Goal: Task Accomplishment & Management: Manage account settings

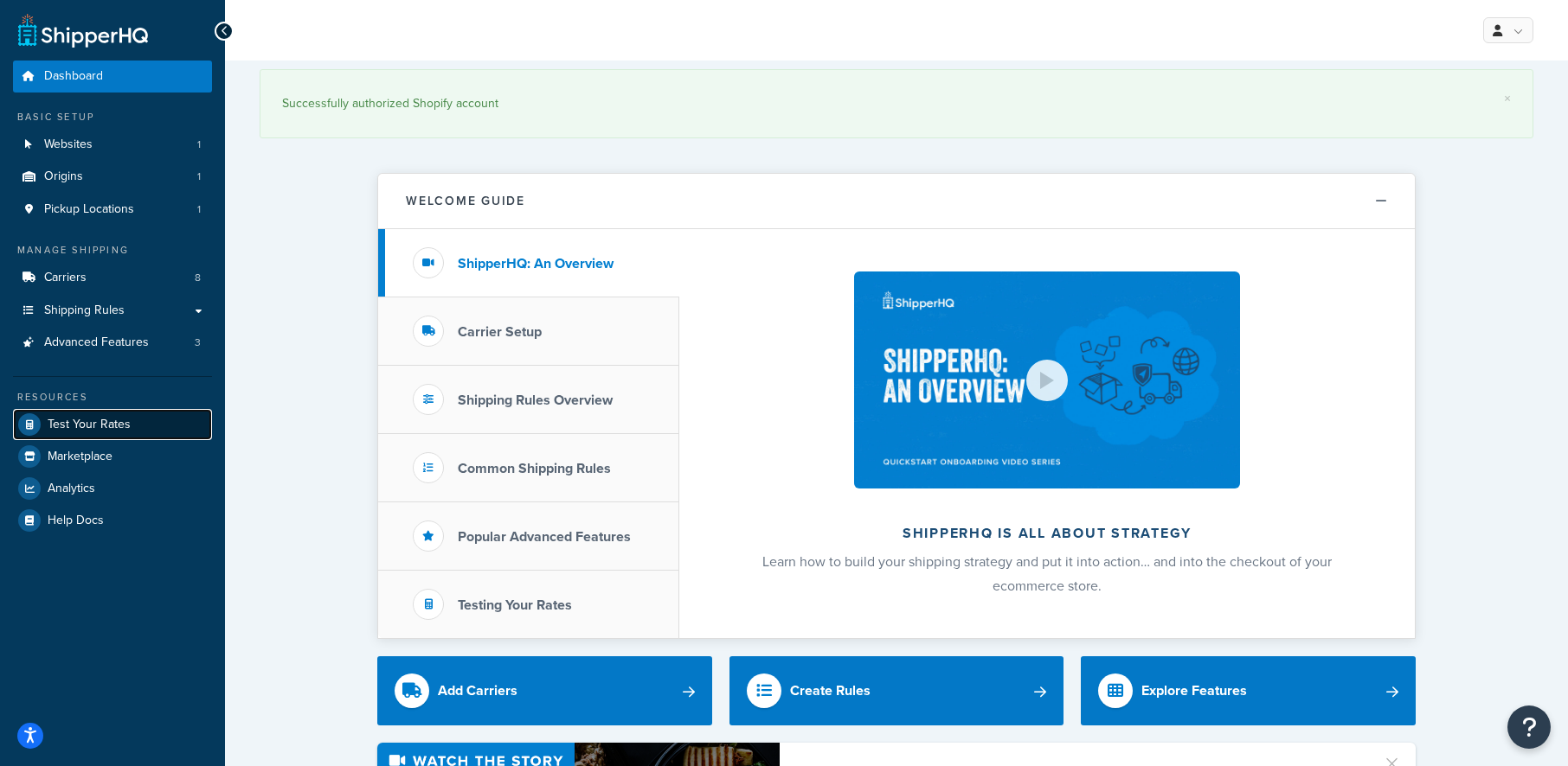
click at [121, 435] on link "Test Your Rates" at bounding box center [113, 424] width 199 height 31
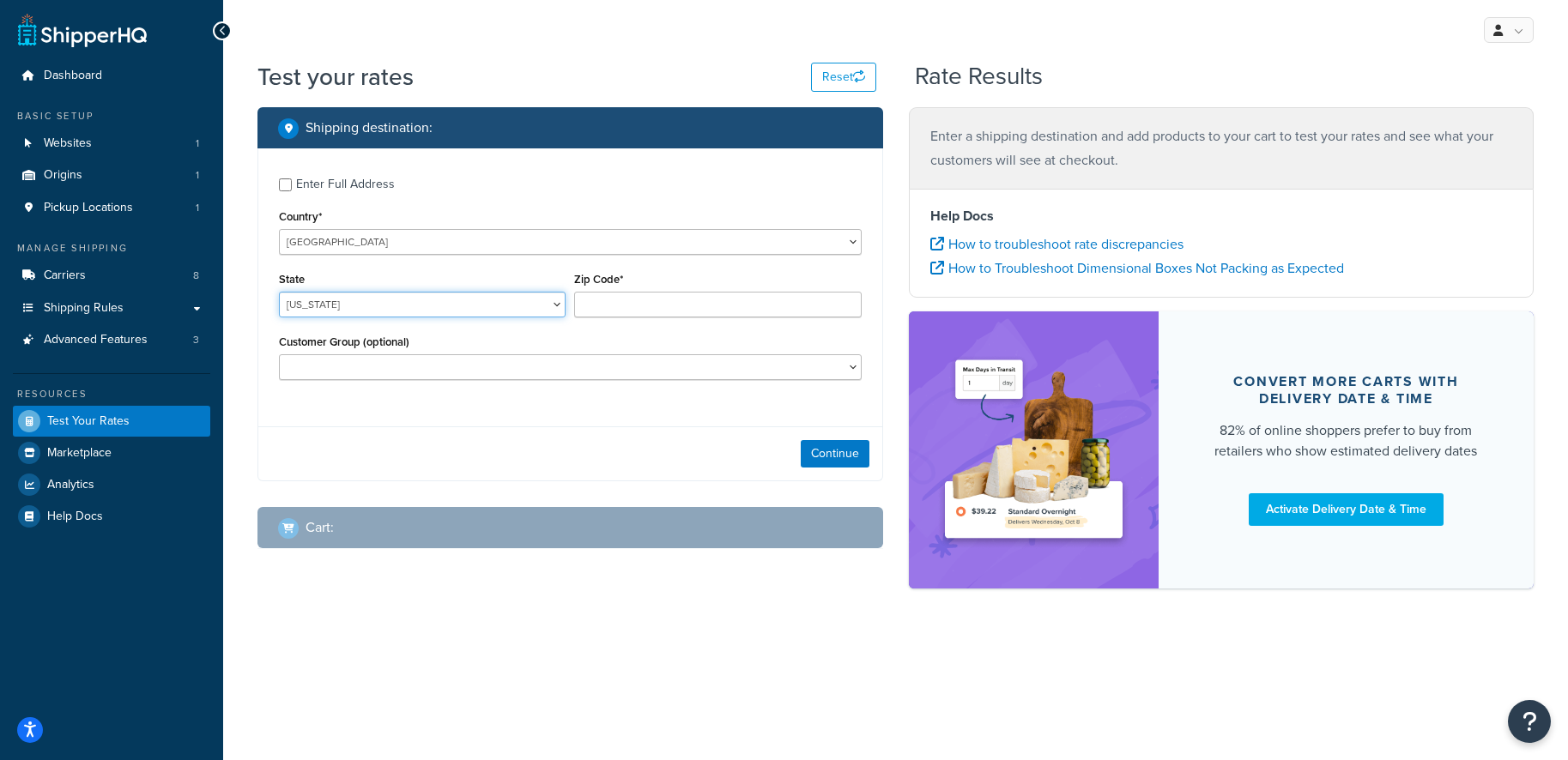
click at [338, 307] on select "Alabama Alaska American Samoa Arizona Arkansas Armed Forces Americas Armed Forc…" at bounding box center [423, 304] width 287 height 26
click at [279, 291] on select "Alabama Alaska American Samoa Arizona Arkansas Armed Forces Americas Armed Forc…" at bounding box center [423, 304] width 287 height 26
click at [718, 310] on input "Zip Code*" at bounding box center [718, 304] width 287 height 26
click at [468, 298] on select "Alabama Alaska American Samoa Arizona Arkansas Armed Forces Americas Armed Forc…" at bounding box center [423, 304] width 287 height 26
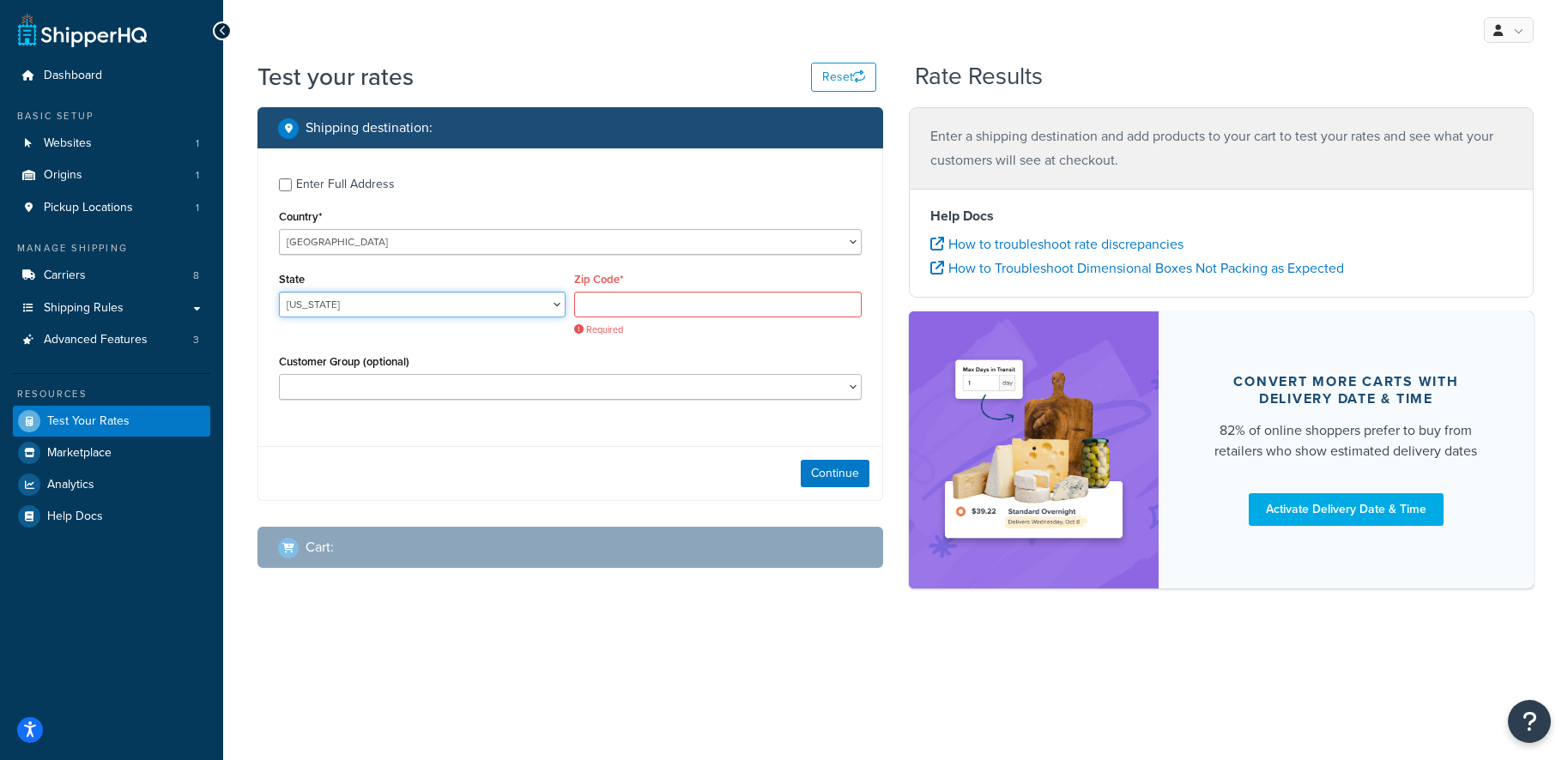
click at [279, 291] on select "Alabama Alaska American Samoa Arizona Arkansas Armed Forces Americas Armed Forc…" at bounding box center [423, 304] width 287 height 26
click at [618, 323] on span "Required" at bounding box center [718, 329] width 287 height 13
click at [621, 306] on input "Zip Code*" at bounding box center [718, 304] width 287 height 26
click at [565, 306] on select "Alabama Alaska American Samoa Arizona Arkansas Armed Forces Americas Armed Forc…" at bounding box center [423, 304] width 287 height 26
select select "RI"
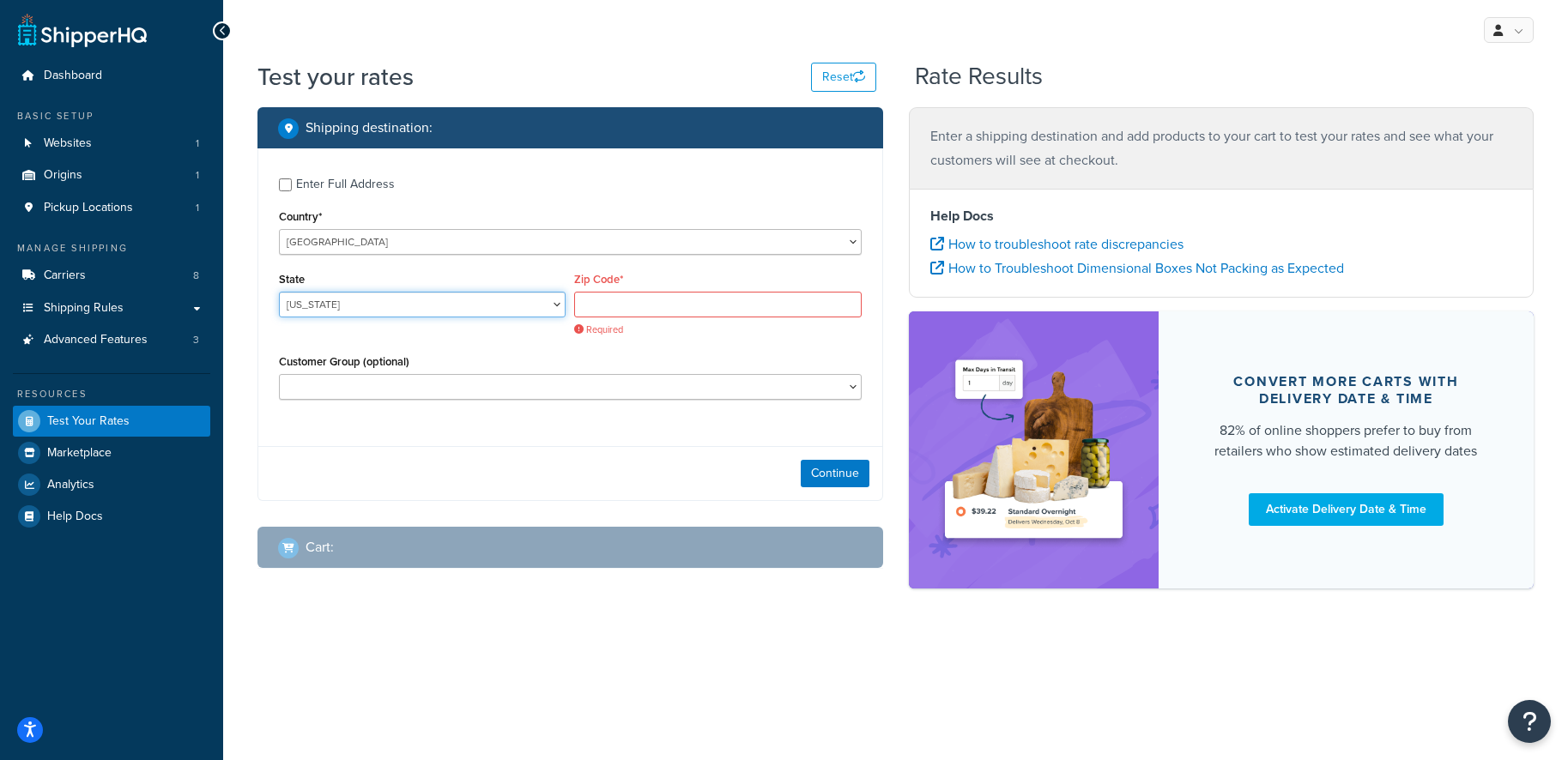
click at [279, 291] on select "Alabama Alaska American Samoa Arizona Arkansas Armed Forces Americas Armed Forc…" at bounding box center [423, 304] width 287 height 26
click at [612, 312] on input "Zip Code*" at bounding box center [718, 304] width 287 height 26
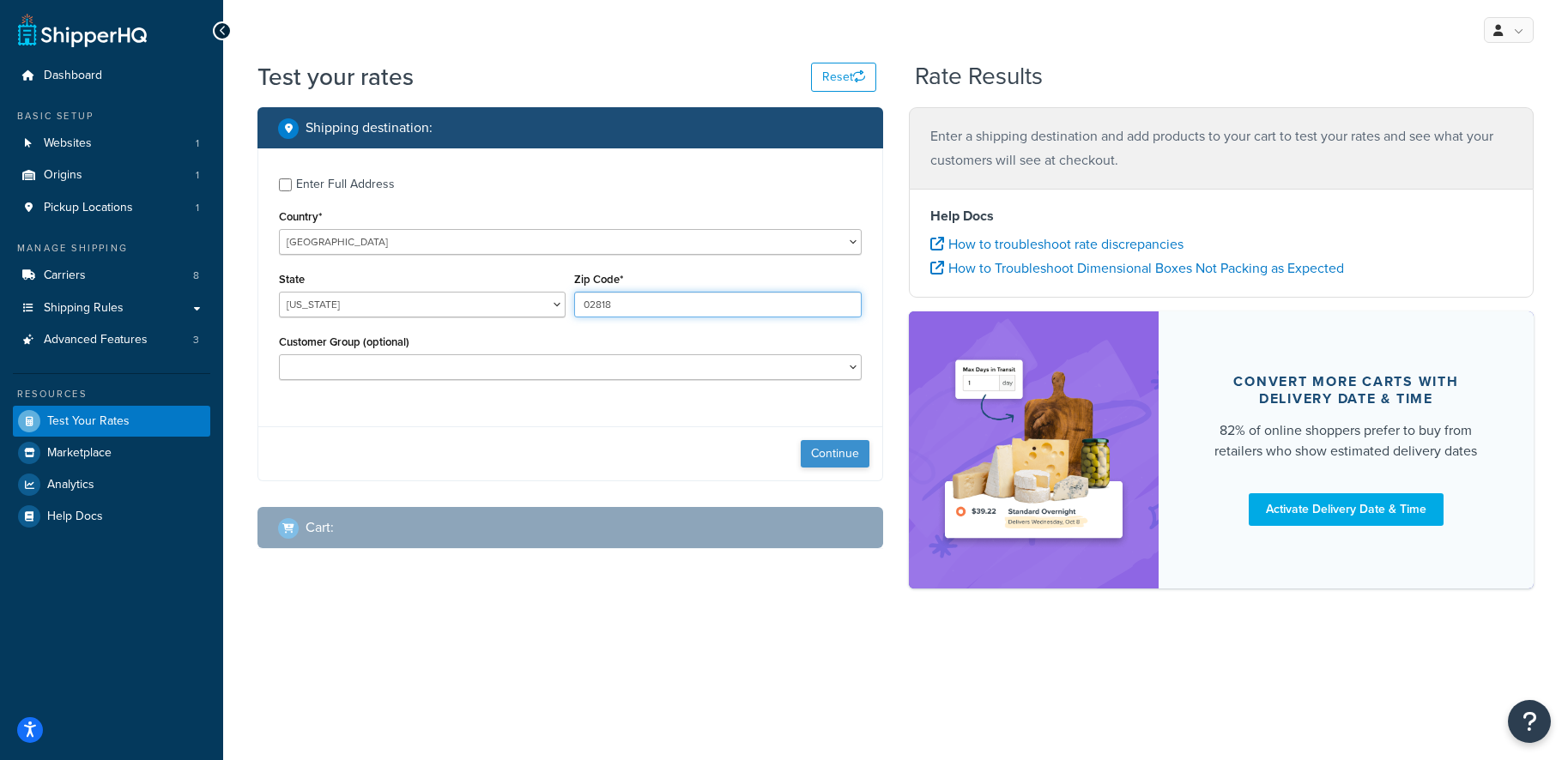
type input "02818"
click at [862, 457] on button "Continue" at bounding box center [835, 454] width 69 height 27
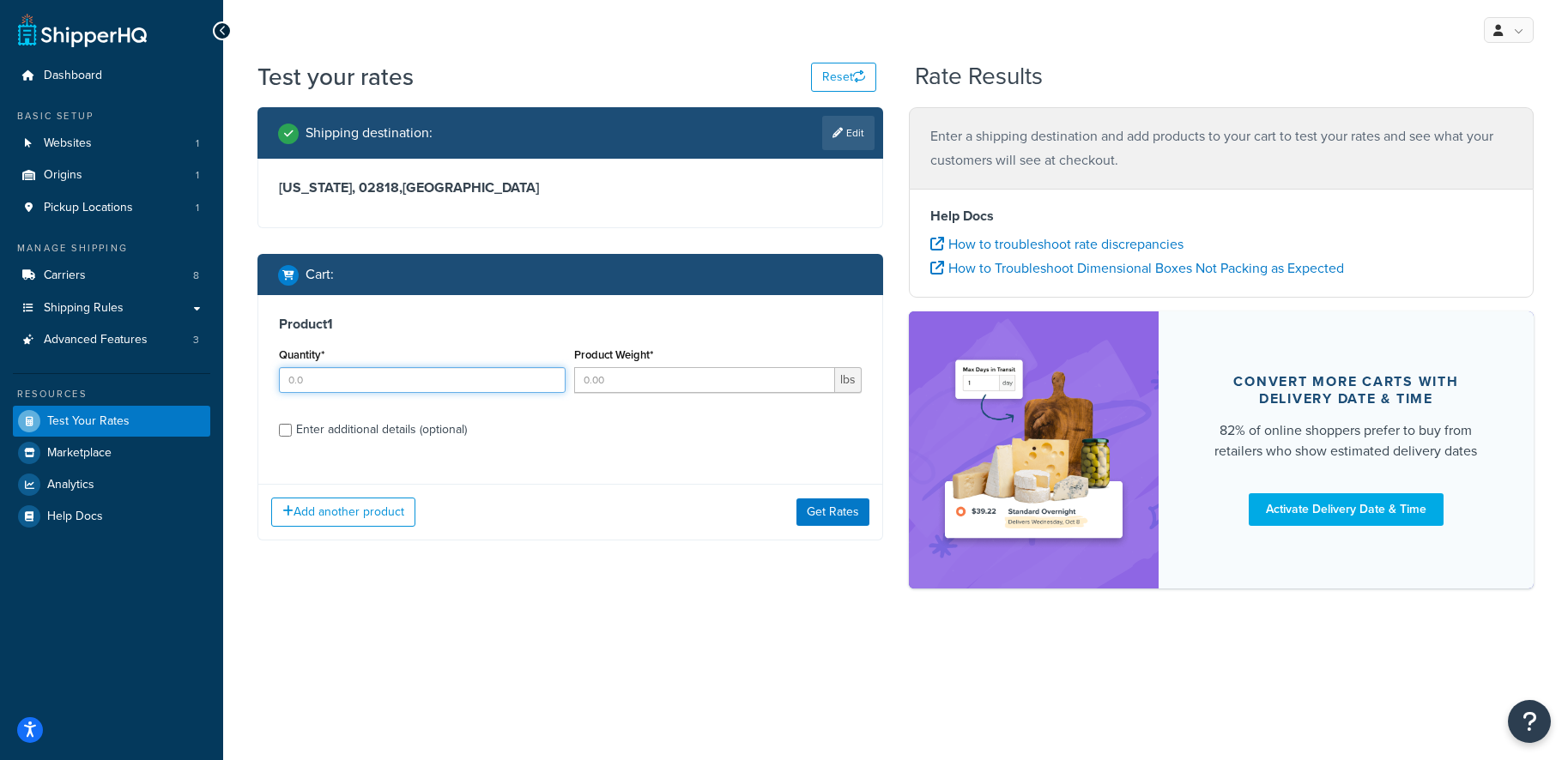
click at [381, 380] on input "Quantity*" at bounding box center [423, 380] width 287 height 26
type input "1"
click at [595, 382] on input "Product Weight*" at bounding box center [703, 380] width 260 height 26
type input "16"
click at [851, 528] on div "Add another product Get Rates" at bounding box center [570, 512] width 624 height 55
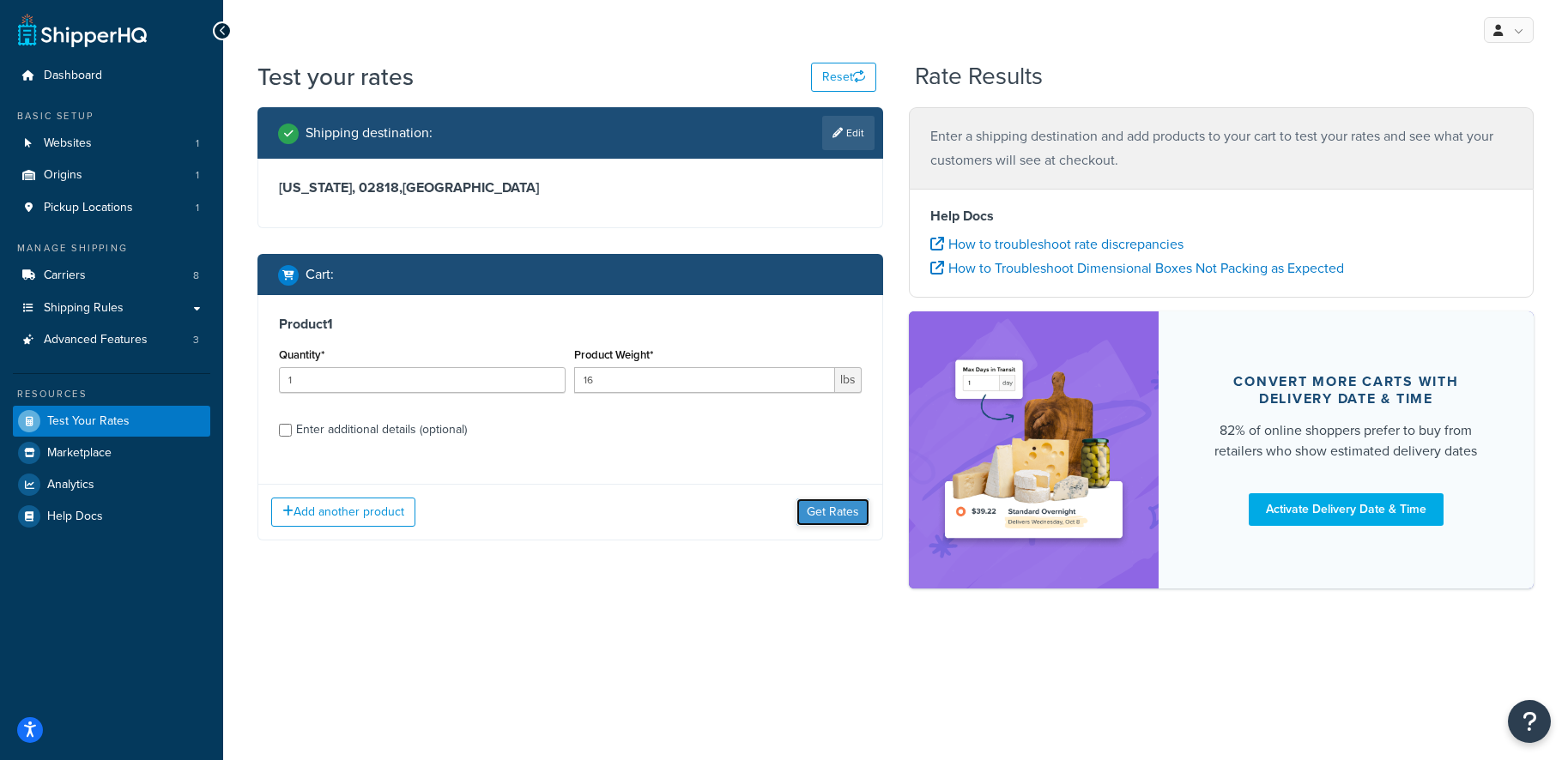
click at [851, 523] on button "Get Rates" at bounding box center [832, 512] width 73 height 27
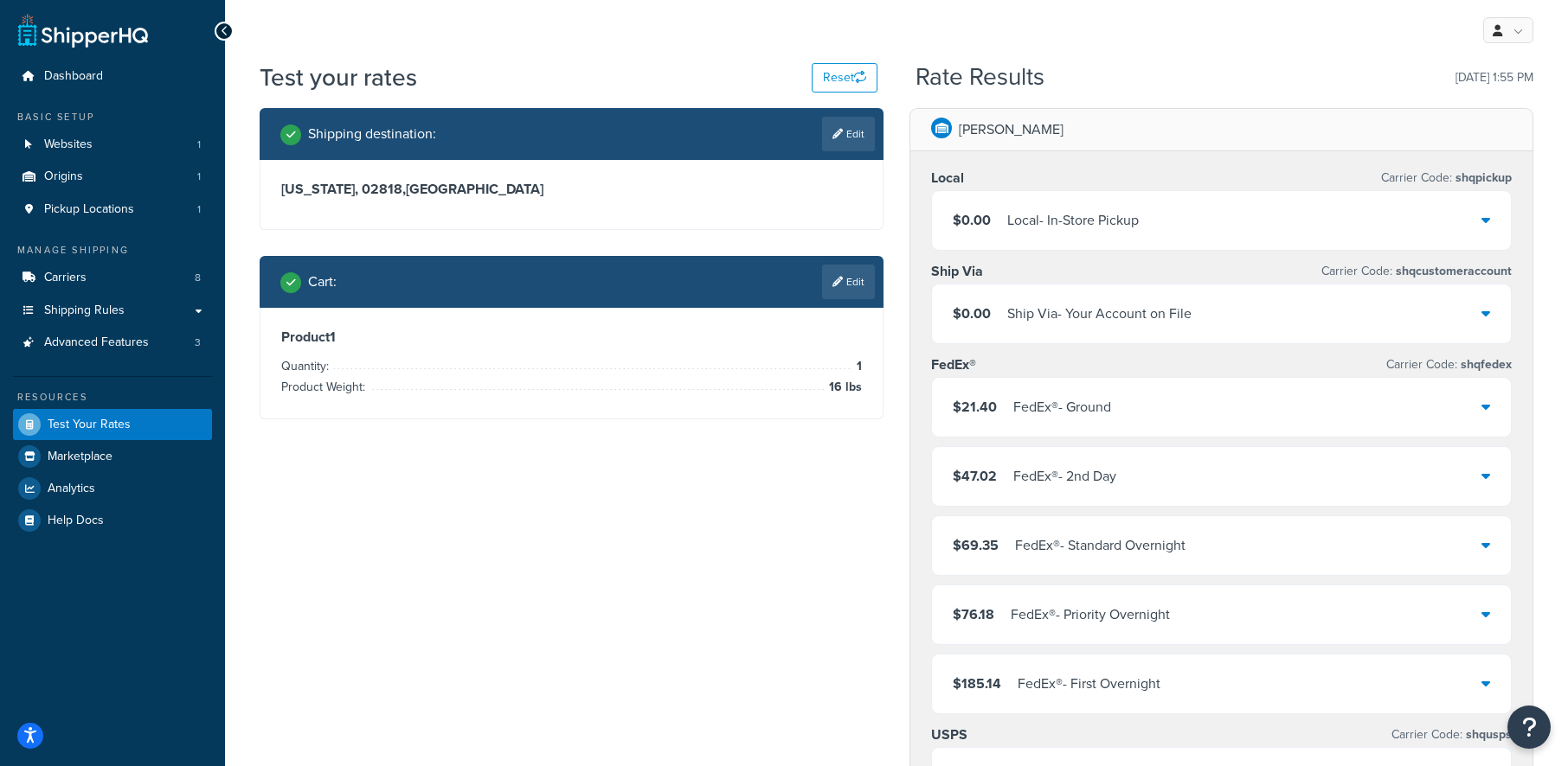
click at [1484, 401] on icon at bounding box center [1485, 407] width 9 height 14
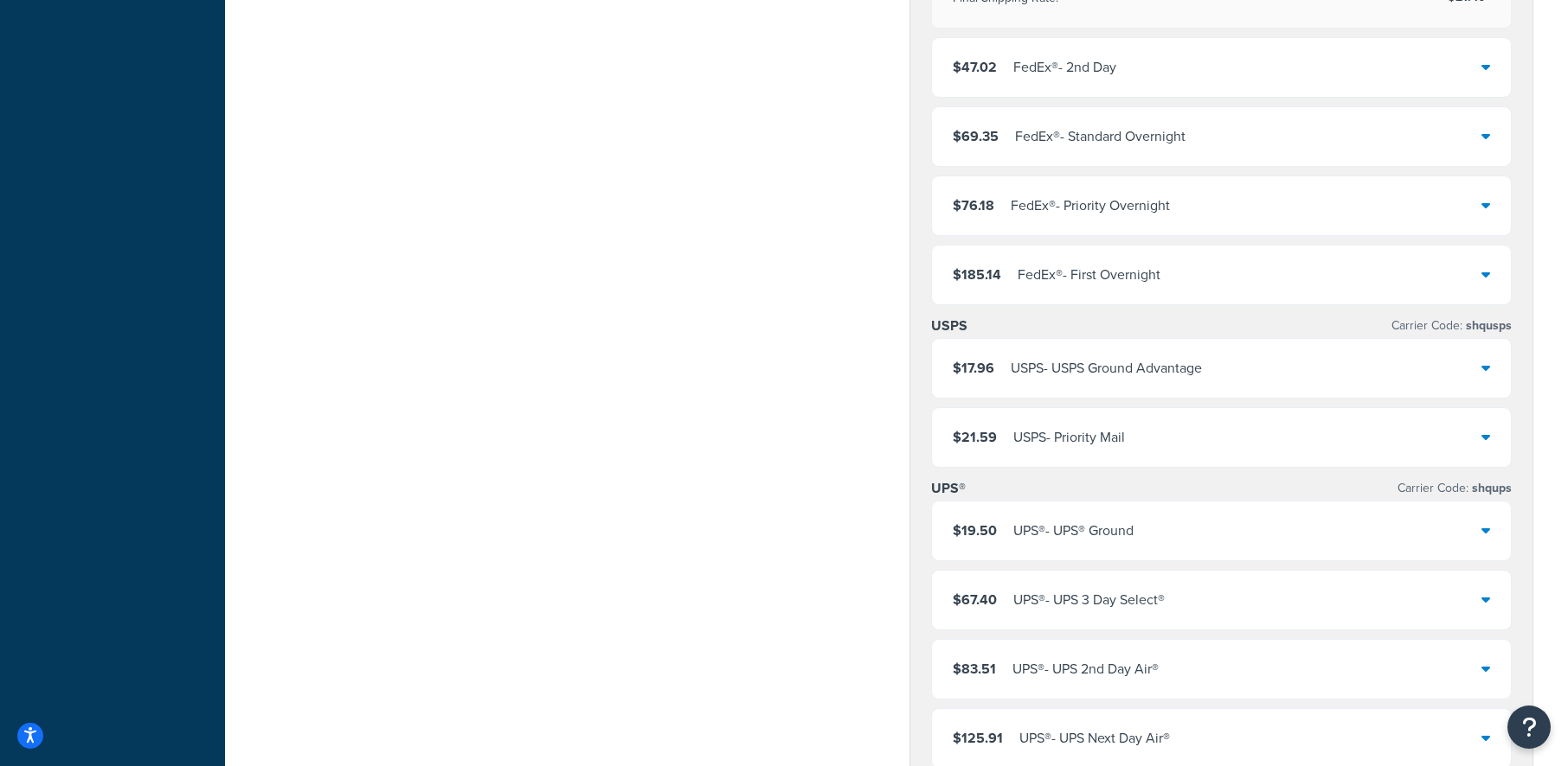
scroll to position [865, 0]
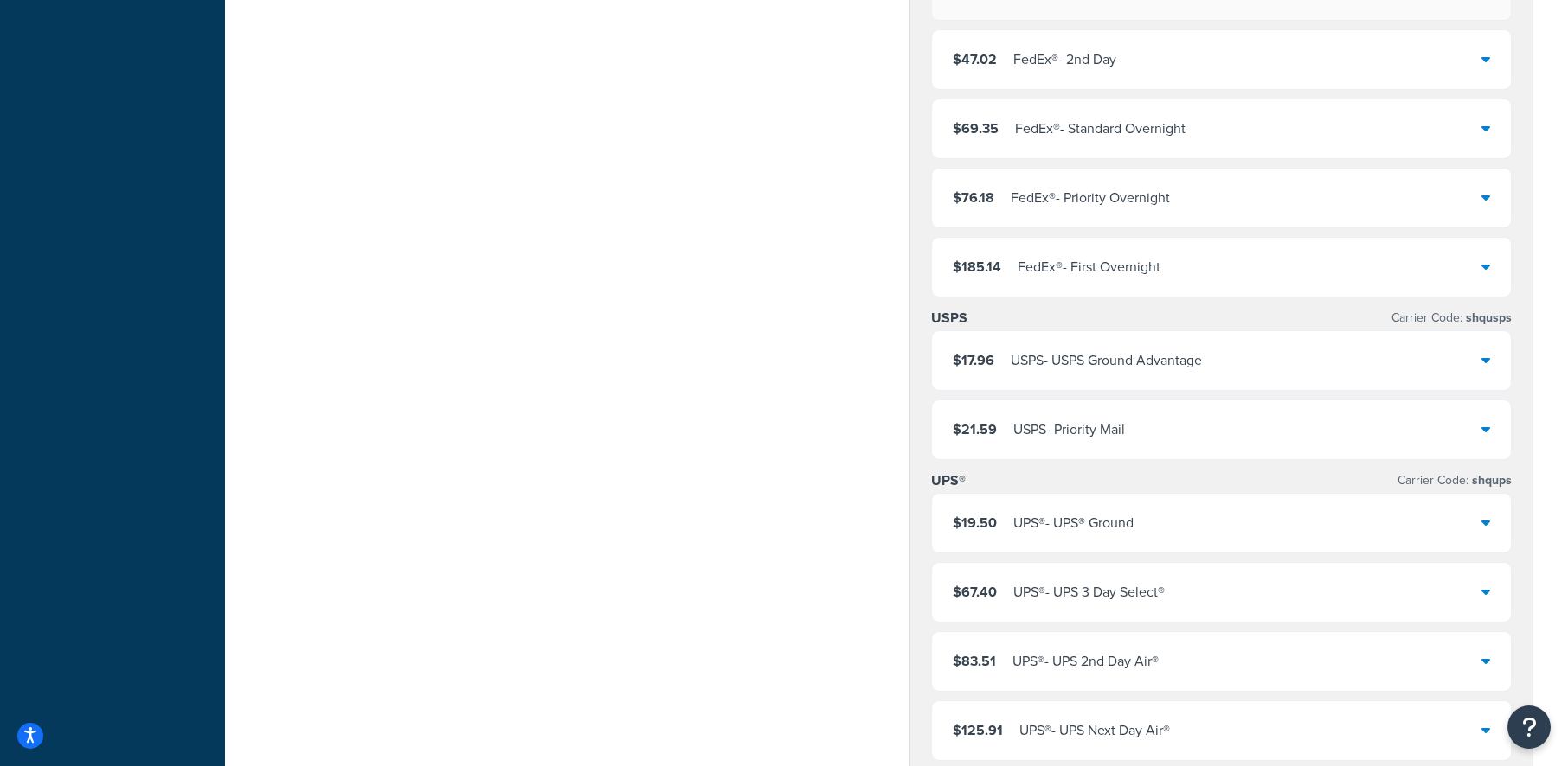
click at [1409, 513] on div "$19.50 UPS® - UPS® Ground" at bounding box center [1222, 523] width 579 height 59
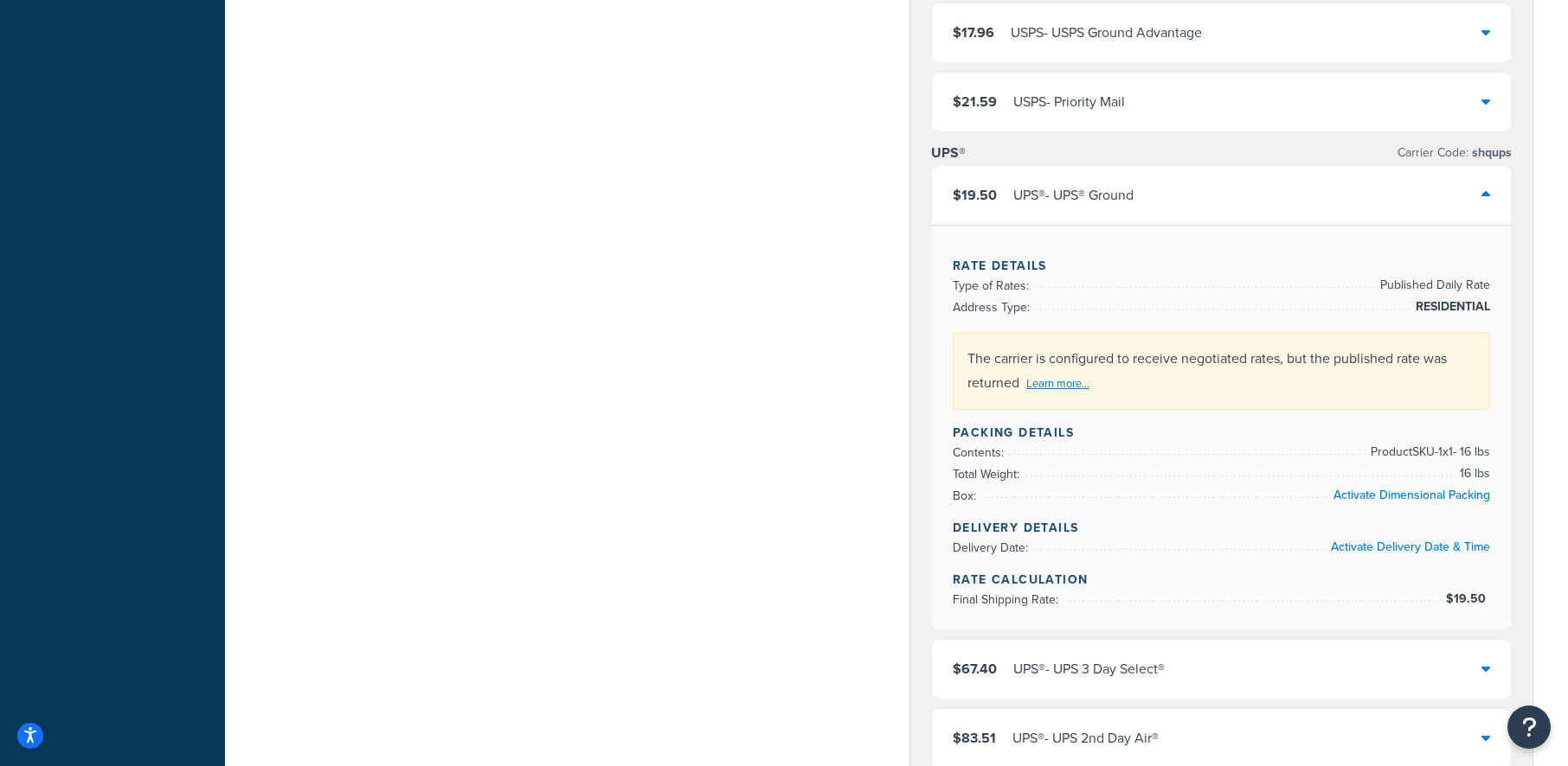
scroll to position [1211, 0]
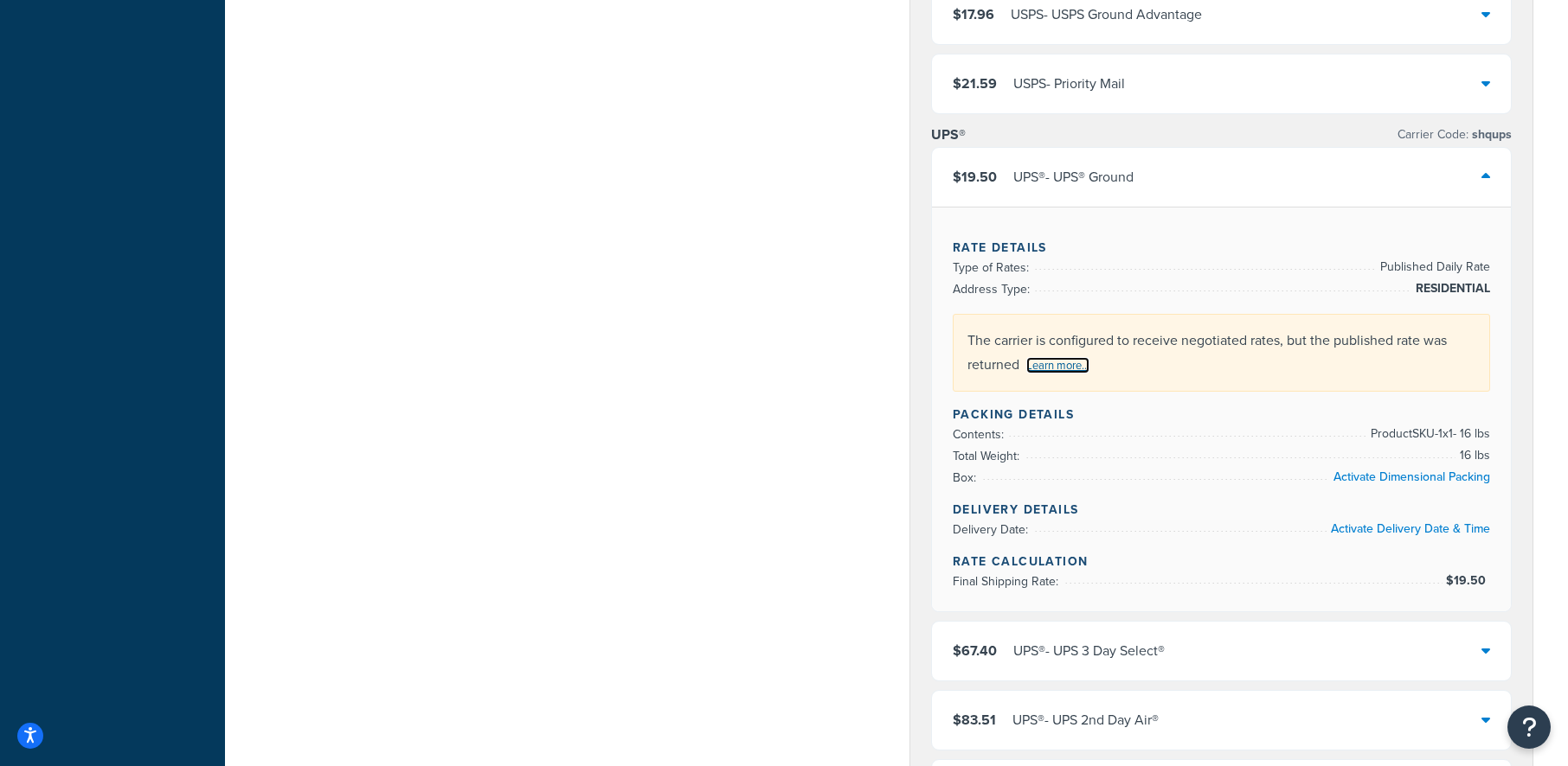
click at [1087, 364] on link "Learn more..." at bounding box center [1057, 365] width 63 height 17
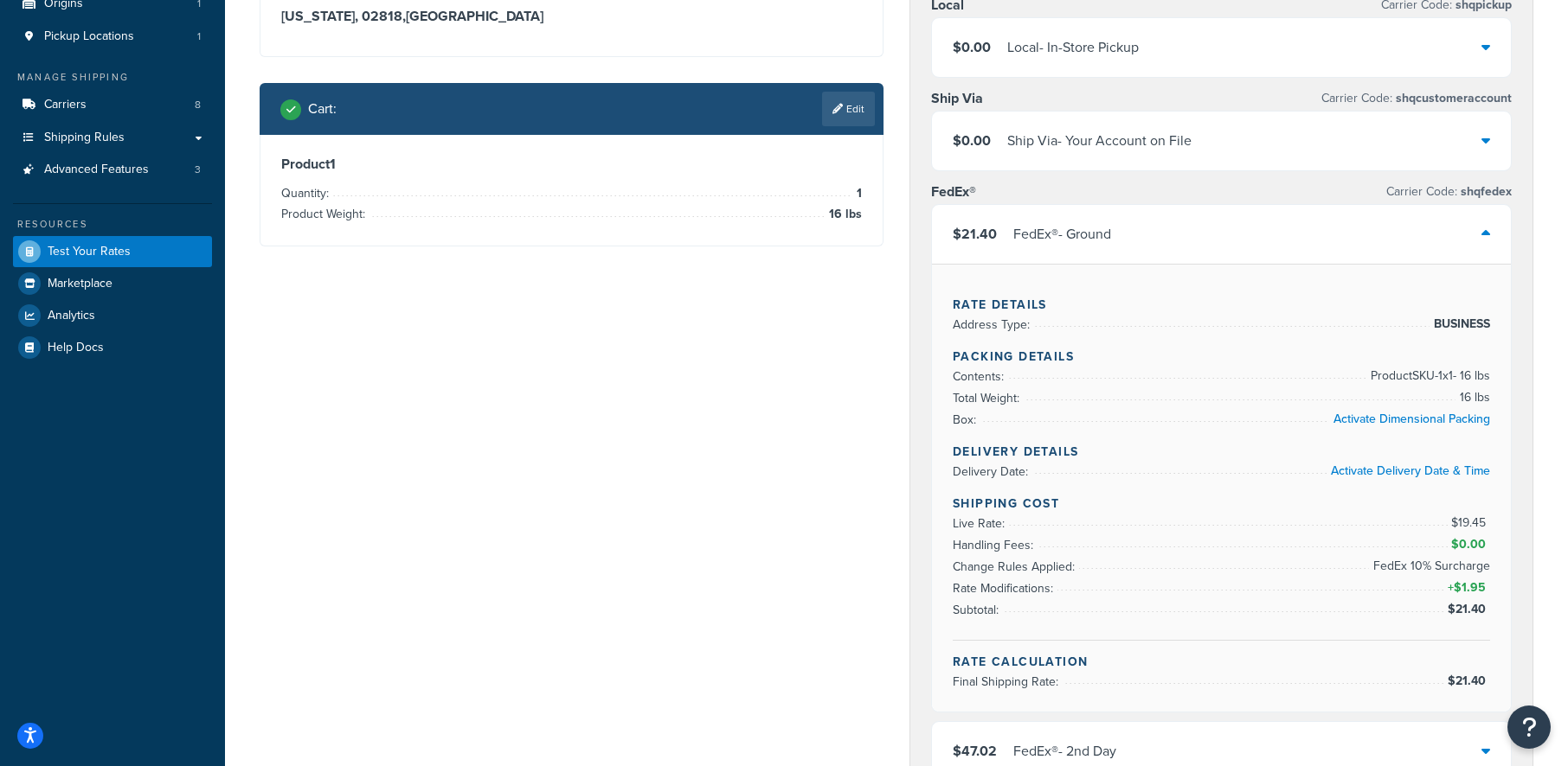
scroll to position [0, 0]
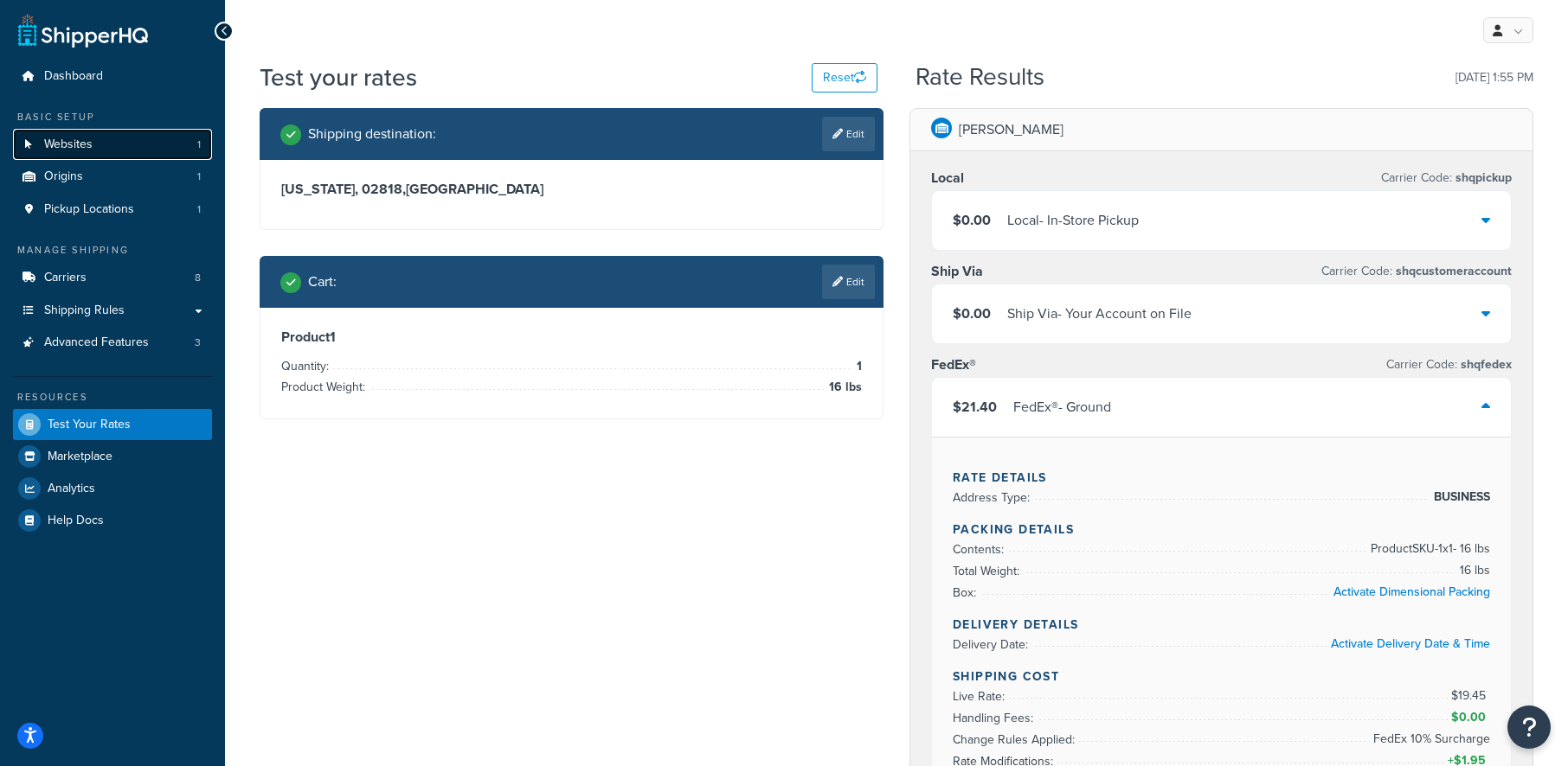
click at [113, 151] on link "Websites 1" at bounding box center [113, 145] width 199 height 32
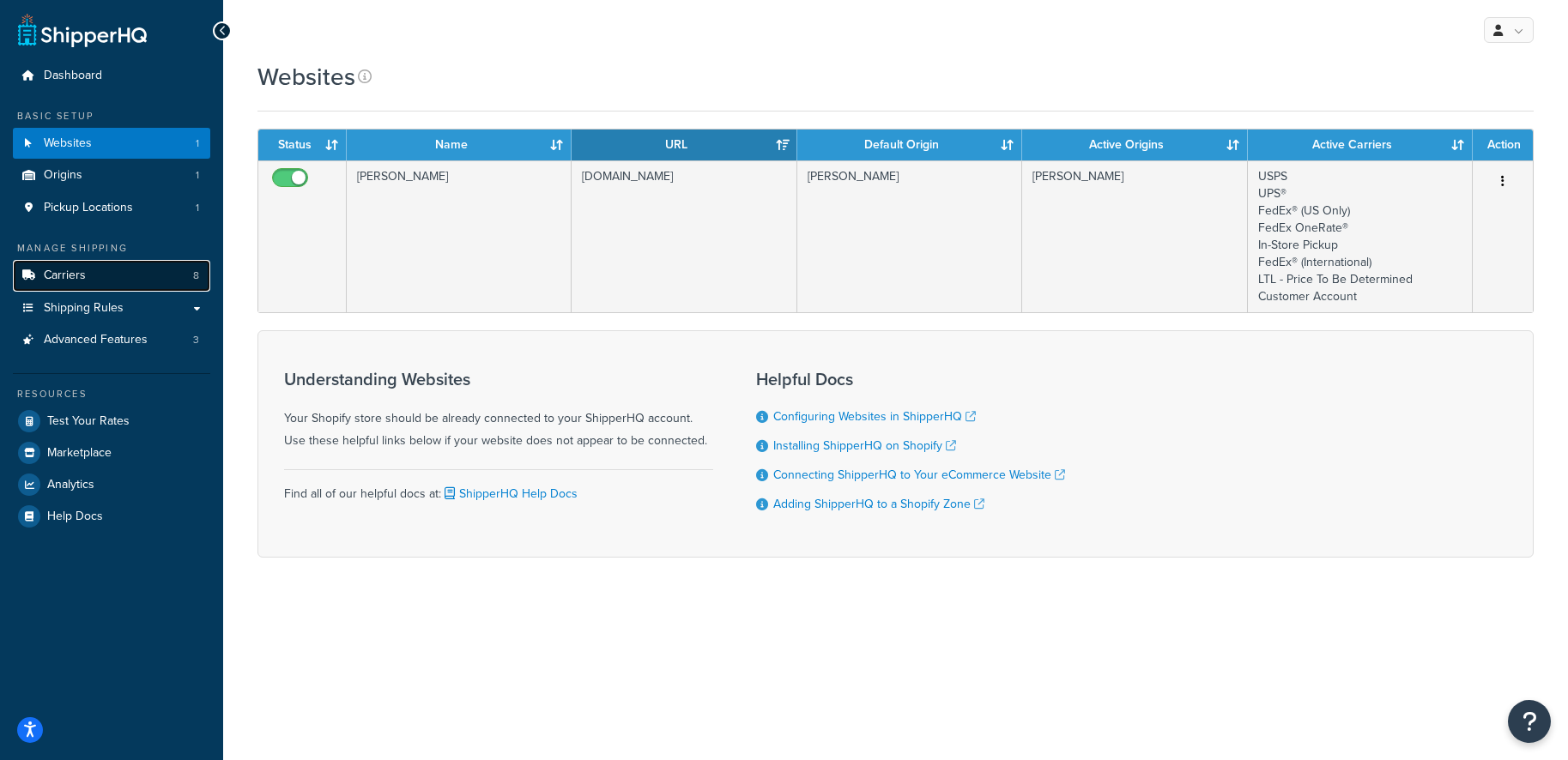
click at [124, 280] on link "Carriers 8" at bounding box center [112, 276] width 197 height 32
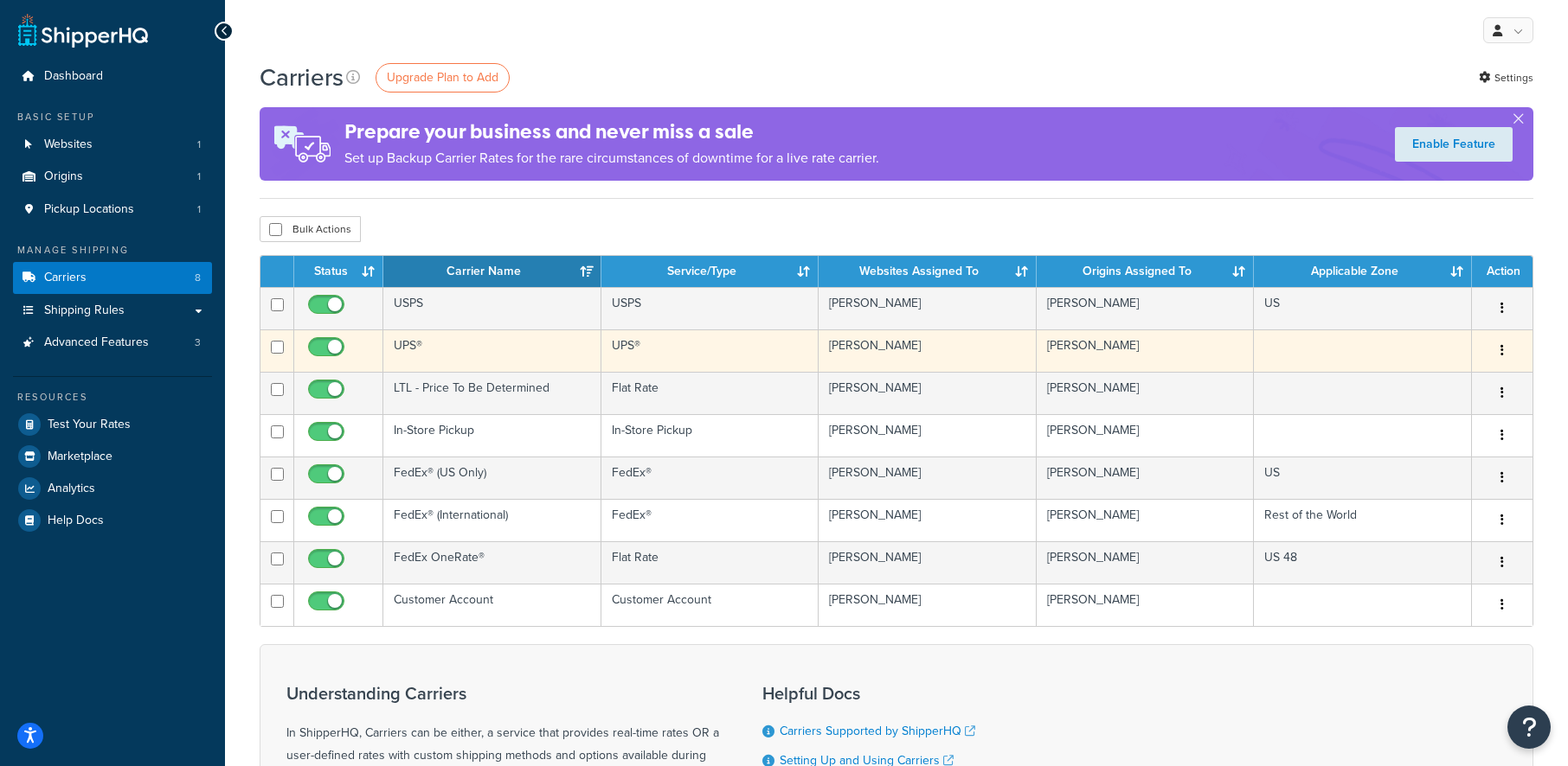
click at [506, 357] on td "UPS®" at bounding box center [493, 351] width 218 height 43
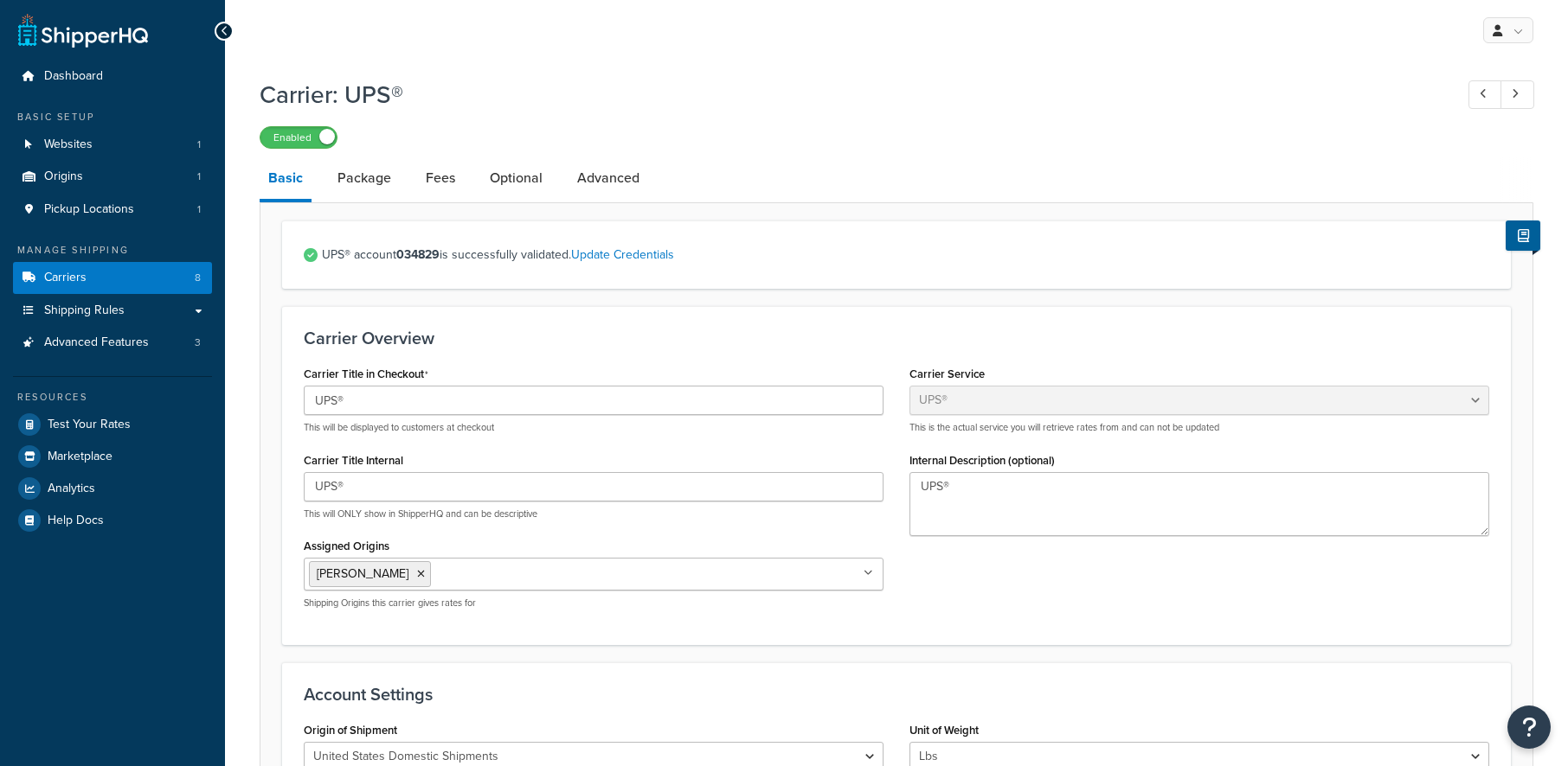
select select "ups"
select select "04"
click at [377, 186] on link "Package" at bounding box center [364, 178] width 71 height 42
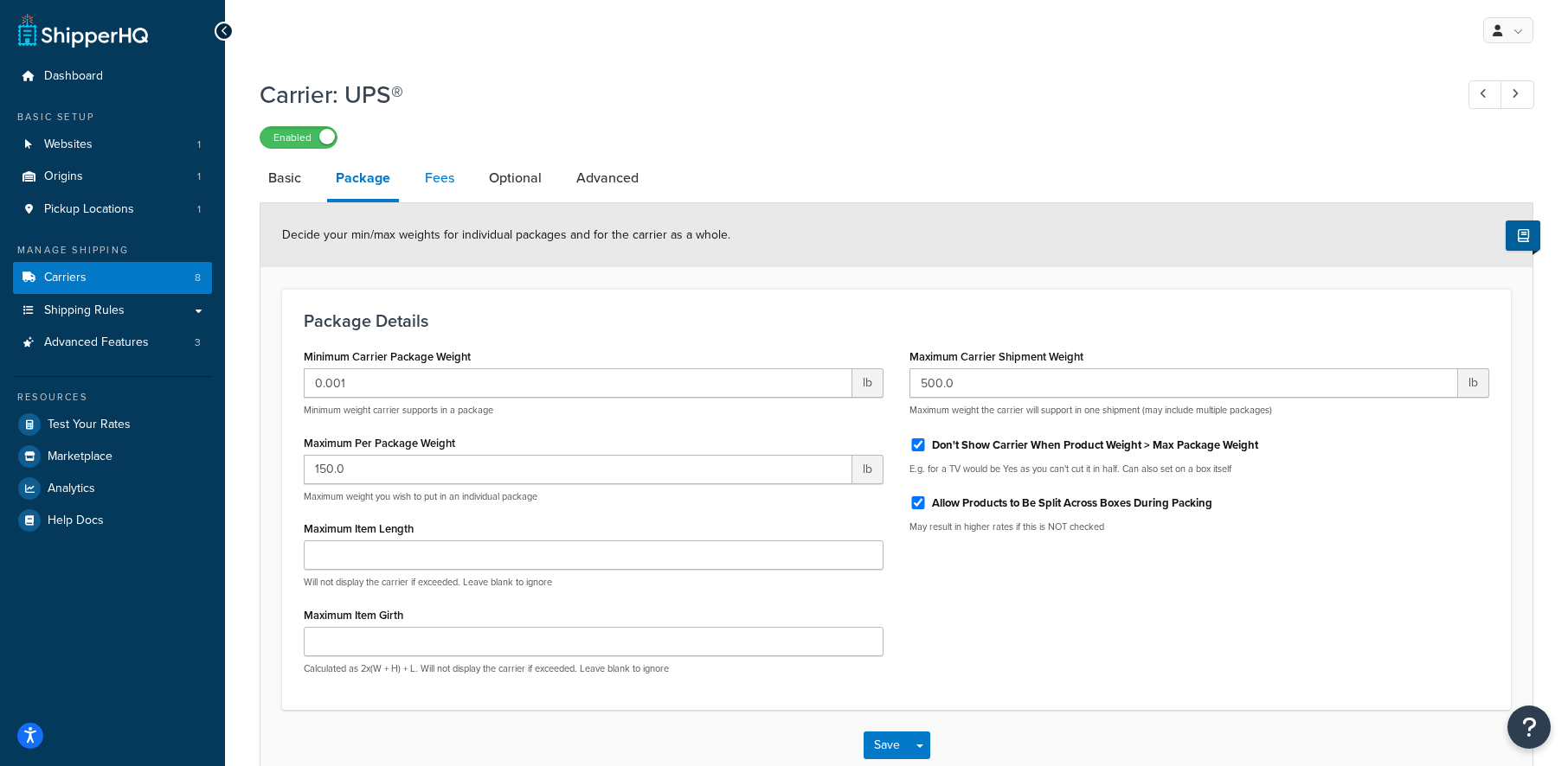
click at [432, 188] on link "Fees" at bounding box center [440, 178] width 47 height 42
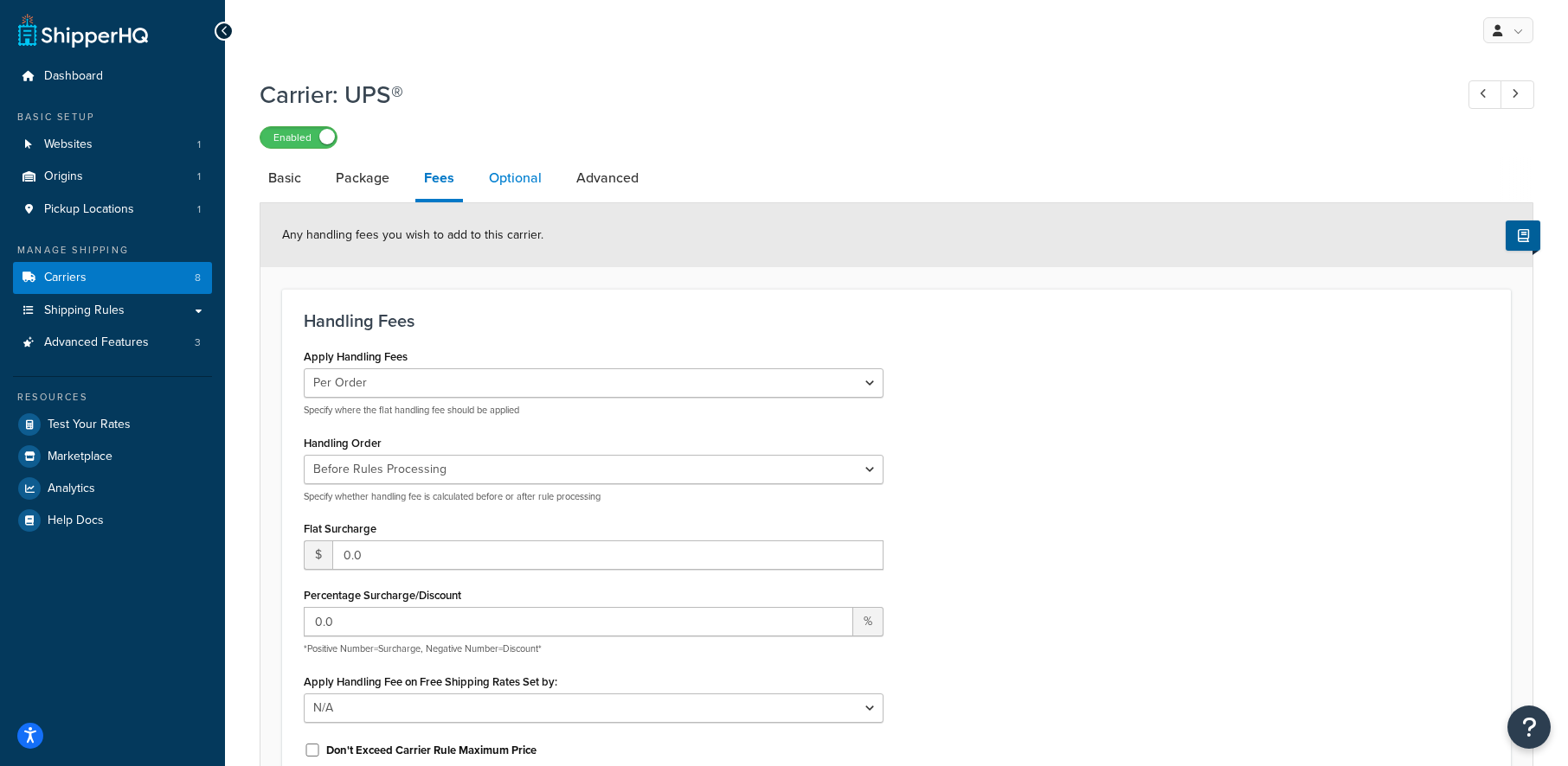
click at [484, 196] on link "Optional" at bounding box center [515, 178] width 70 height 42
select select "residential"
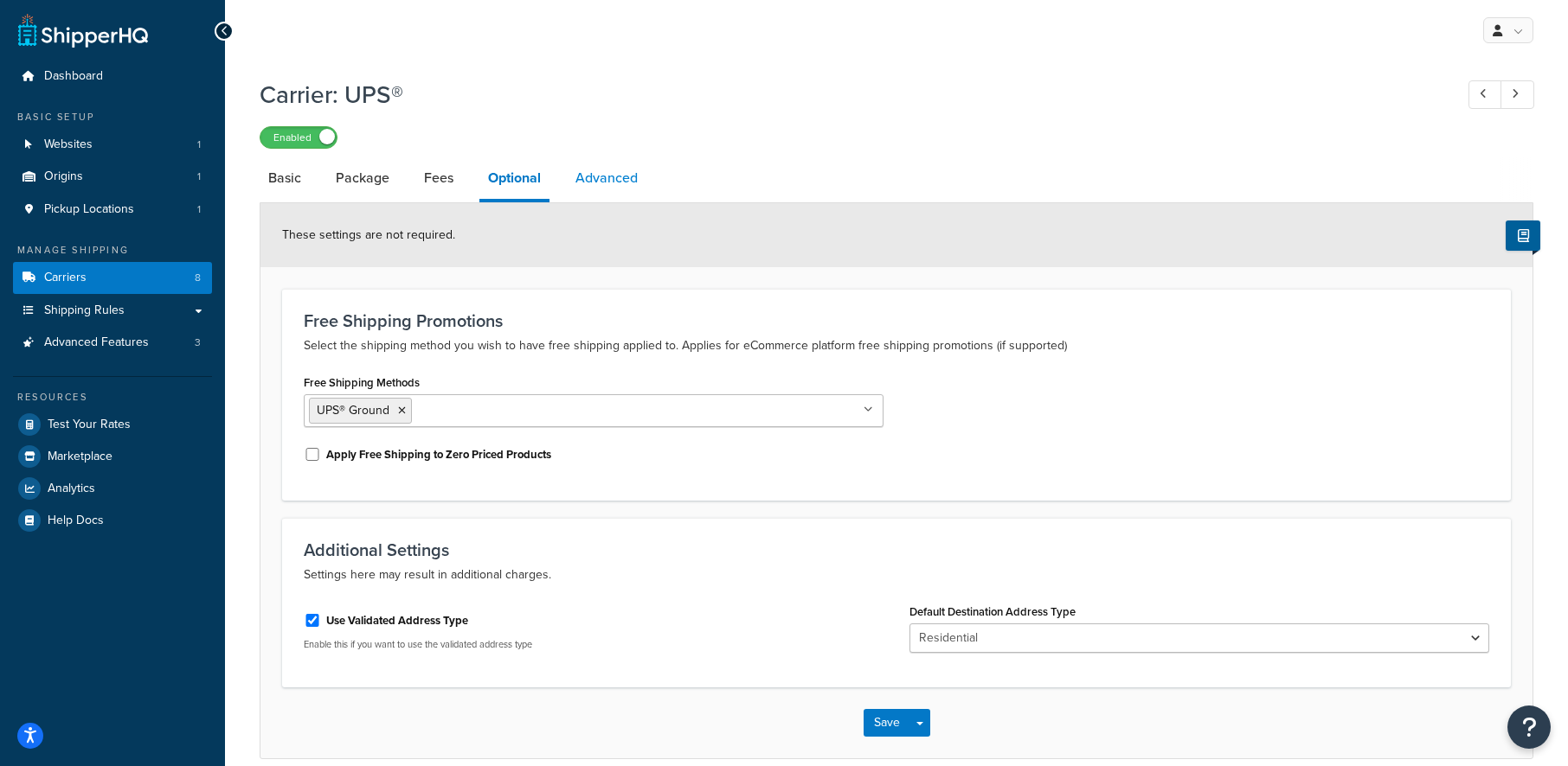
click at [590, 194] on link "Advanced" at bounding box center [606, 178] width 80 height 42
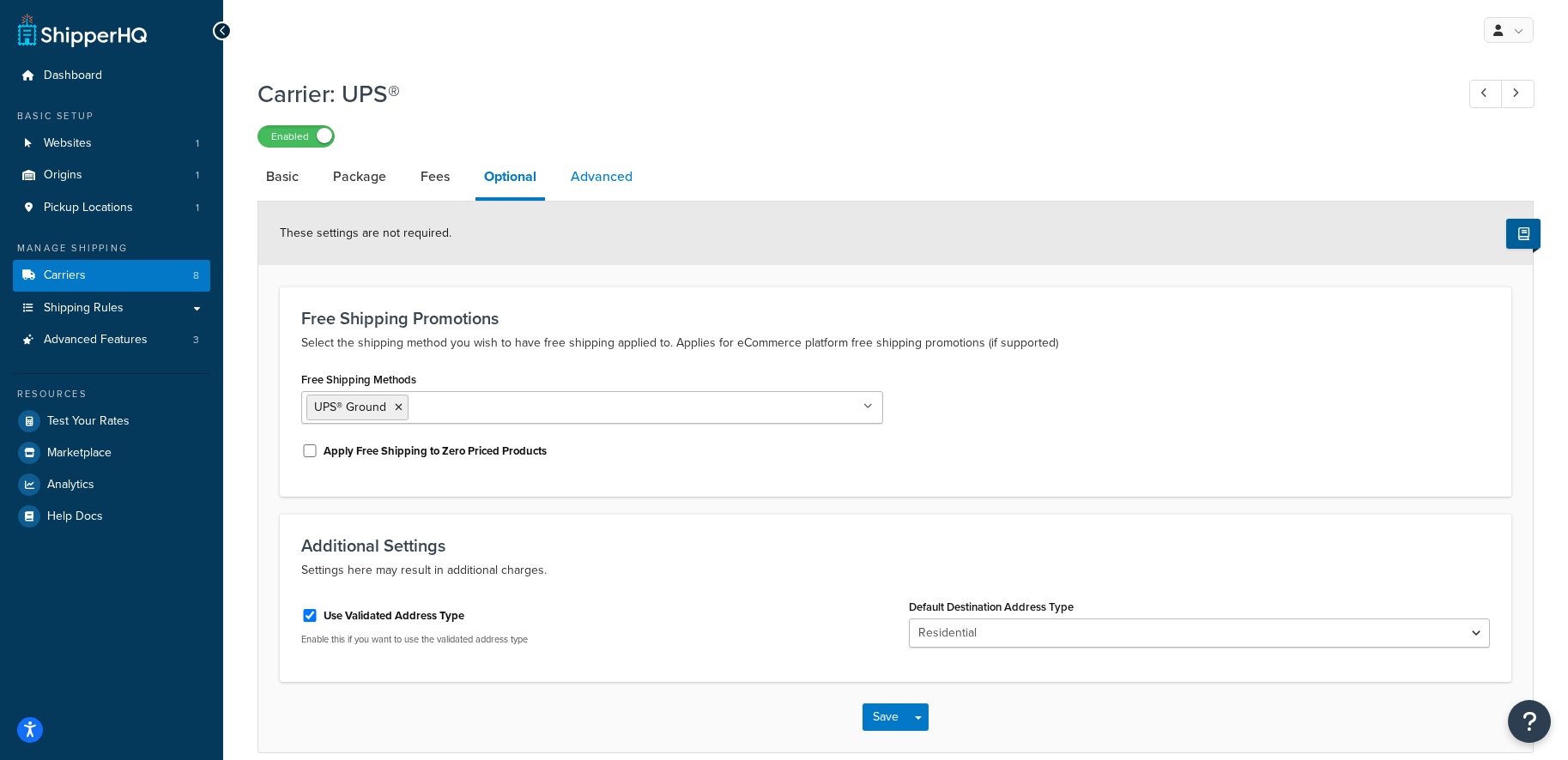
select select "false"
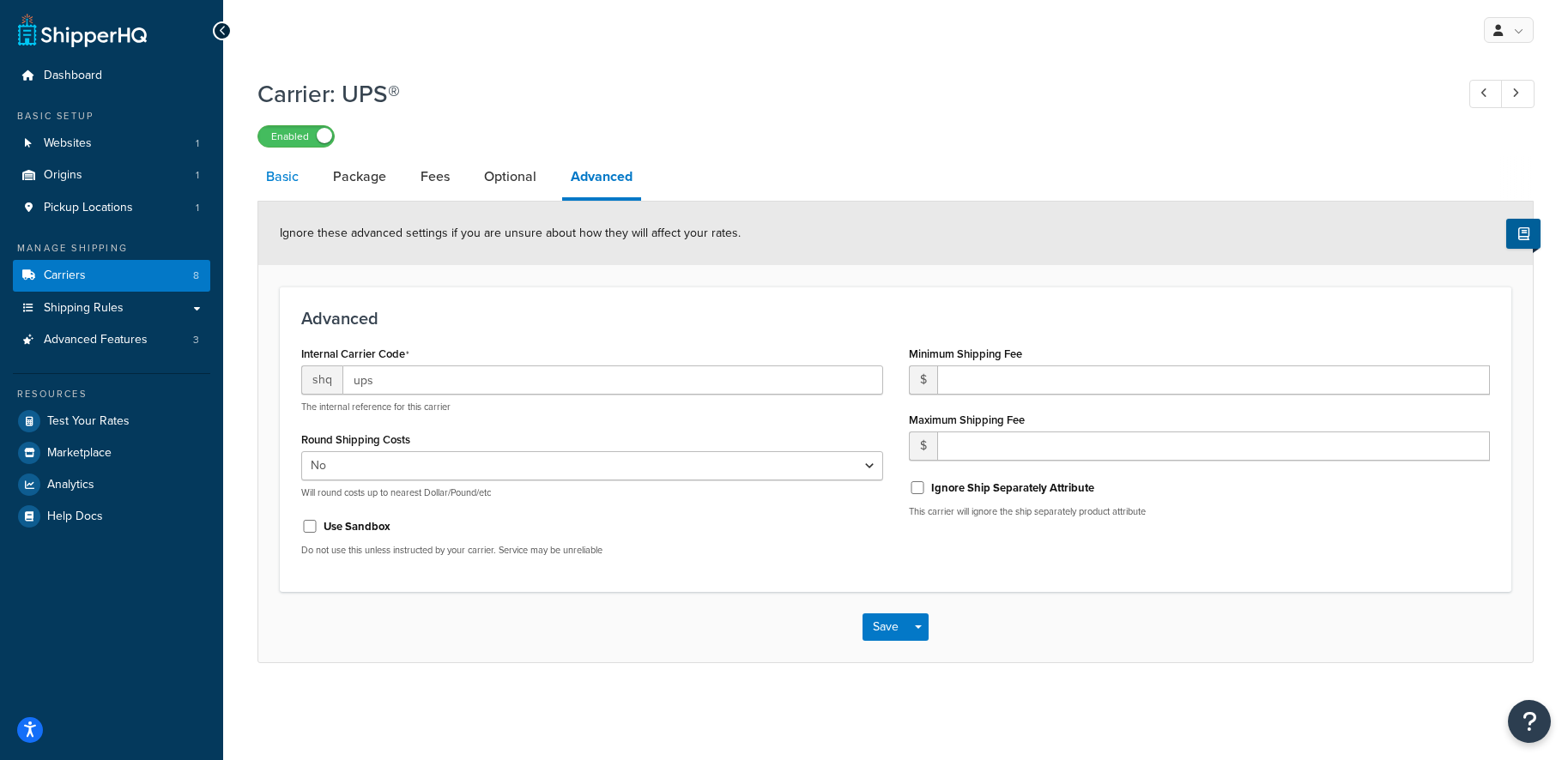
click at [295, 188] on link "Basic" at bounding box center [282, 176] width 50 height 41
select select "ups"
select select "04"
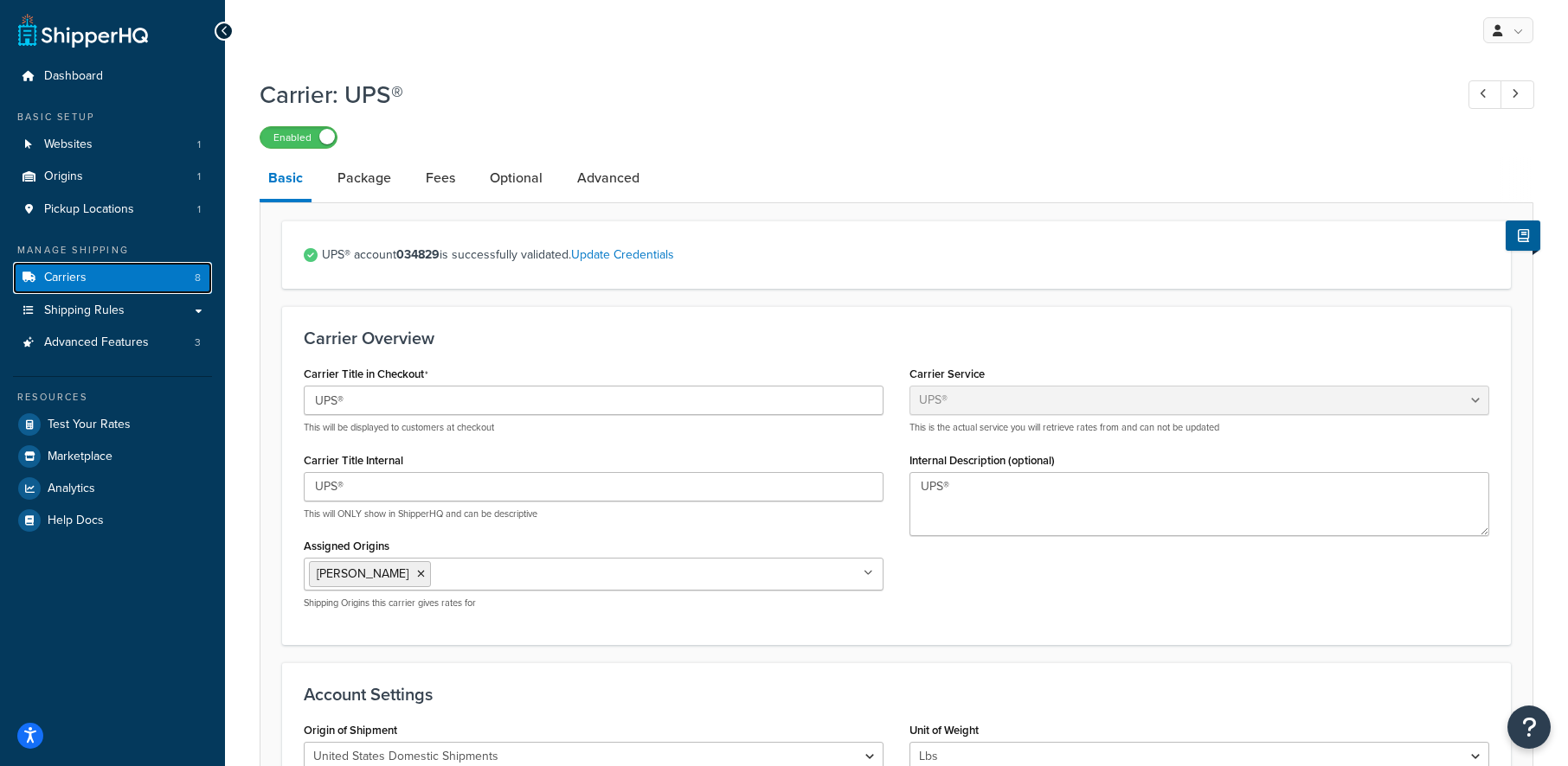
click at [163, 284] on link "Carriers 8" at bounding box center [113, 278] width 199 height 32
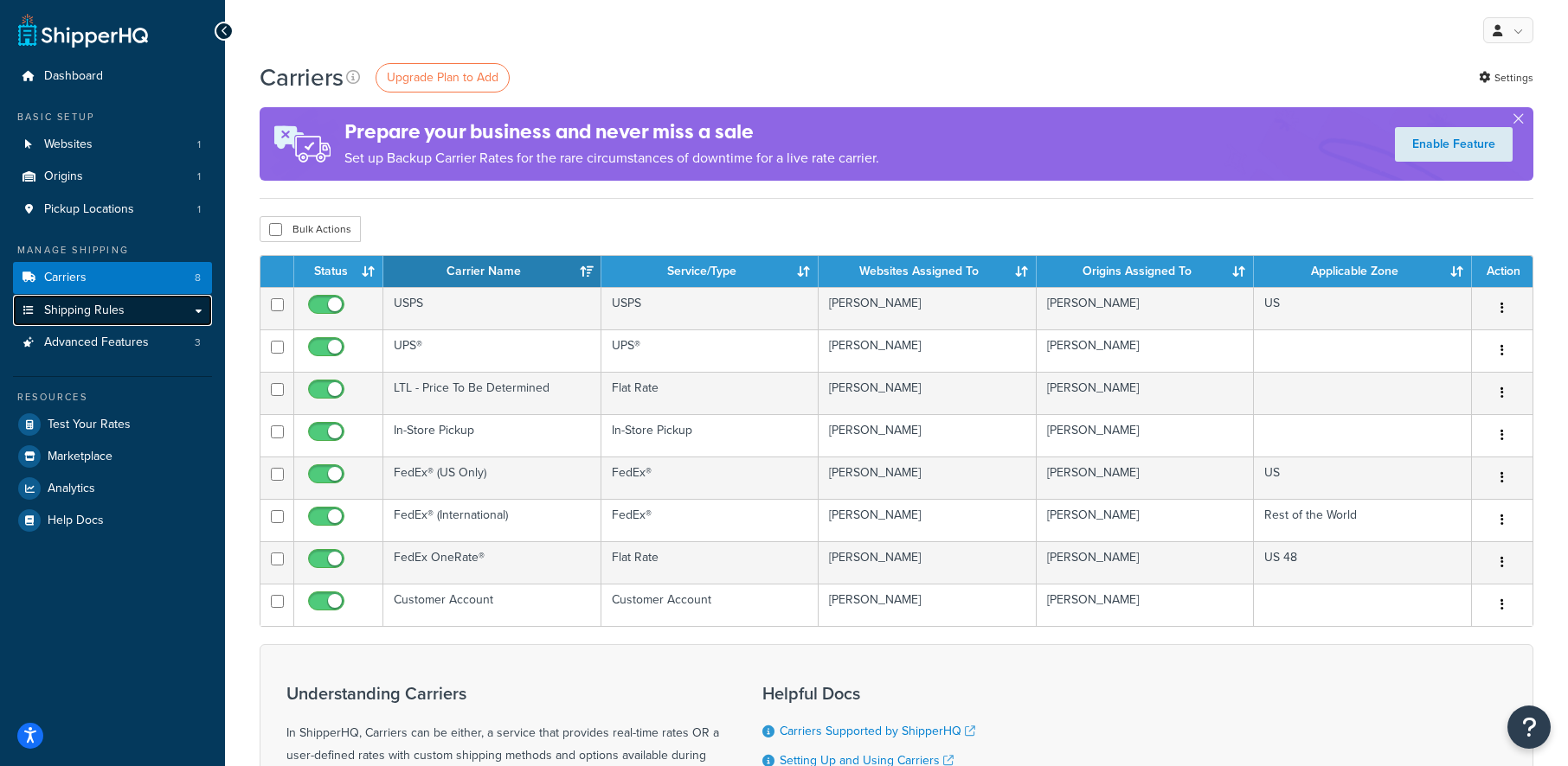
click at [189, 312] on link "Shipping Rules" at bounding box center [113, 311] width 199 height 32
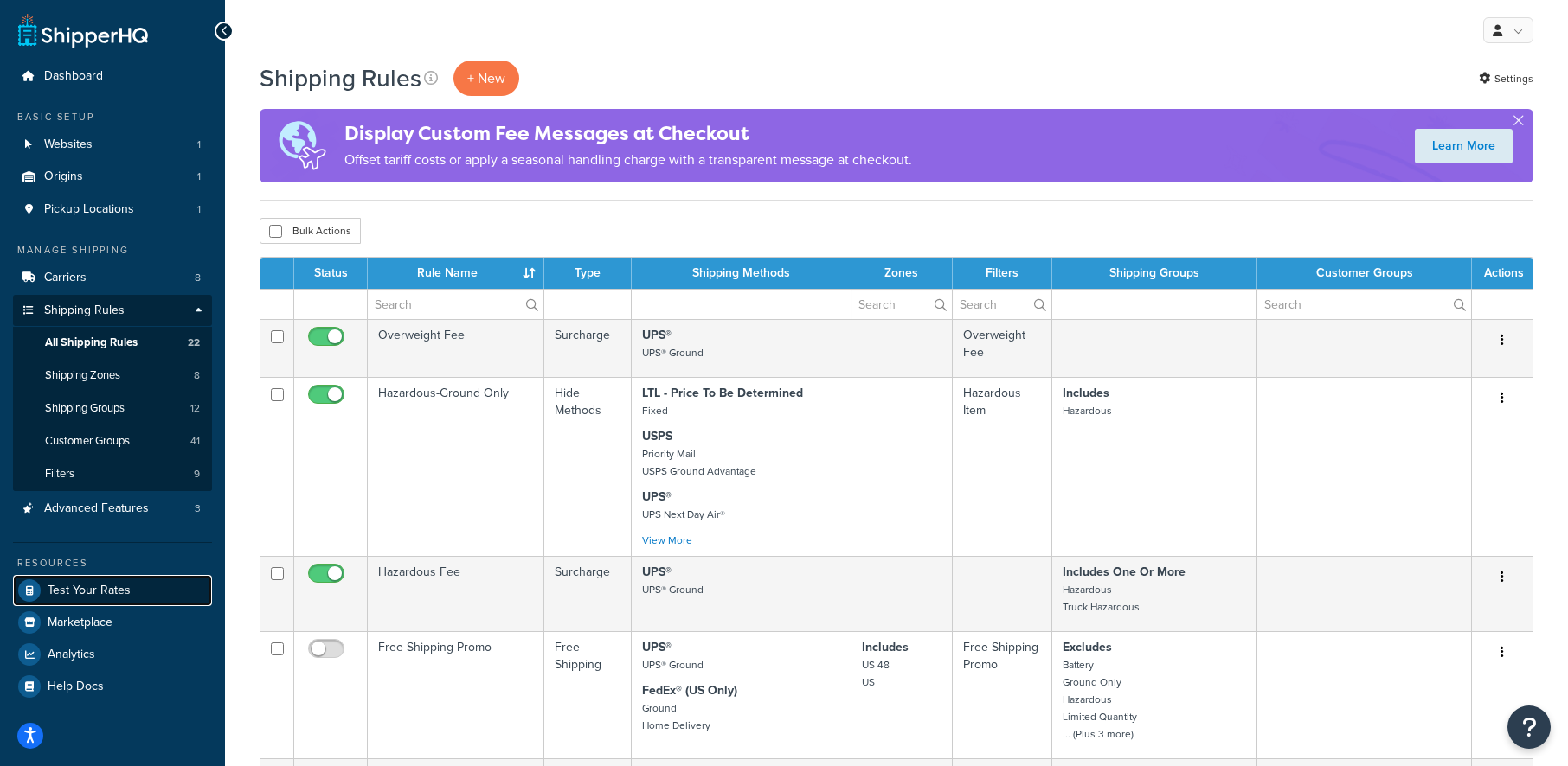
click at [161, 589] on link "Test Your Rates" at bounding box center [113, 590] width 199 height 31
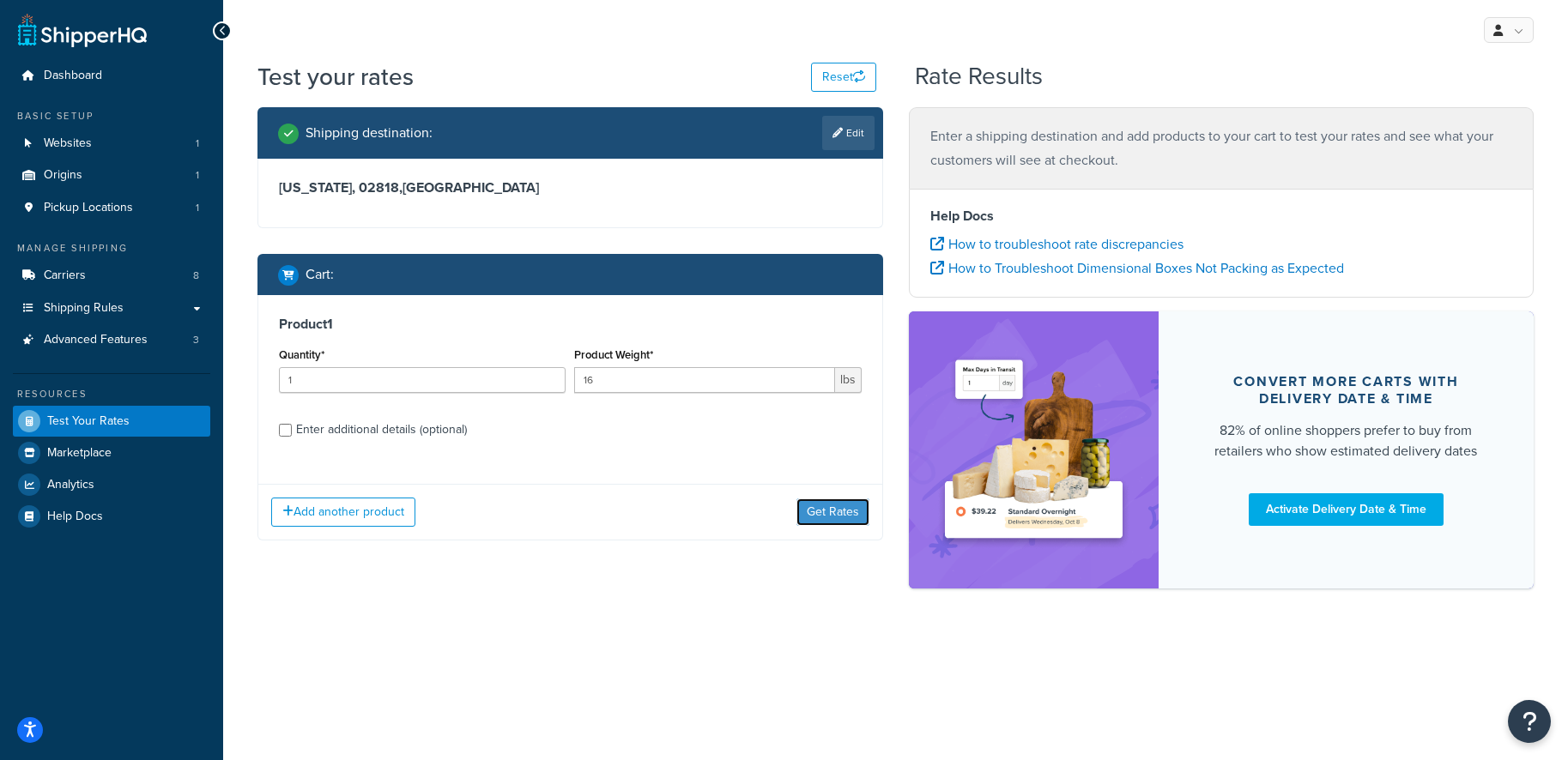
click at [843, 513] on button "Get Rates" at bounding box center [832, 512] width 73 height 27
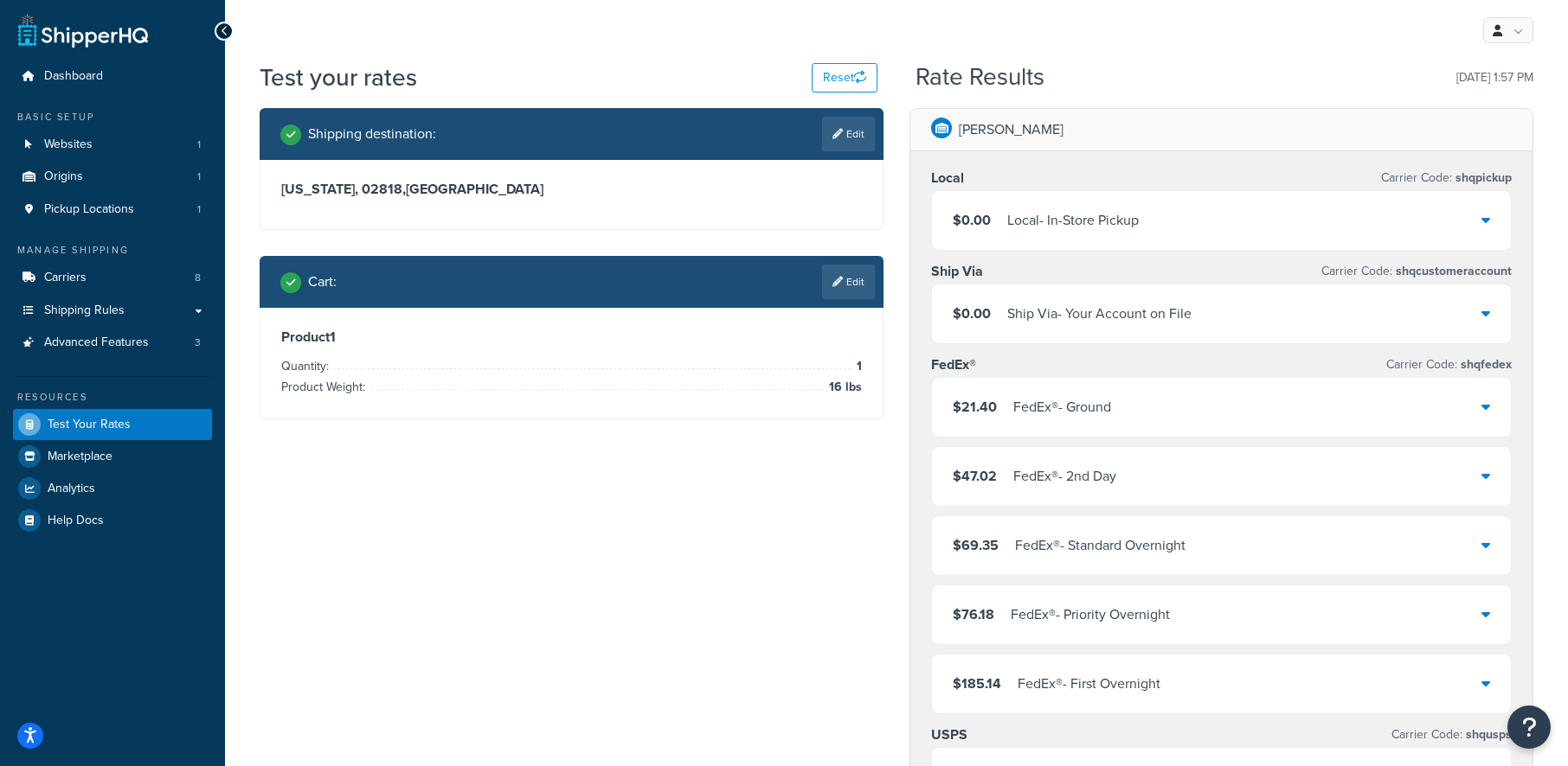
click at [1079, 421] on div "$21.40 FedEx® - Ground" at bounding box center [1222, 407] width 579 height 59
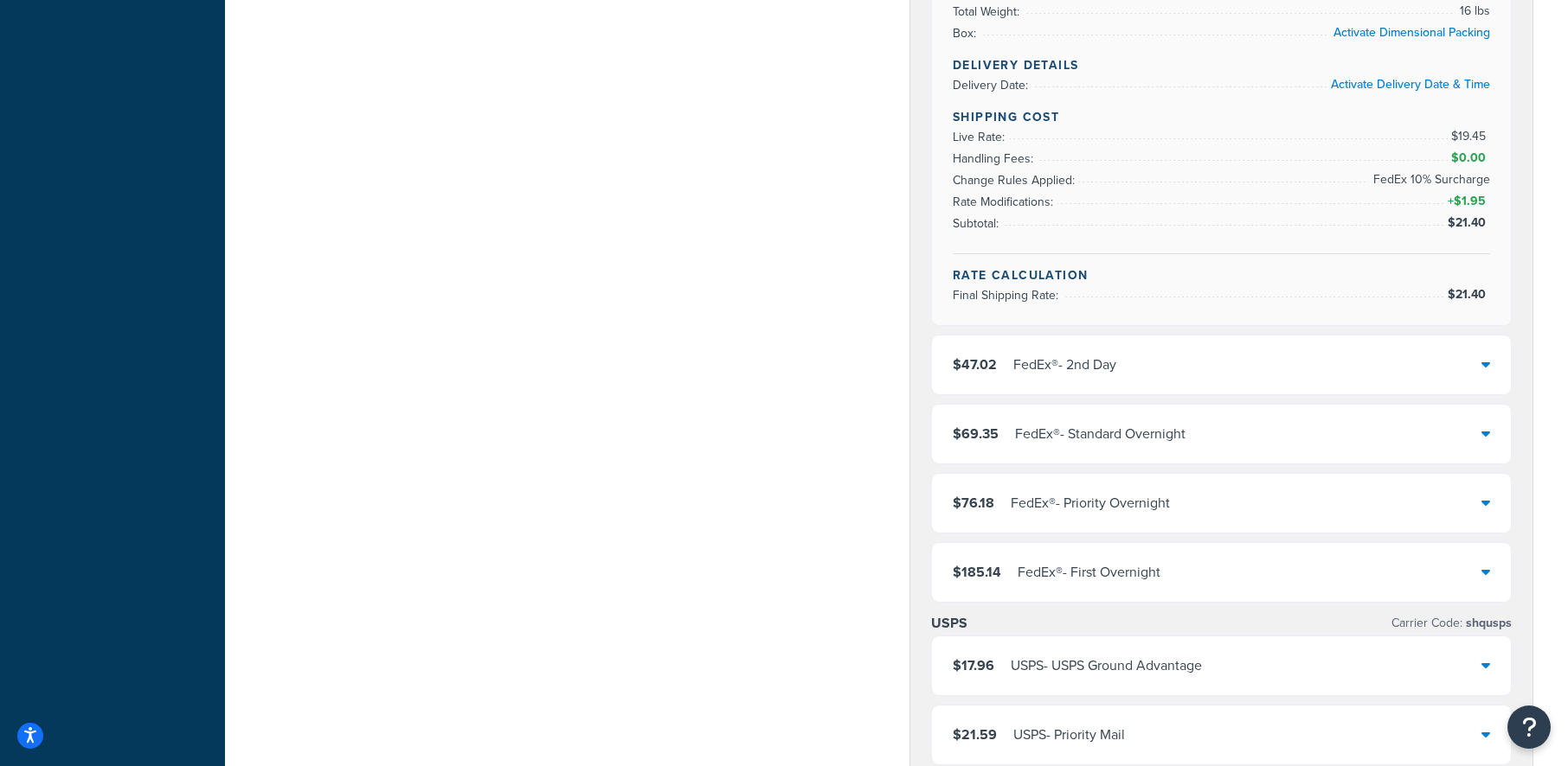
scroll to position [865, 0]
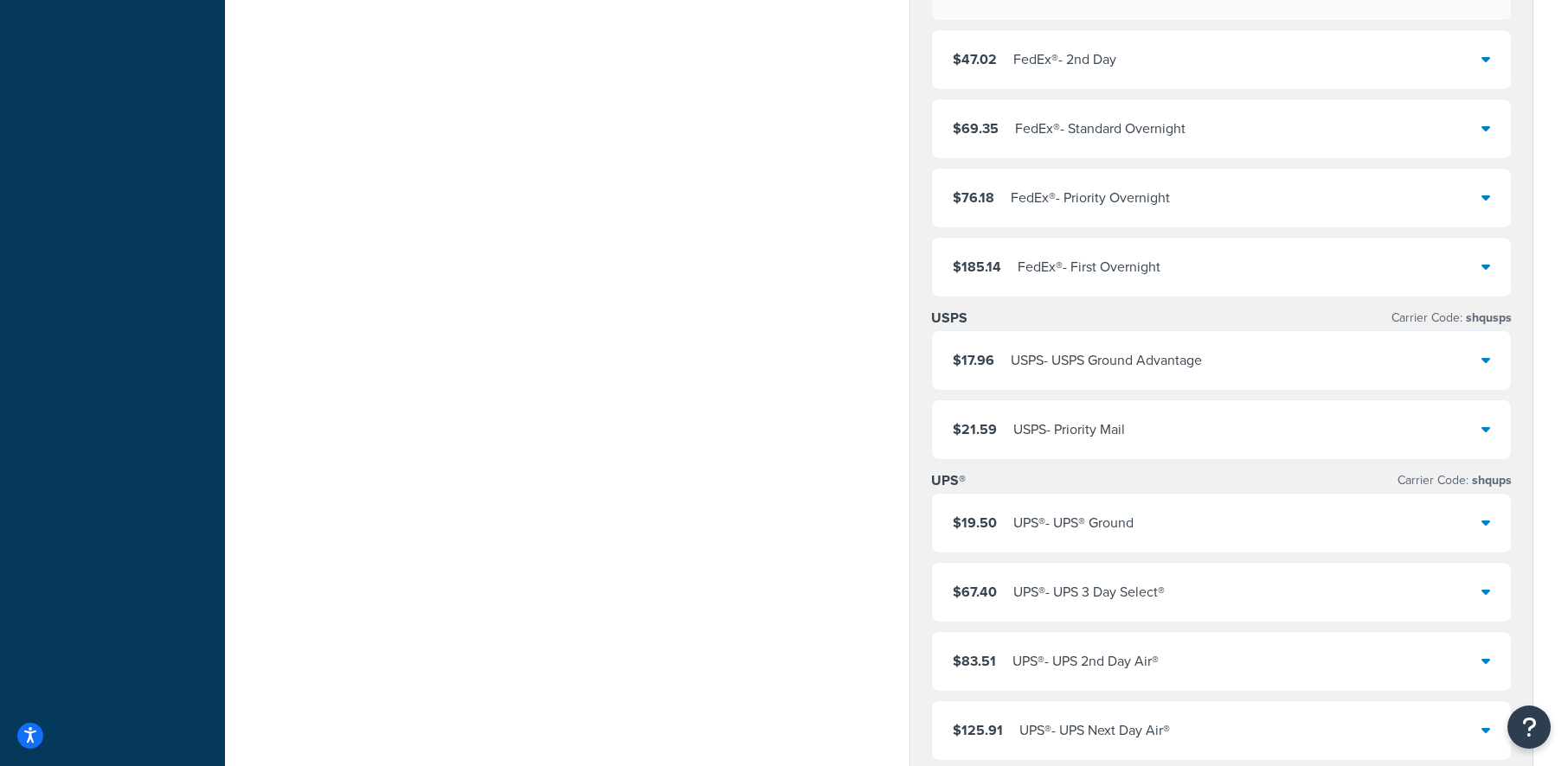
click at [1090, 518] on div "UPS® - UPS® Ground" at bounding box center [1073, 523] width 120 height 24
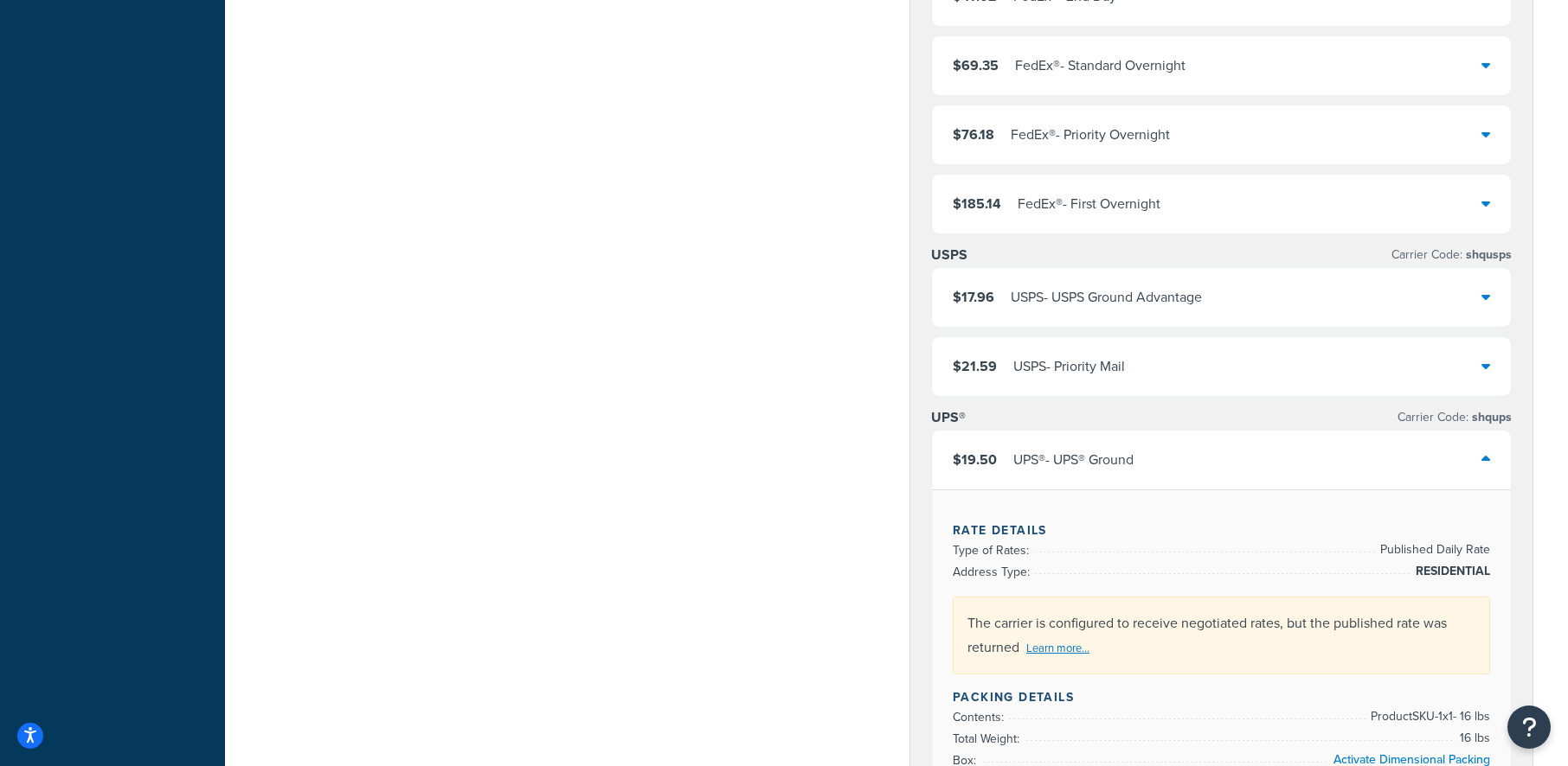
scroll to position [1125, 0]
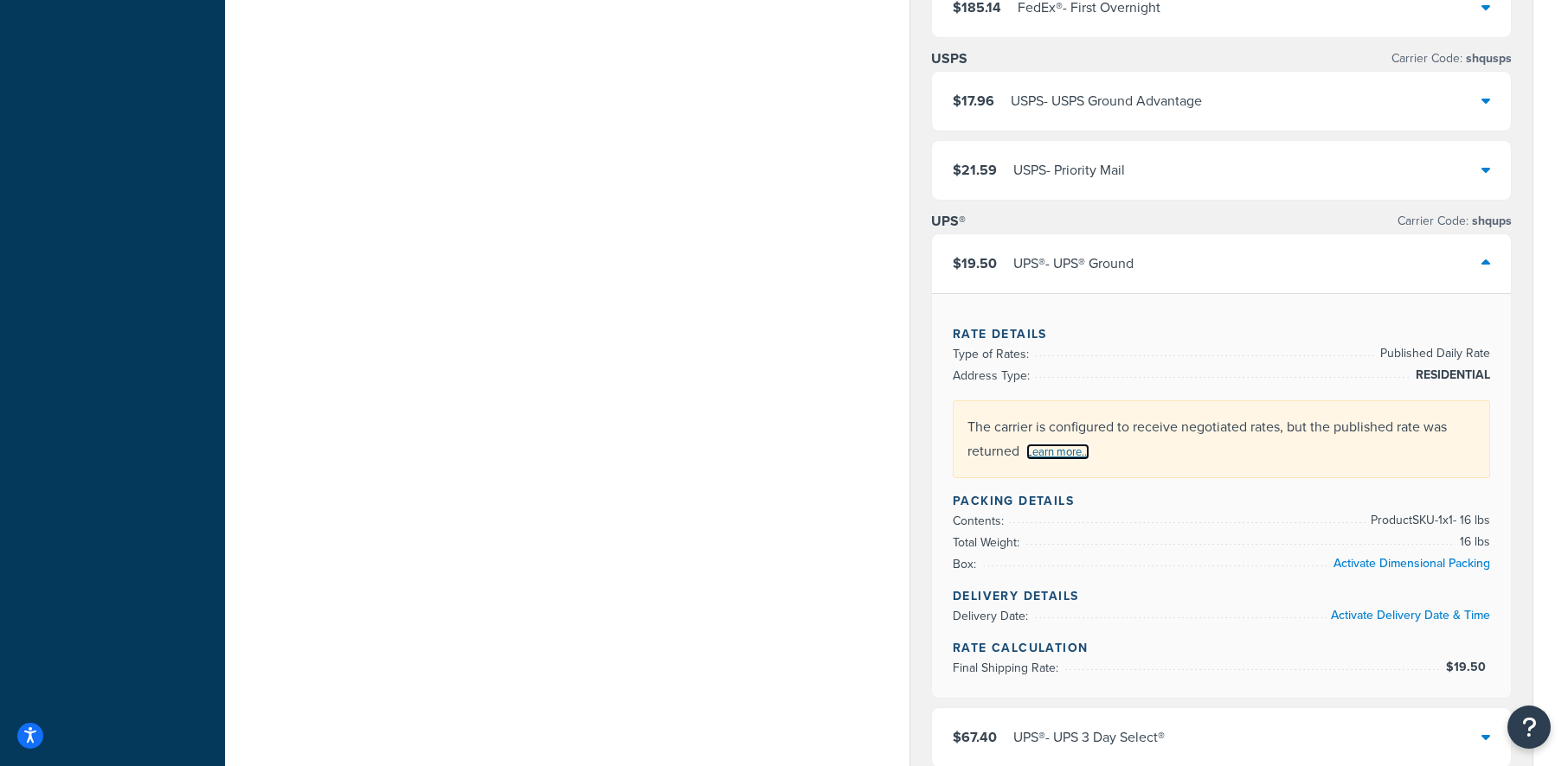
click at [1082, 454] on link "Learn more..." at bounding box center [1057, 452] width 63 height 17
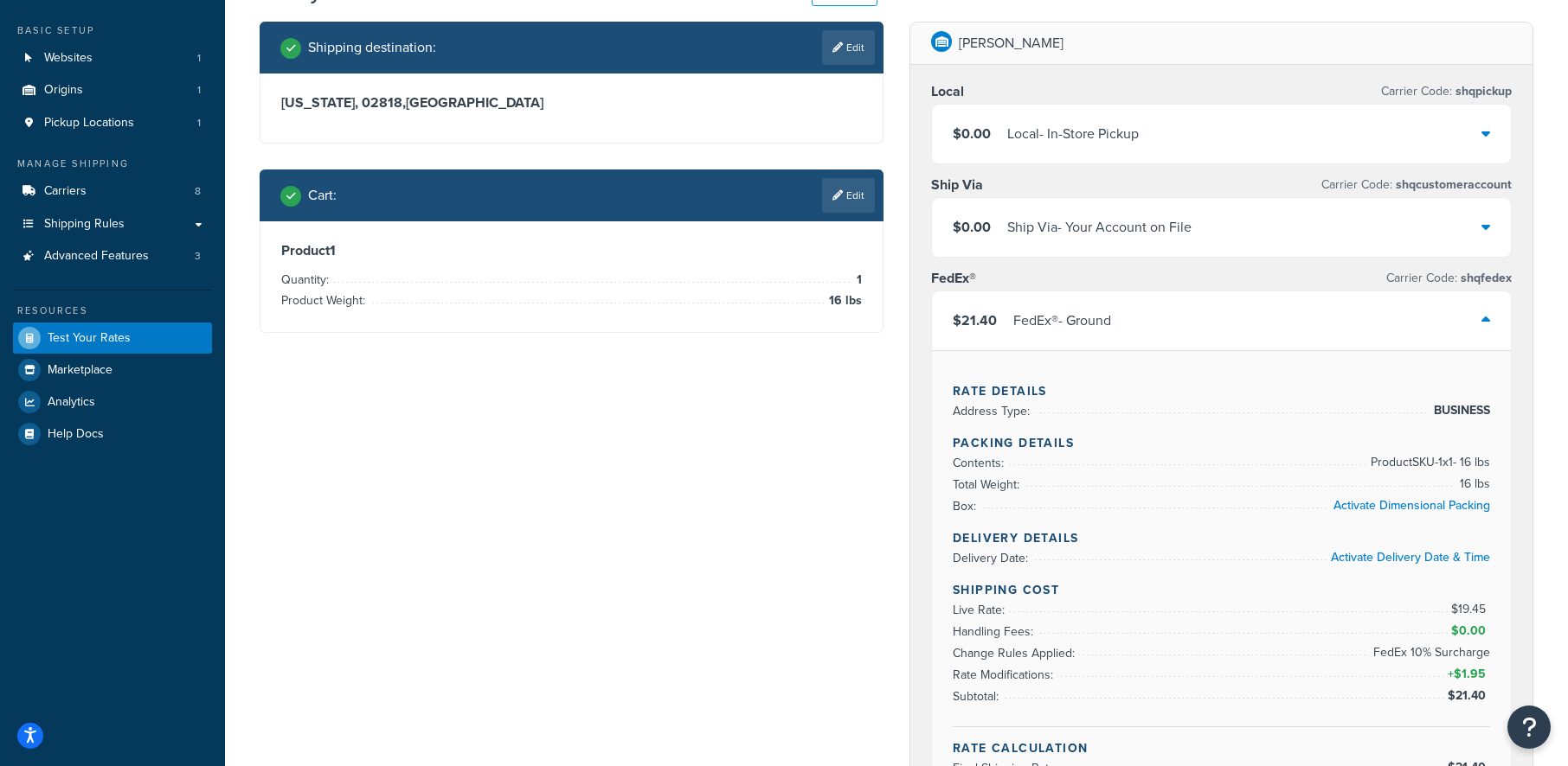
scroll to position [0, 0]
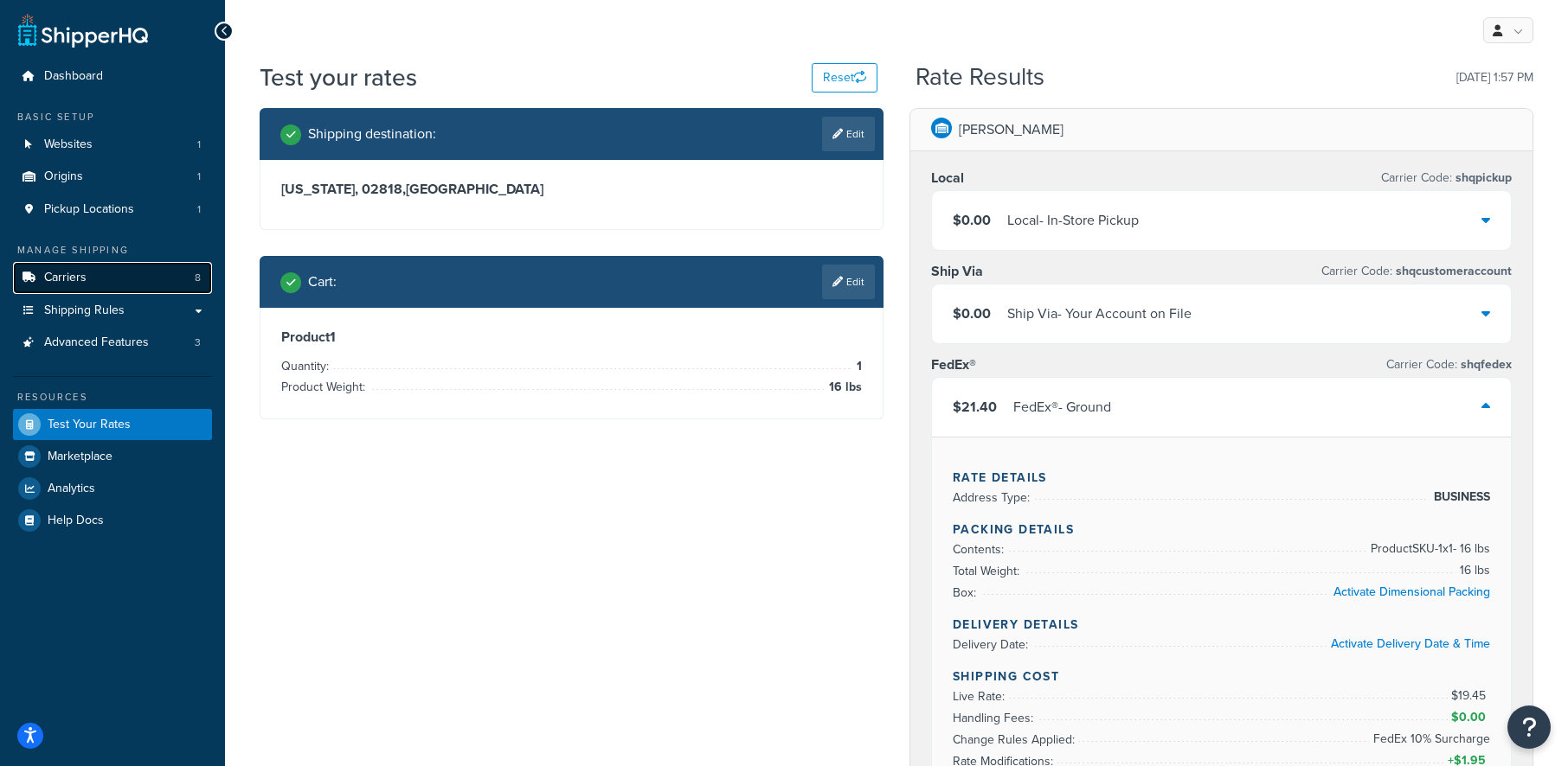
click at [130, 268] on link "Carriers 8" at bounding box center [113, 278] width 199 height 32
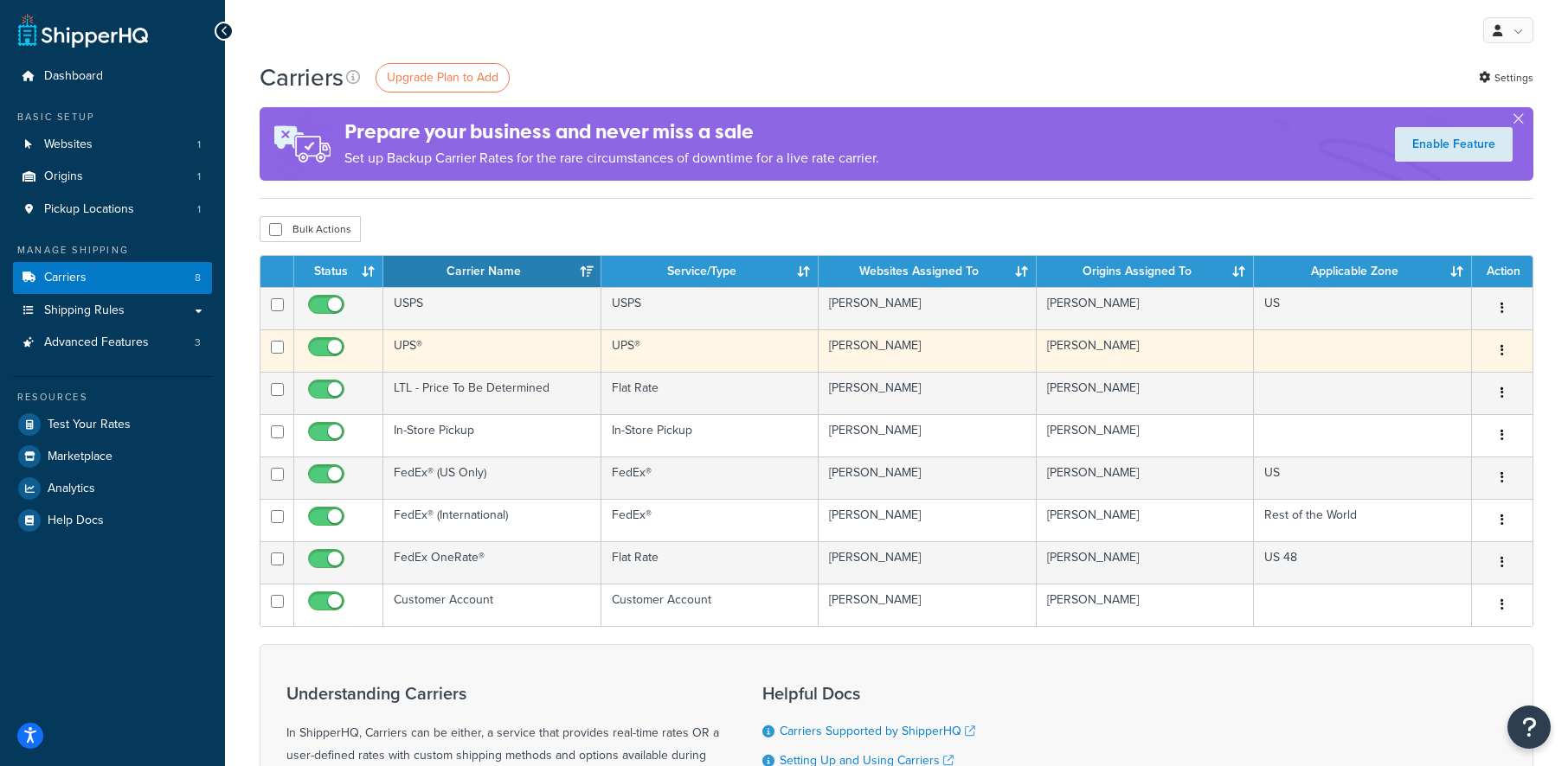
click at [433, 351] on td "UPS®" at bounding box center [493, 351] width 218 height 43
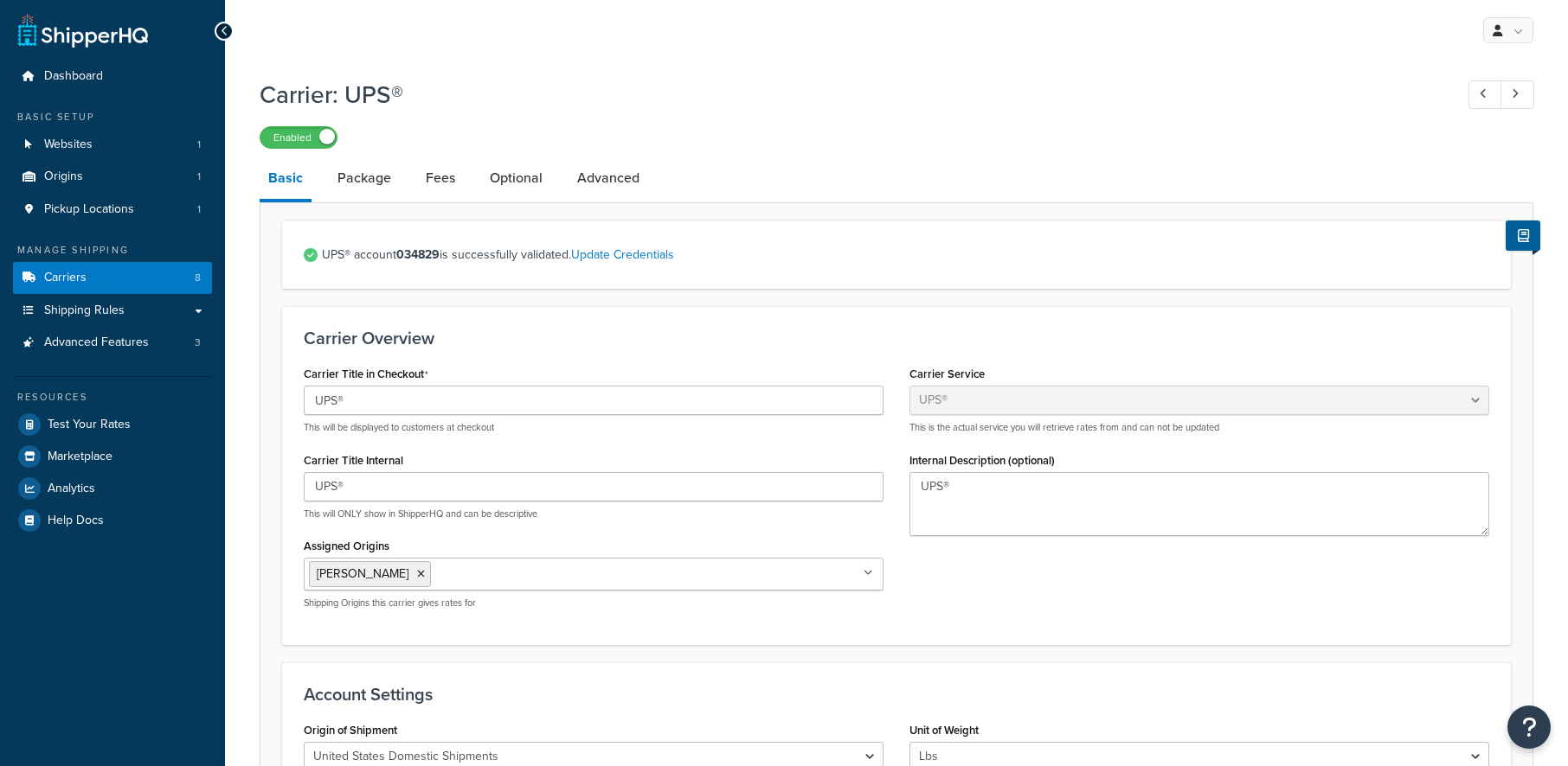
select select "ups"
select select "04"
click at [606, 258] on link "Update Credentials" at bounding box center [622, 255] width 103 height 18
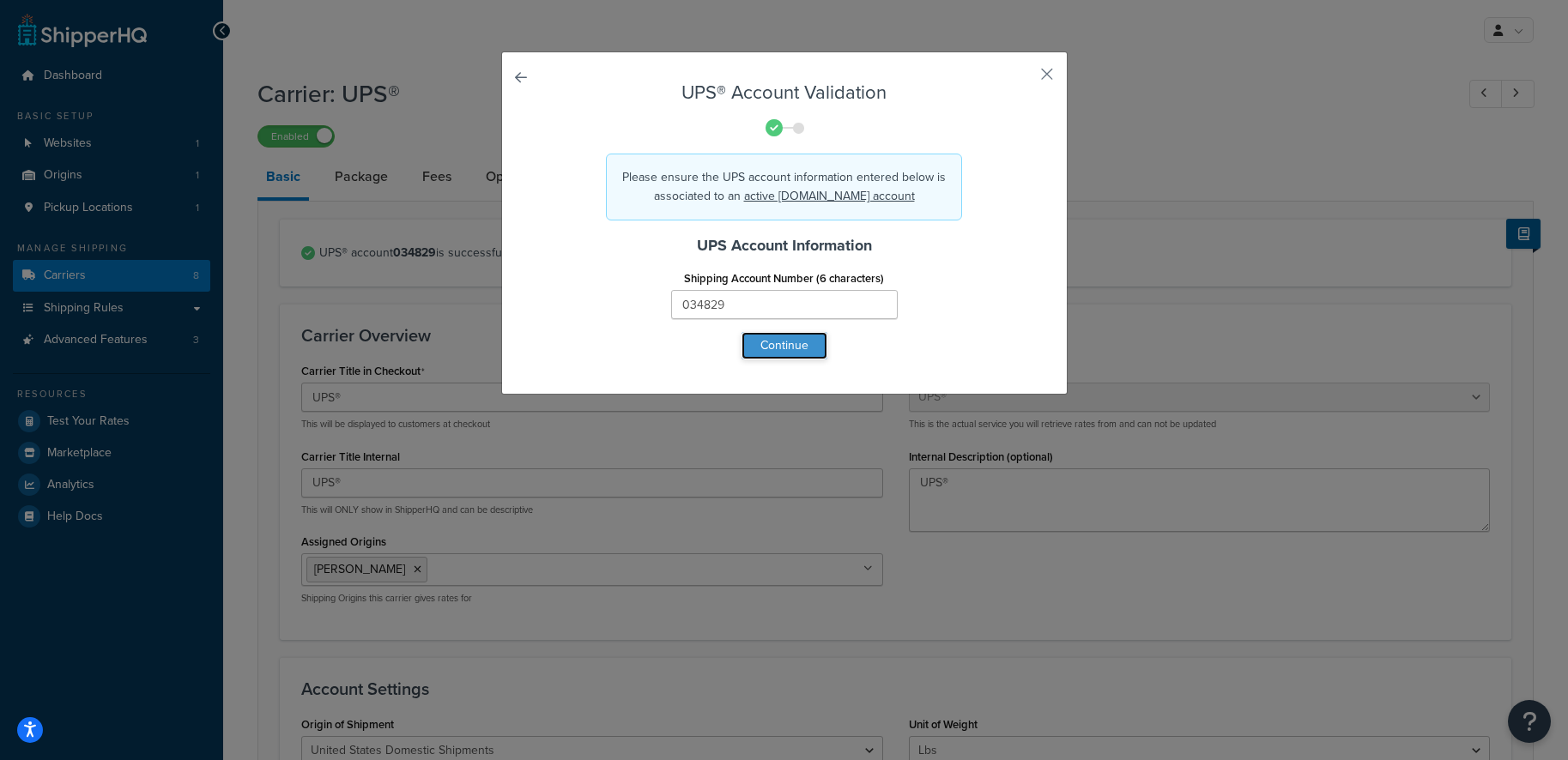
click at [760, 341] on button "Continue" at bounding box center [784, 345] width 85 height 27
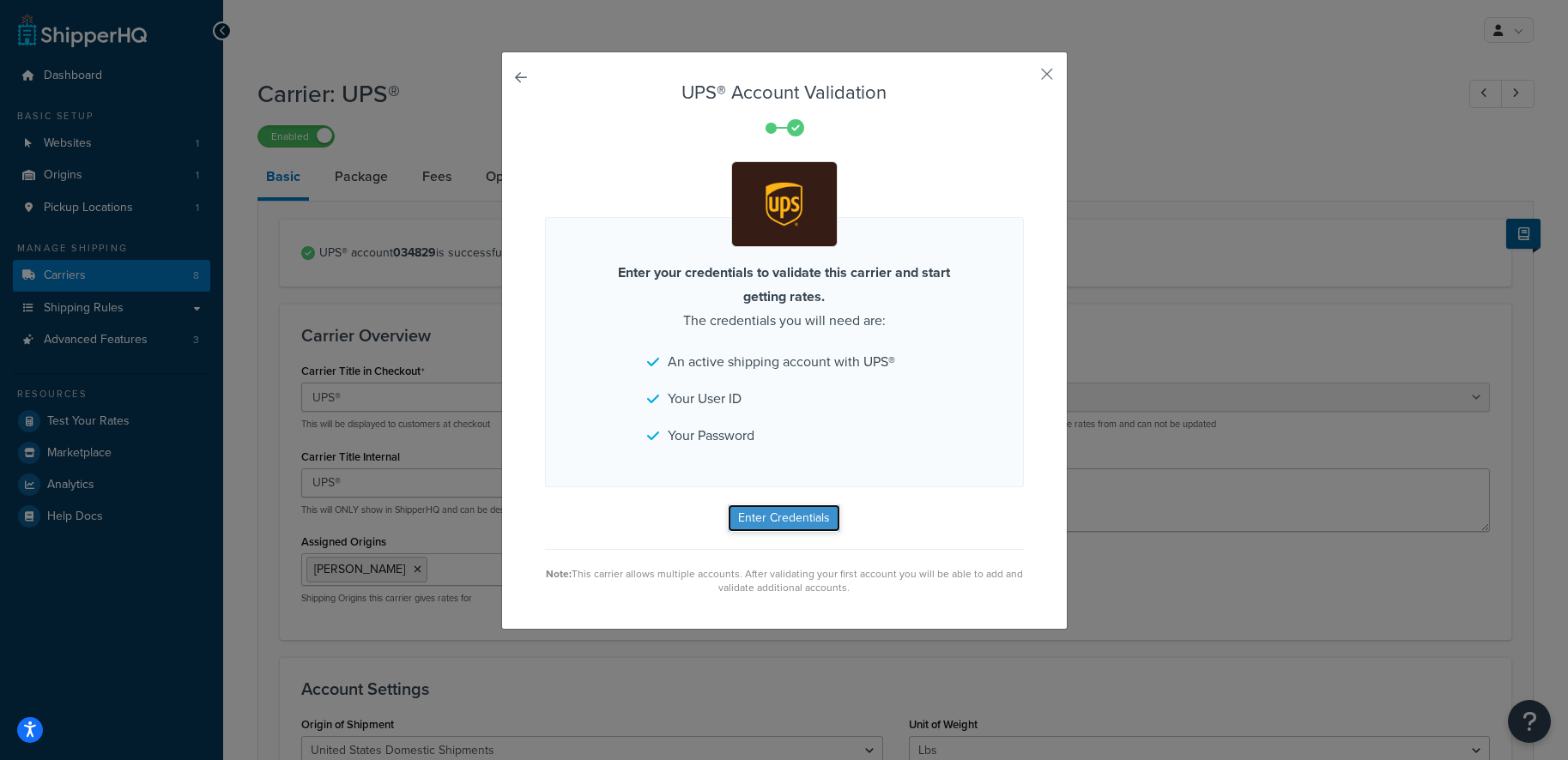
click at [818, 513] on button "Enter Credentials" at bounding box center [784, 518] width 113 height 27
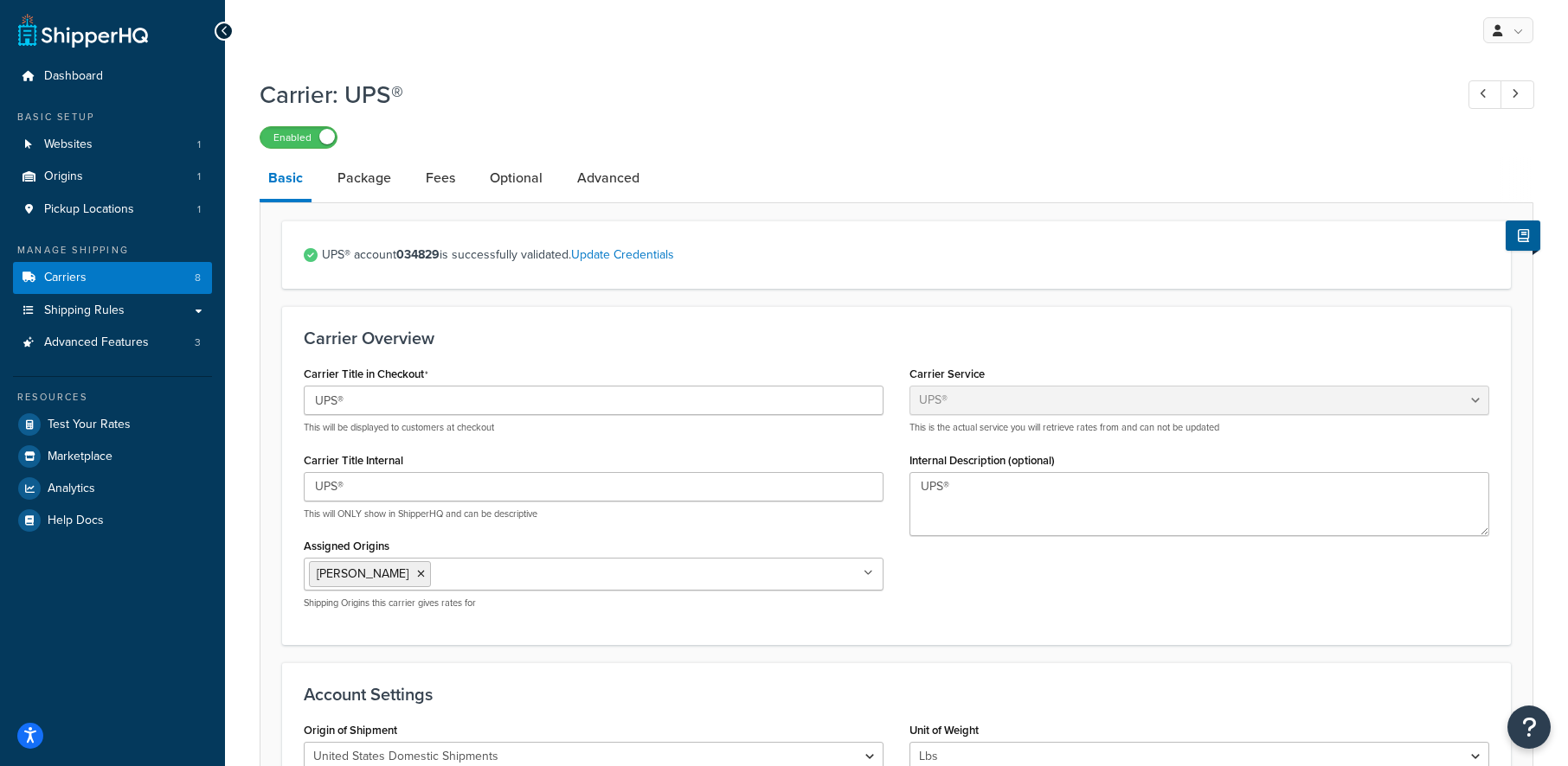
select select "ups"
select select "04"
select select "ups"
select select "04"
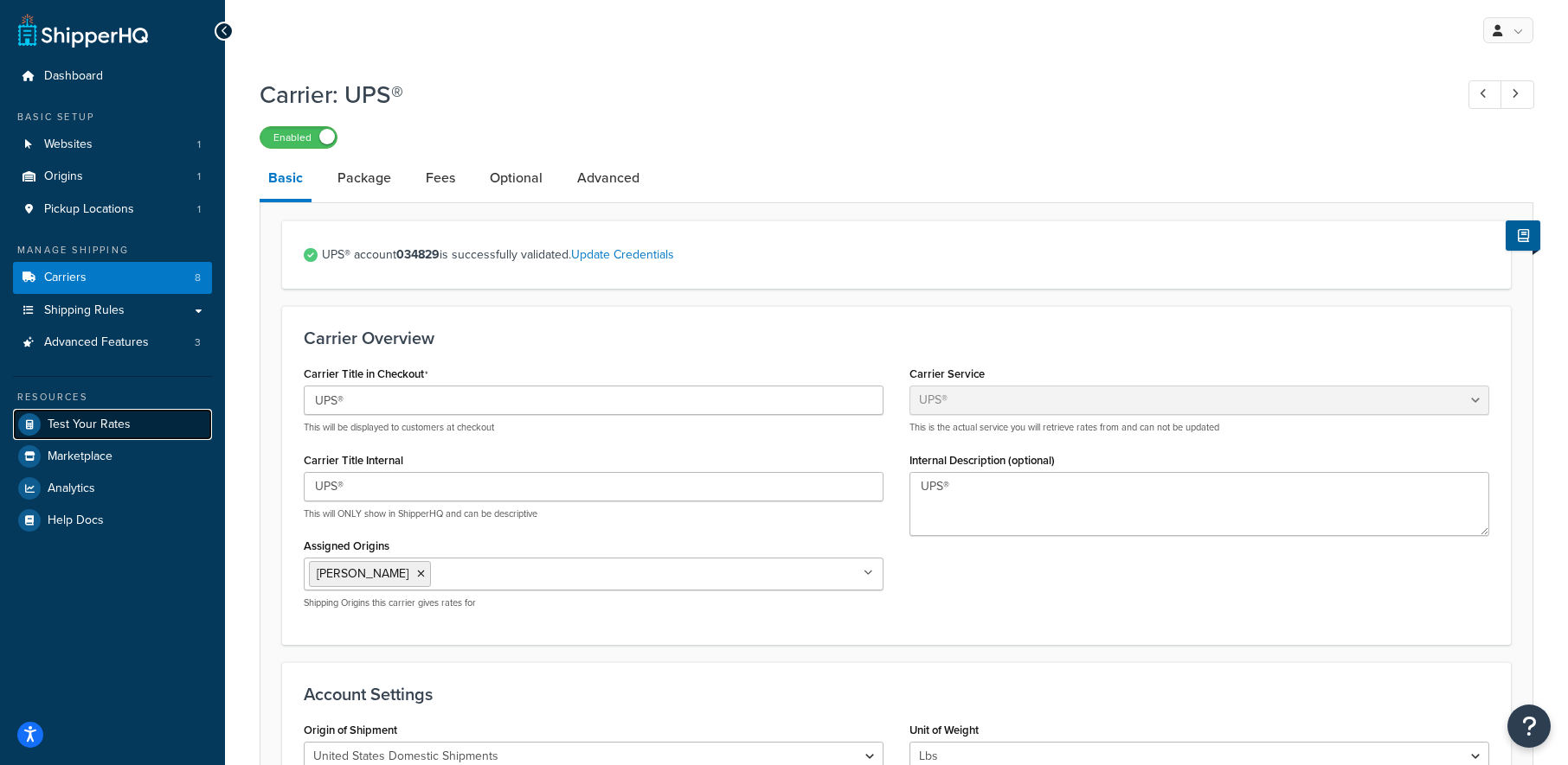
click at [88, 432] on span "Test Your Rates" at bounding box center [90, 425] width 83 height 15
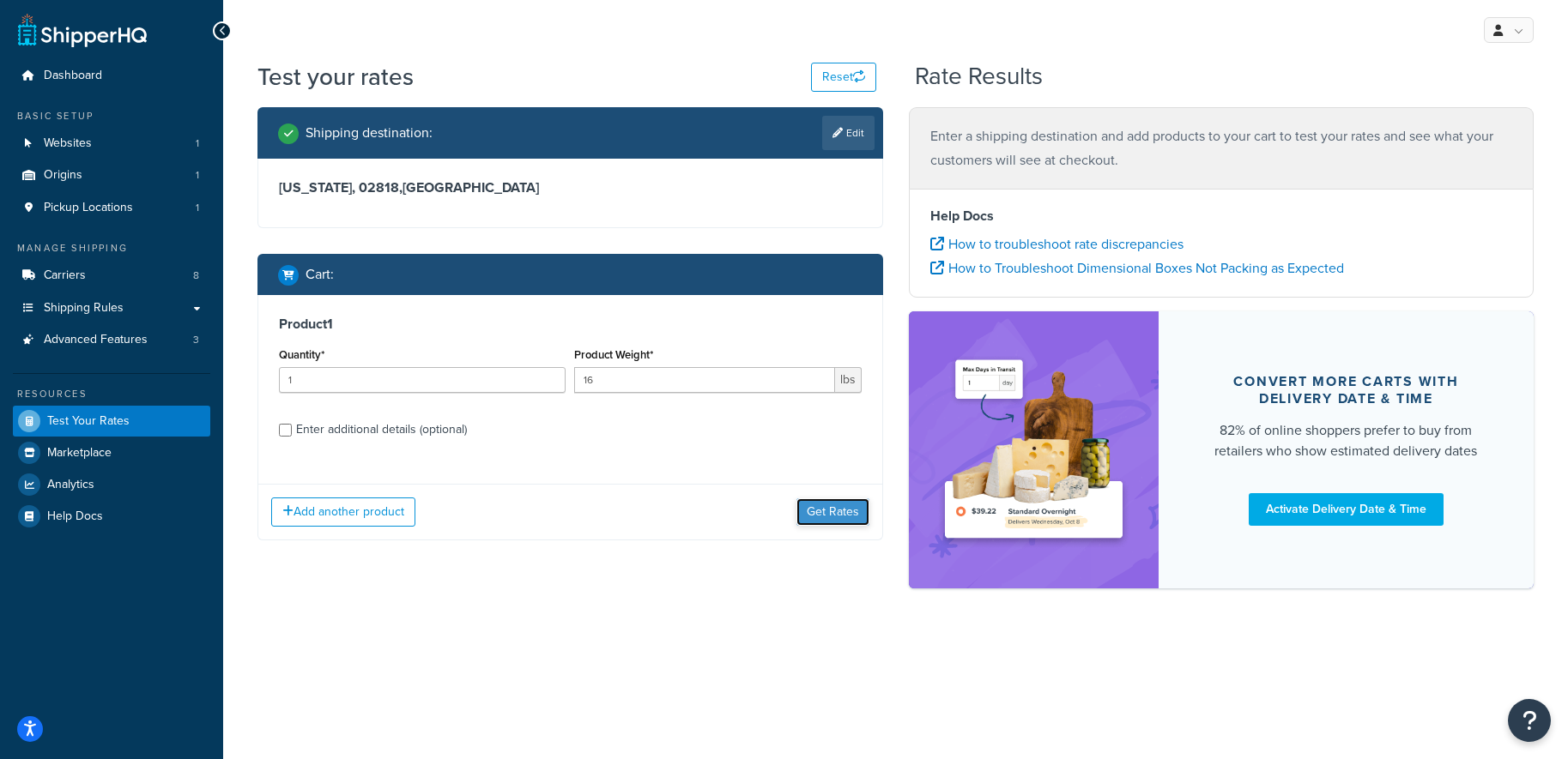
click at [843, 504] on button "Get Rates" at bounding box center [832, 512] width 73 height 27
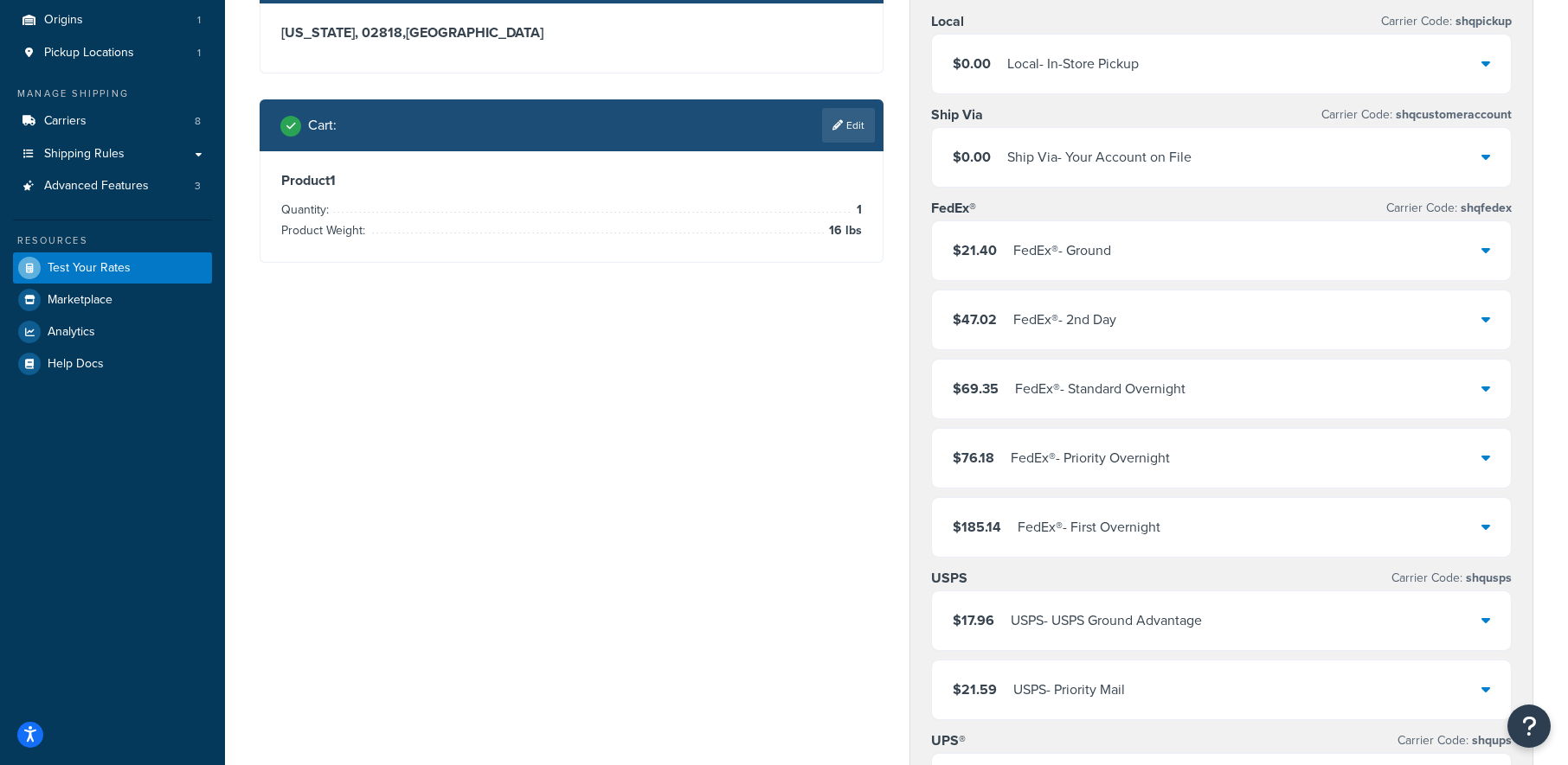
scroll to position [519, 0]
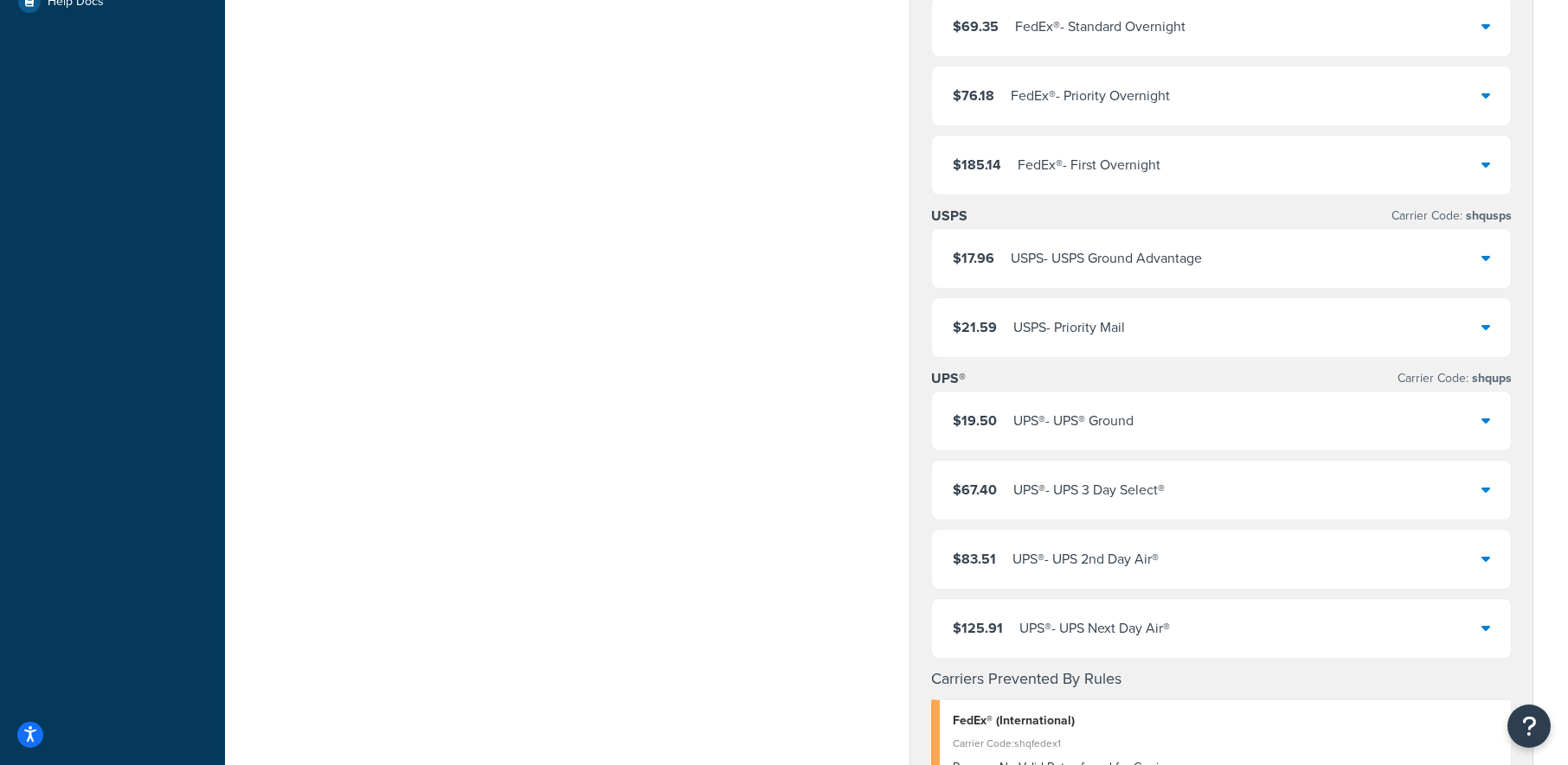
click at [1229, 432] on div "$19.50 UPS® - UPS® Ground" at bounding box center [1222, 421] width 579 height 59
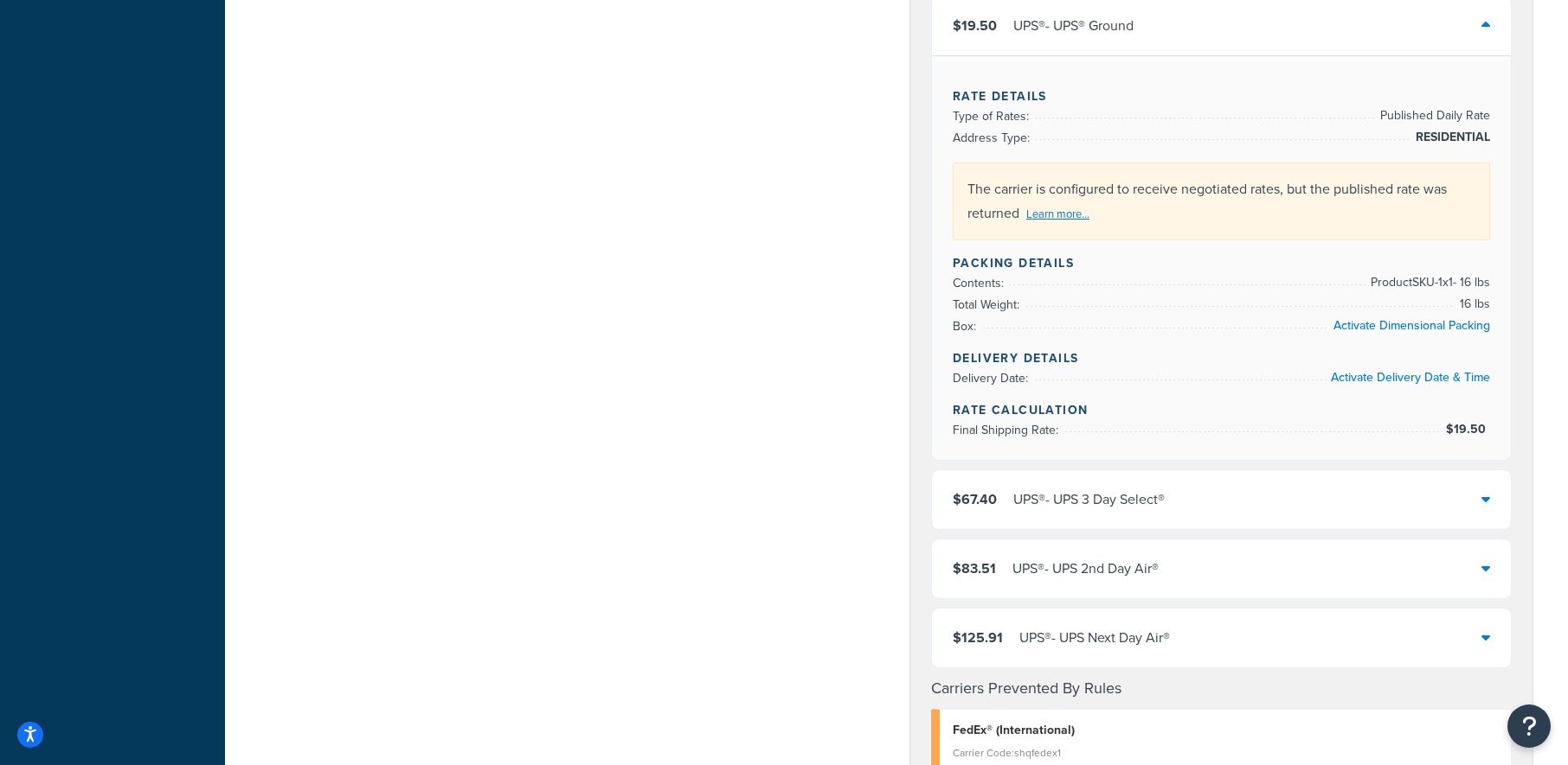
scroll to position [865, 0]
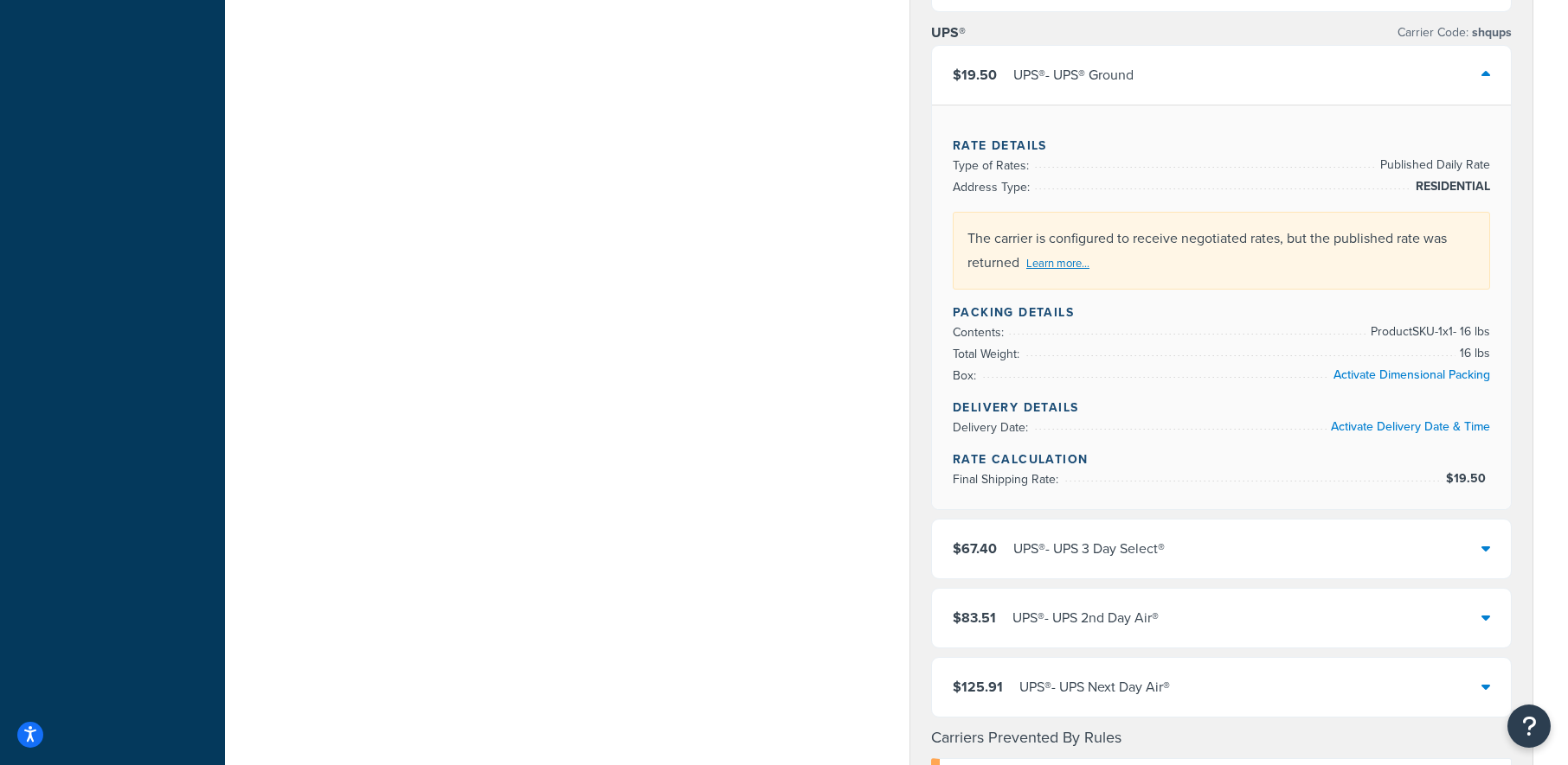
click at [1163, 259] on div "The carrier is configured to receive negotiated rates, but the published rate w…" at bounding box center [1221, 251] width 537 height 78
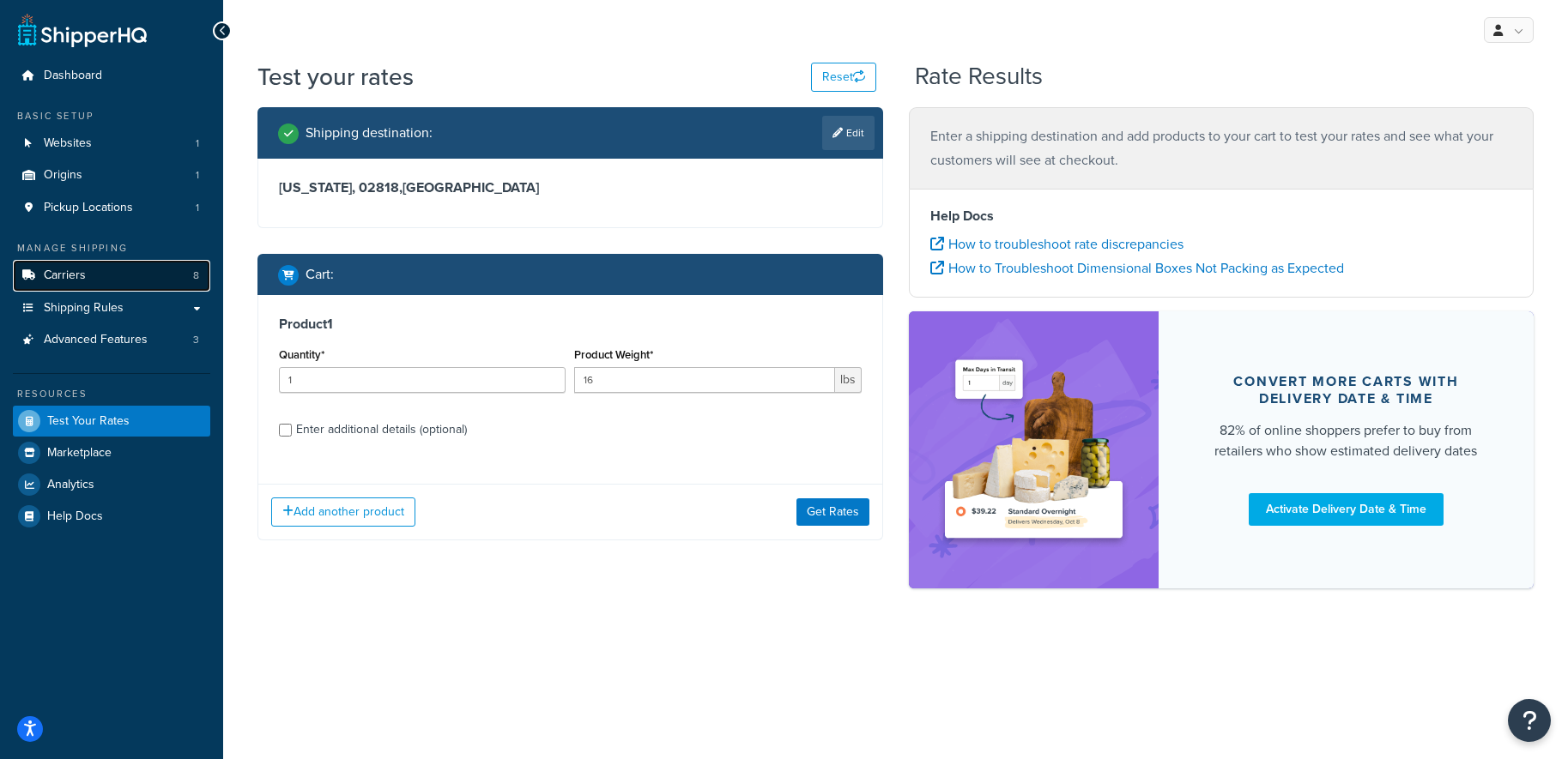
click at [159, 282] on link "Carriers 8" at bounding box center [112, 276] width 197 height 32
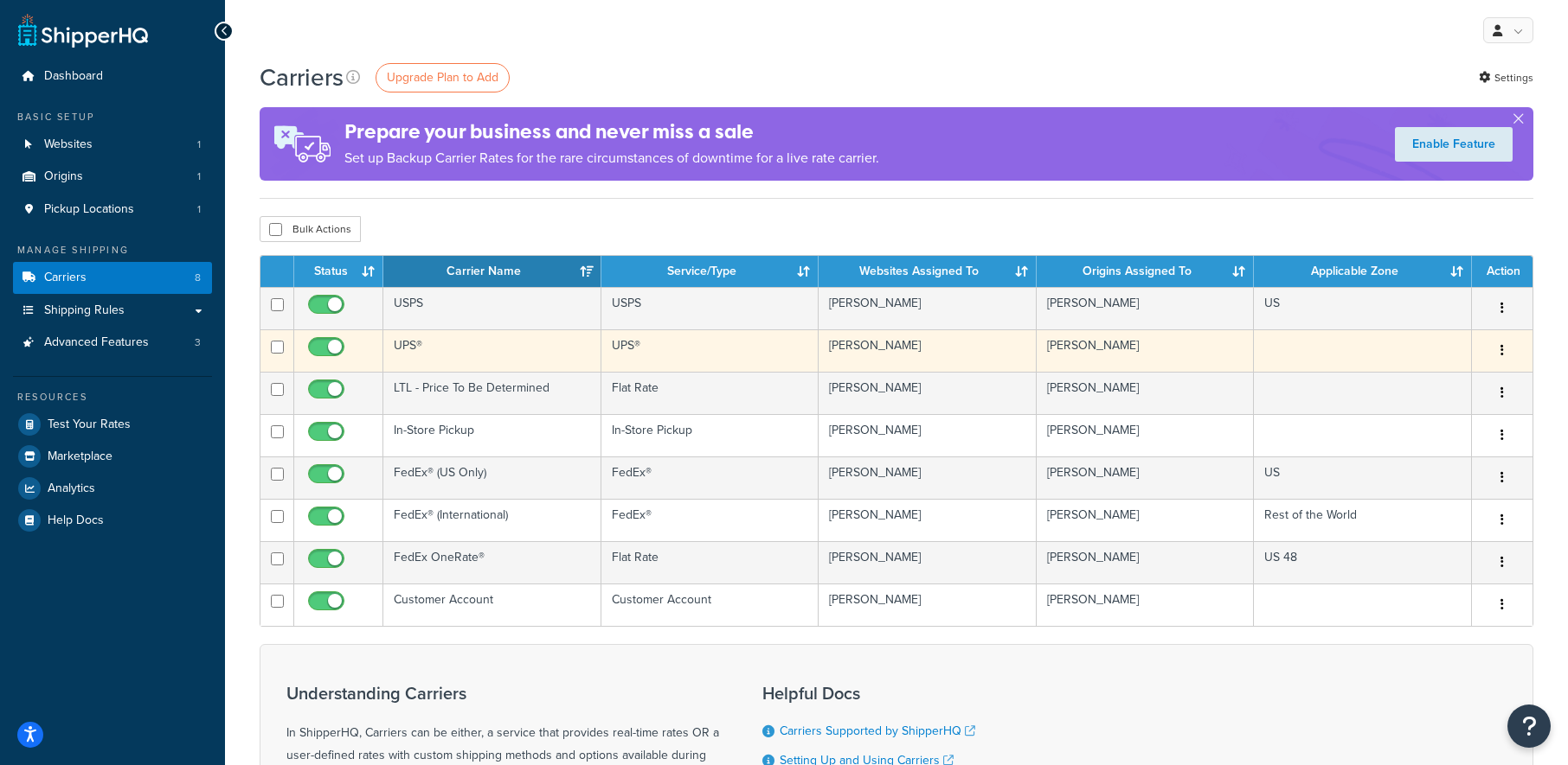
click at [422, 350] on td "UPS®" at bounding box center [493, 351] width 218 height 43
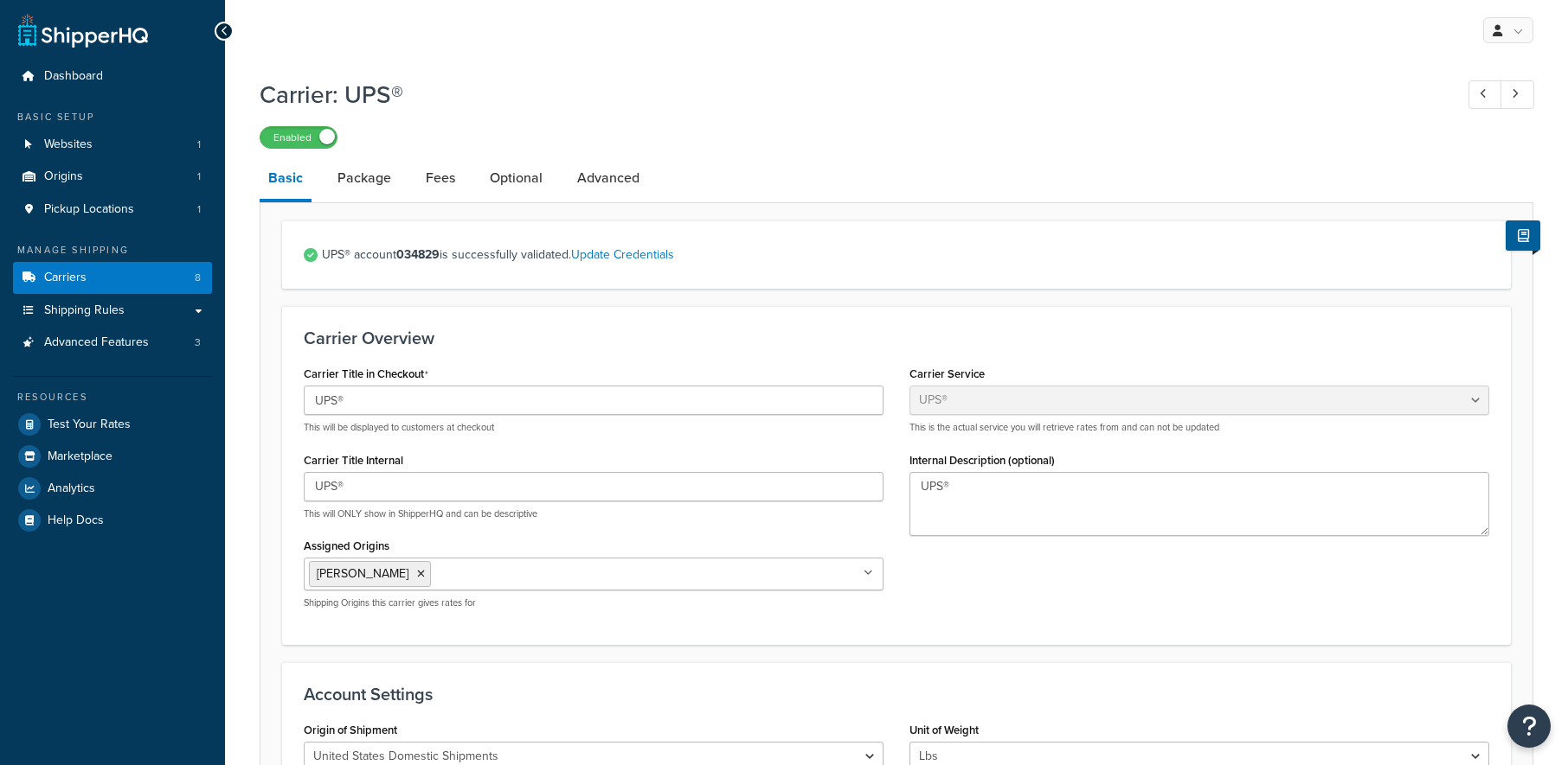
select select "ups"
select select "04"
click at [652, 257] on link "Update Credentials" at bounding box center [622, 255] width 103 height 18
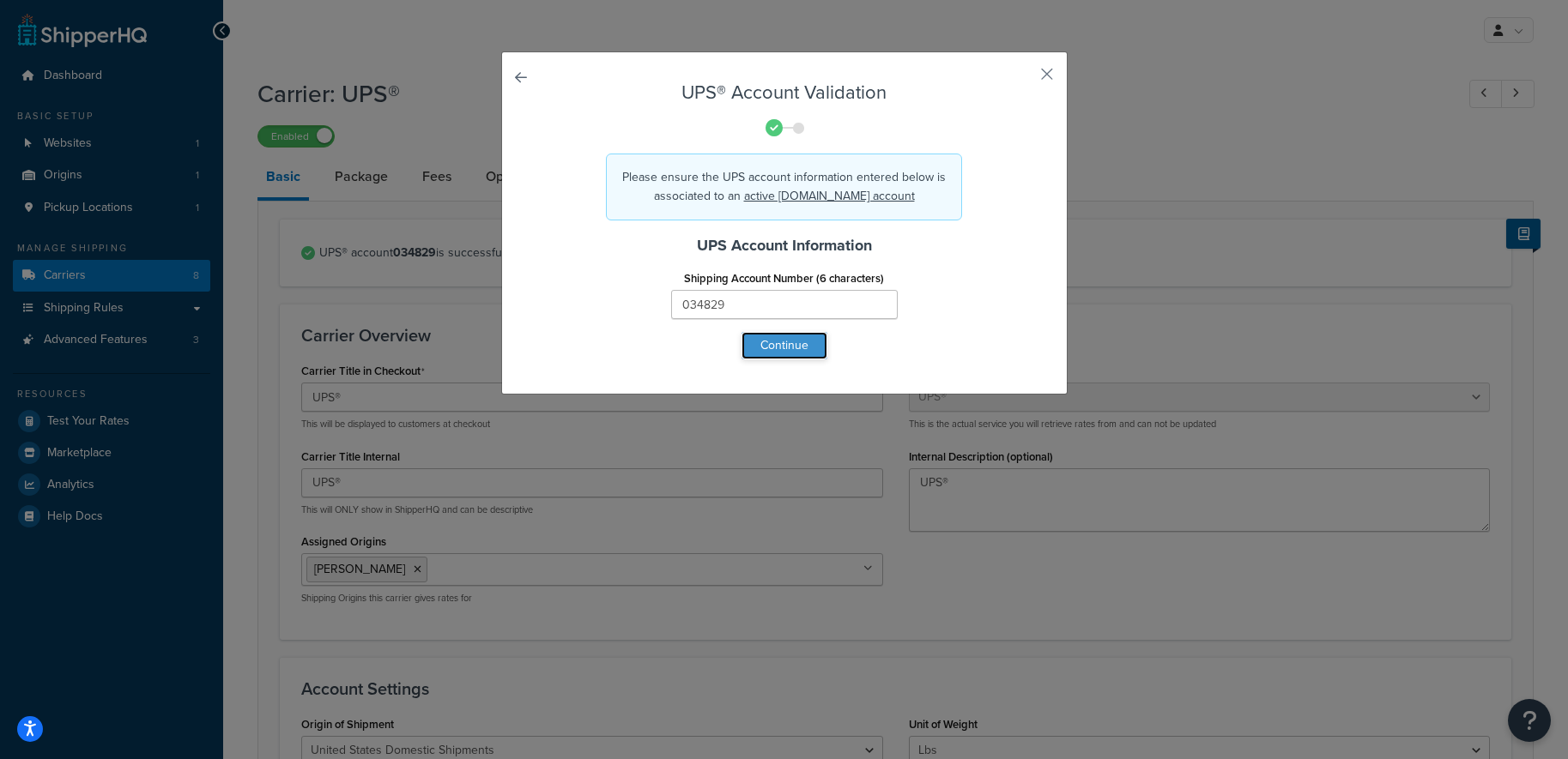
click at [769, 340] on button "Continue" at bounding box center [784, 345] width 85 height 27
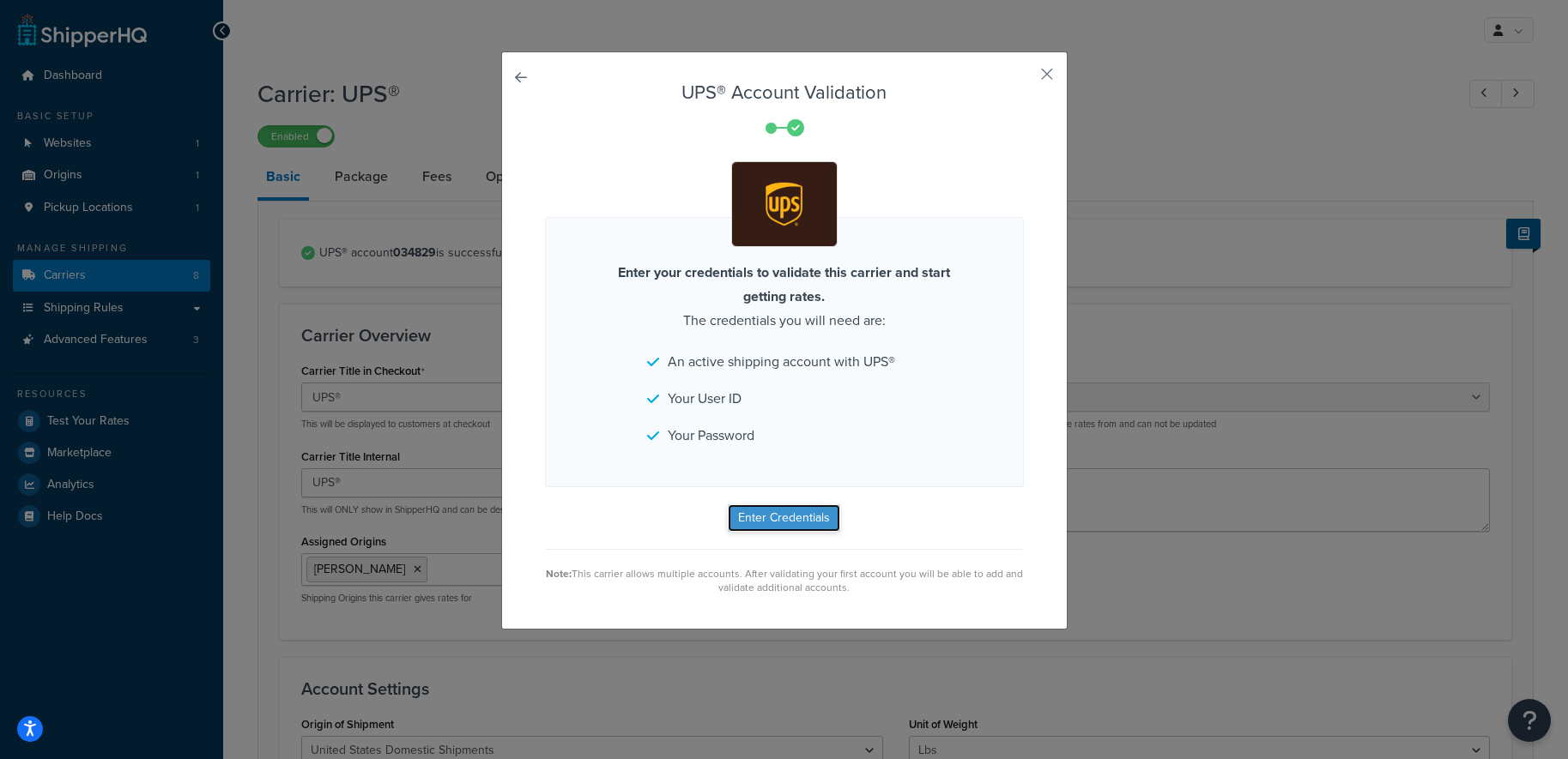
click at [774, 524] on button "Enter Credentials" at bounding box center [784, 518] width 113 height 27
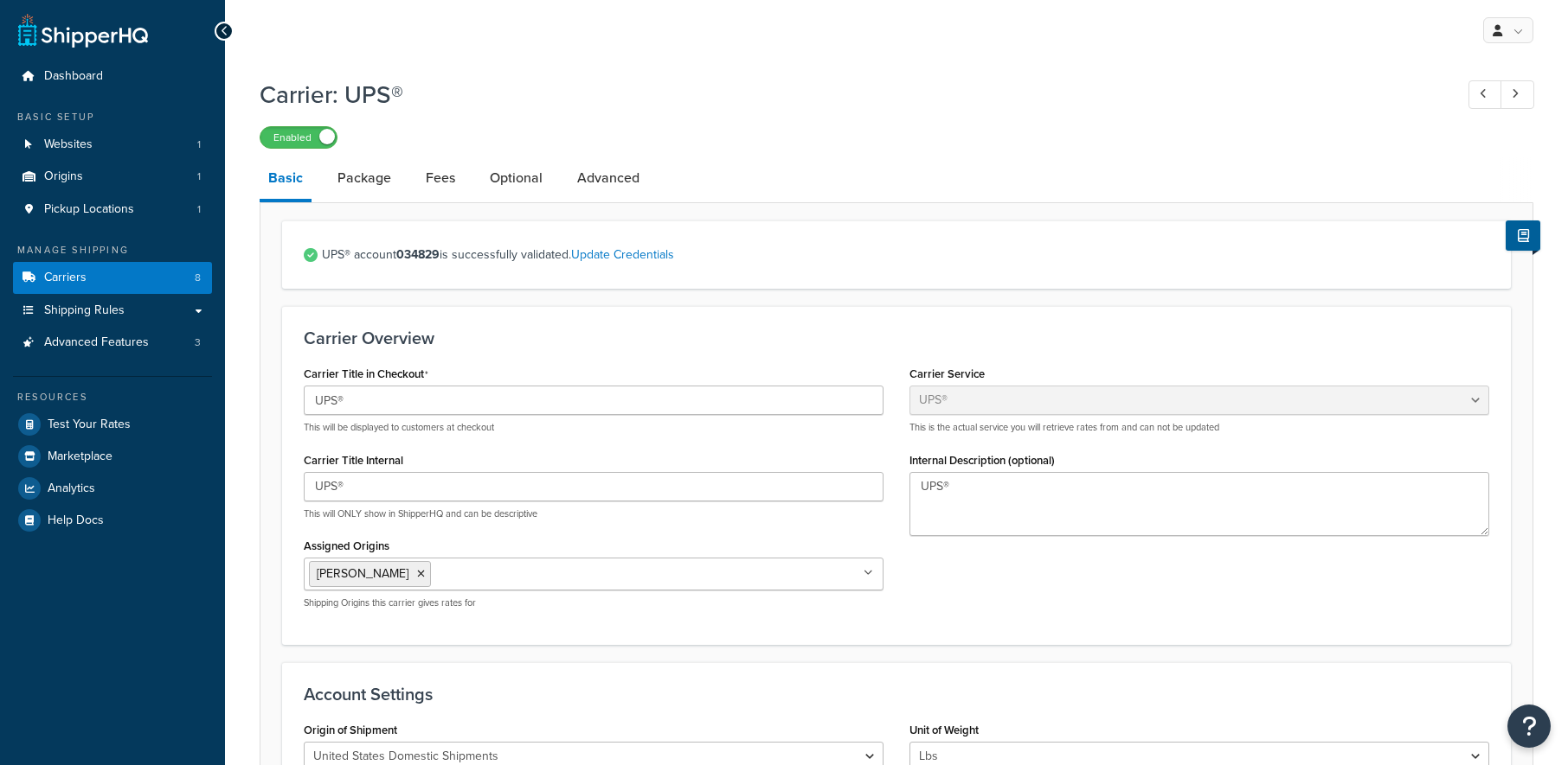
select select "ups"
select select "04"
click at [632, 316] on div "Carrier Overview Carrier Title in Checkout UPS® This will be displayed to custo…" at bounding box center [897, 475] width 1229 height 338
click at [392, 186] on link "Package" at bounding box center [364, 177] width 71 height 42
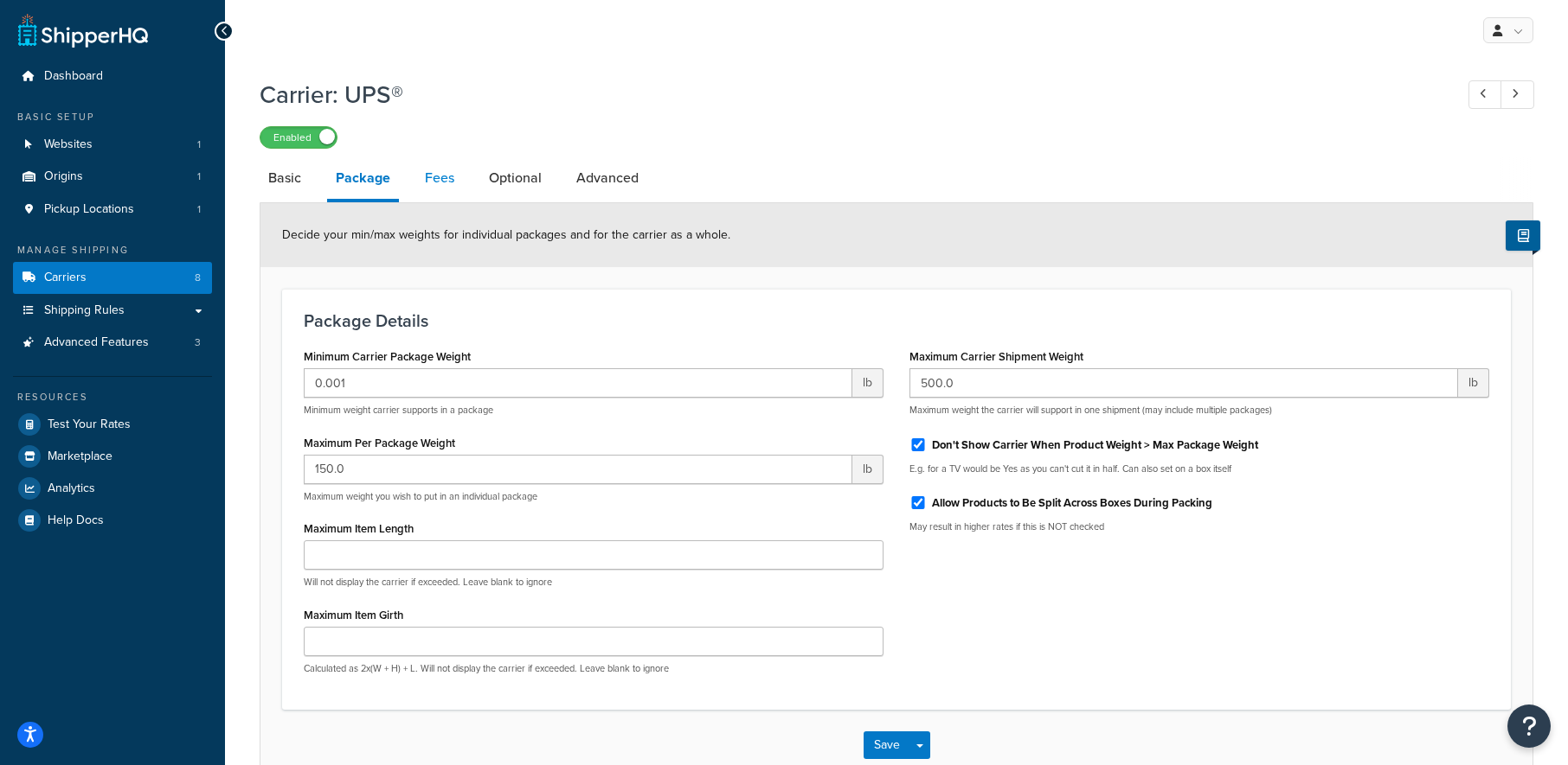
click at [432, 191] on link "Fees" at bounding box center [440, 177] width 47 height 42
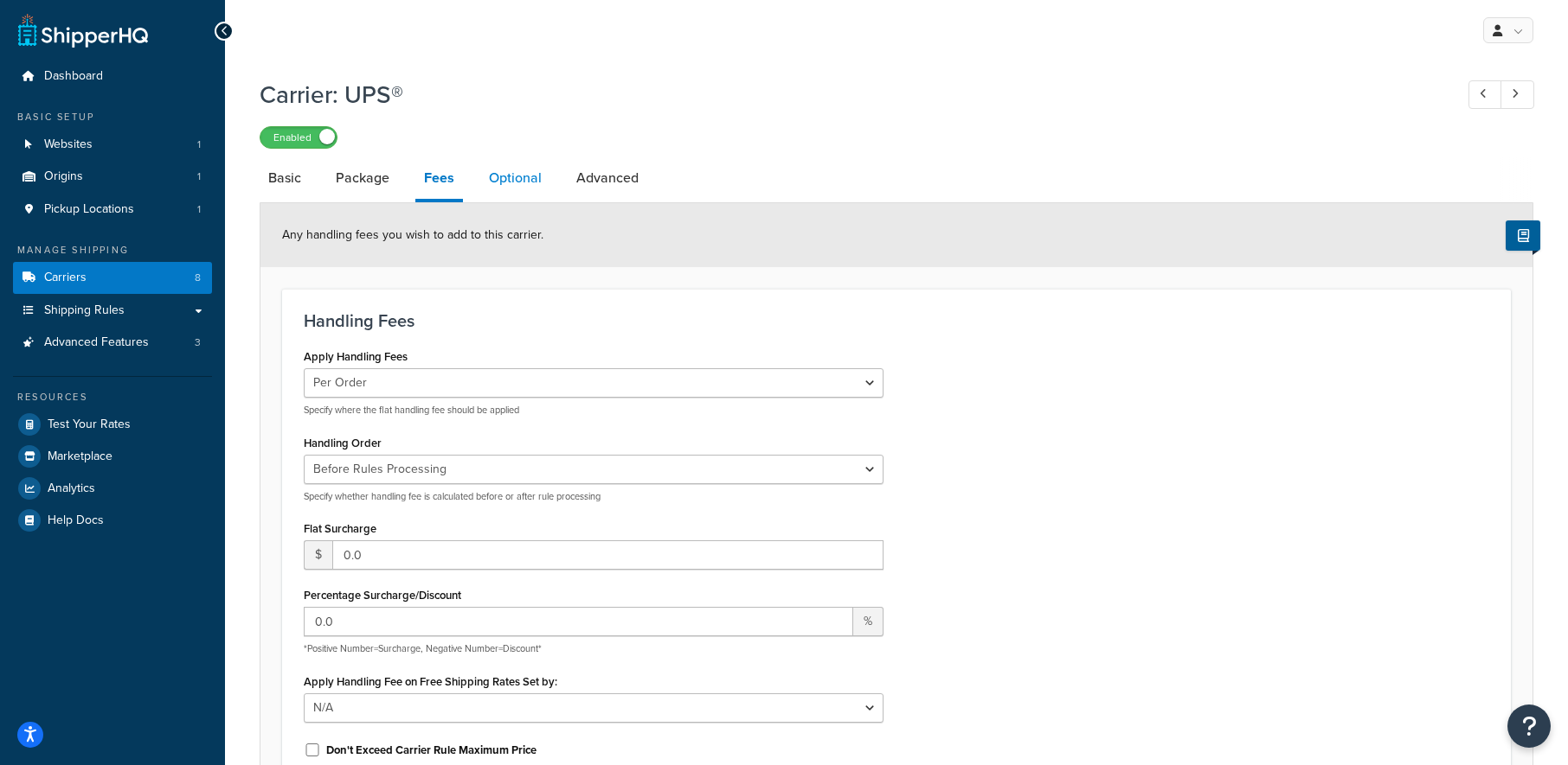
click at [504, 190] on link "Optional" at bounding box center [515, 177] width 70 height 42
select select "residential"
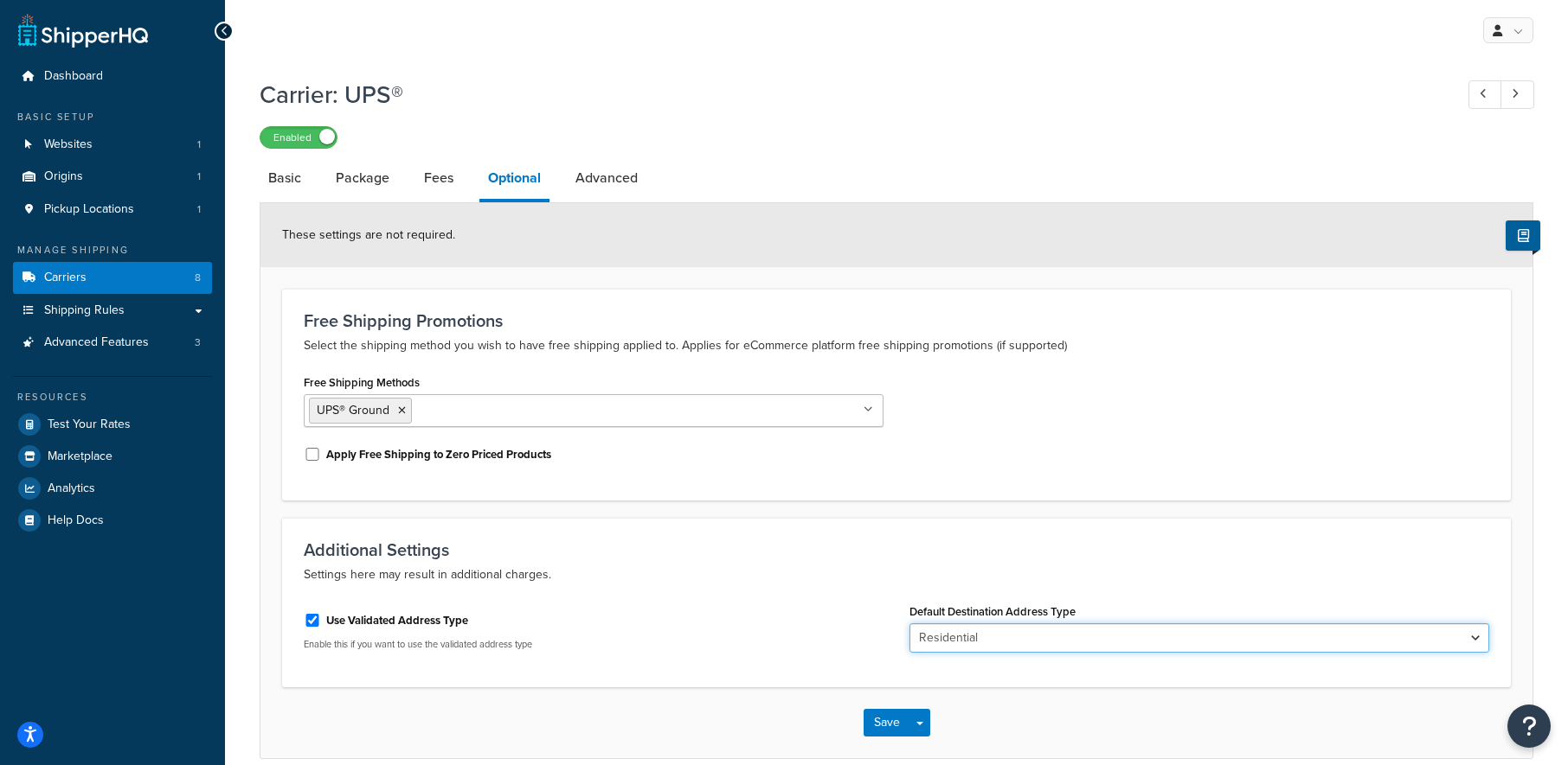
click at [1067, 637] on select "Business Residential" at bounding box center [1199, 638] width 580 height 29
click at [909, 624] on select "Business Residential" at bounding box center [1199, 638] width 580 height 29
click at [774, 635] on div "Use Validated Address Type Enable this if you want to use the validated address…" at bounding box center [593, 628] width 580 height 45
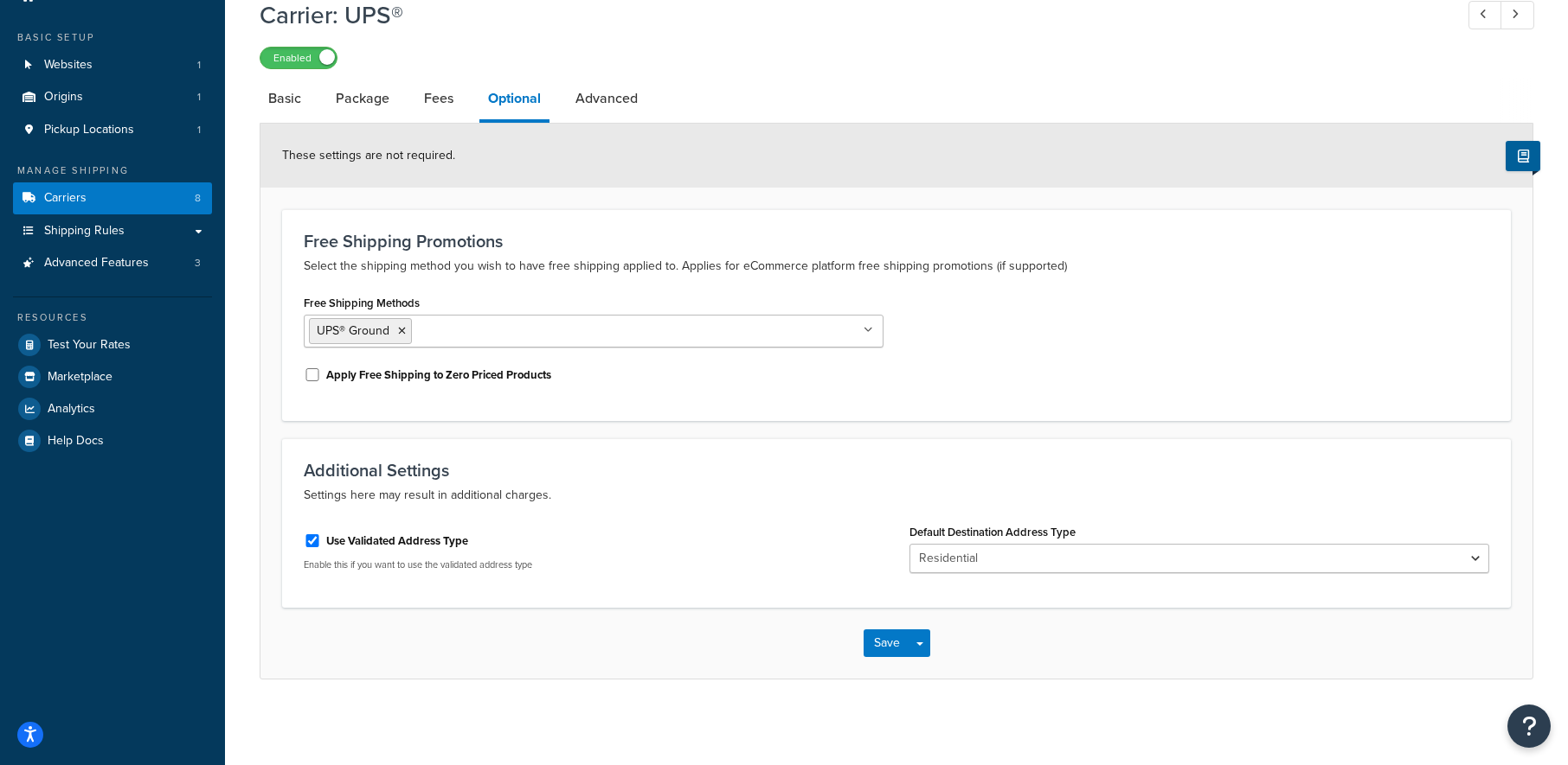
scroll to position [81, 0]
click at [622, 97] on link "Advanced" at bounding box center [606, 98] width 80 height 42
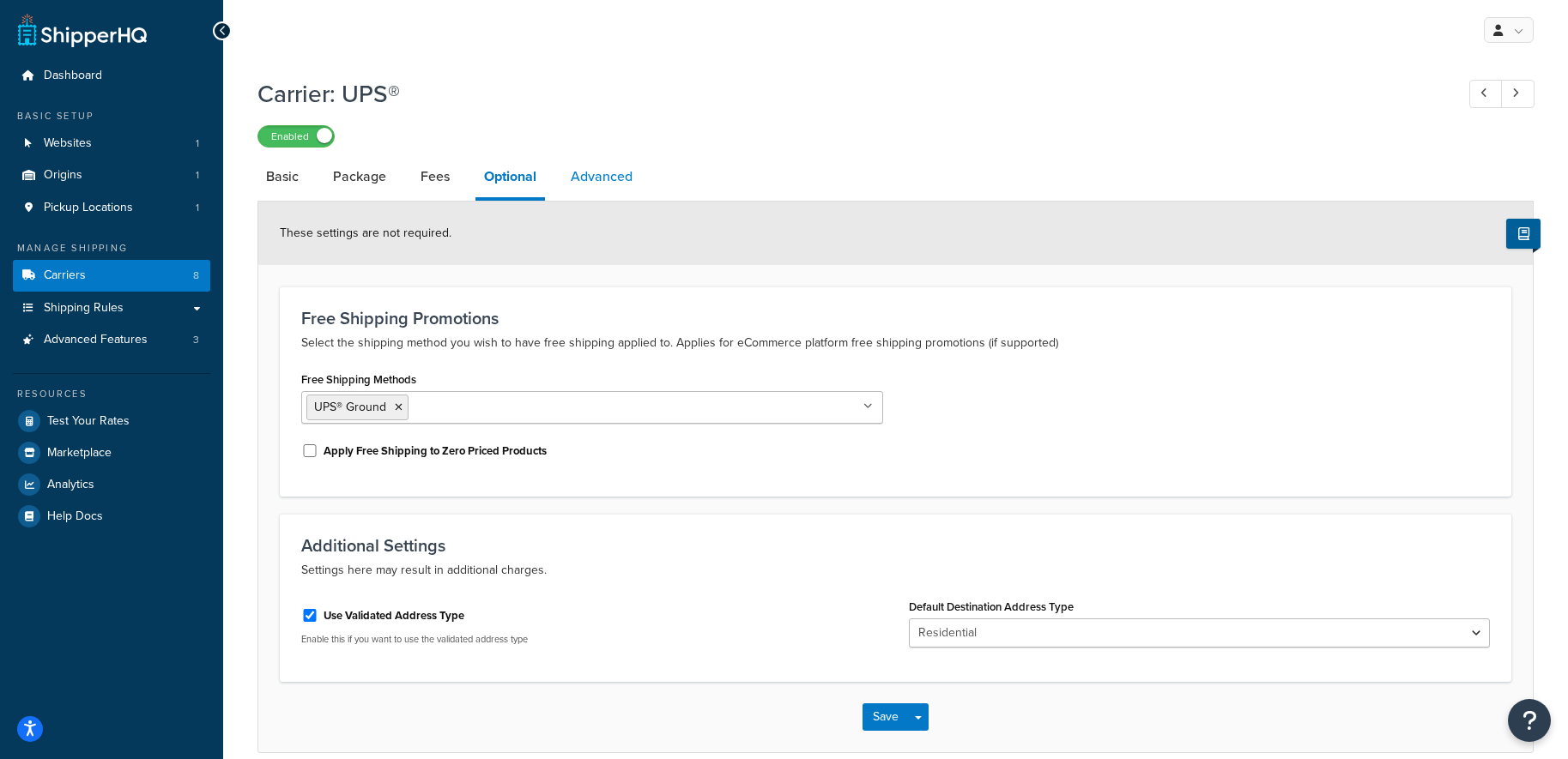
select select "false"
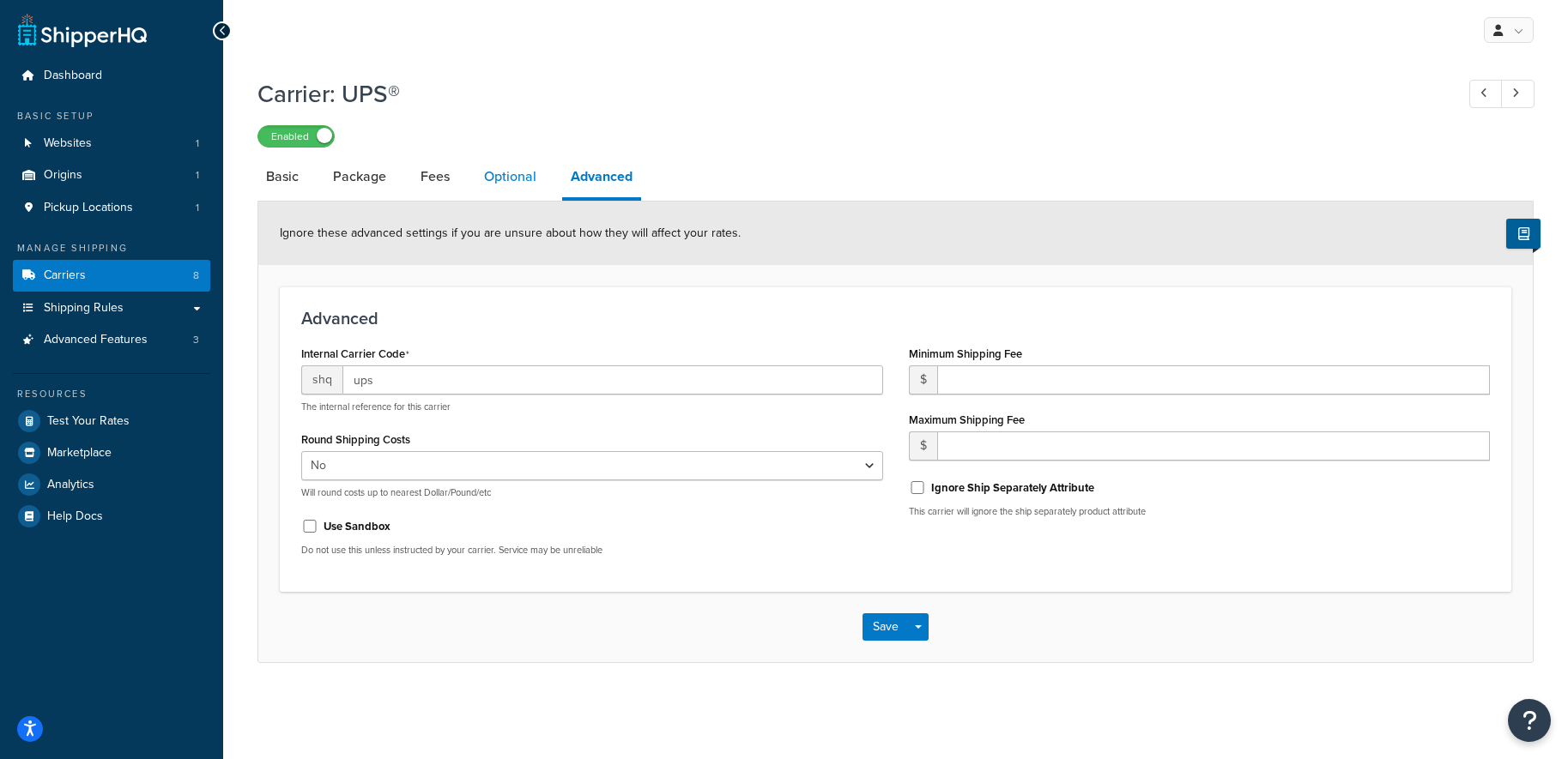
click at [524, 179] on link "Optional" at bounding box center [510, 176] width 70 height 41
select select "residential"
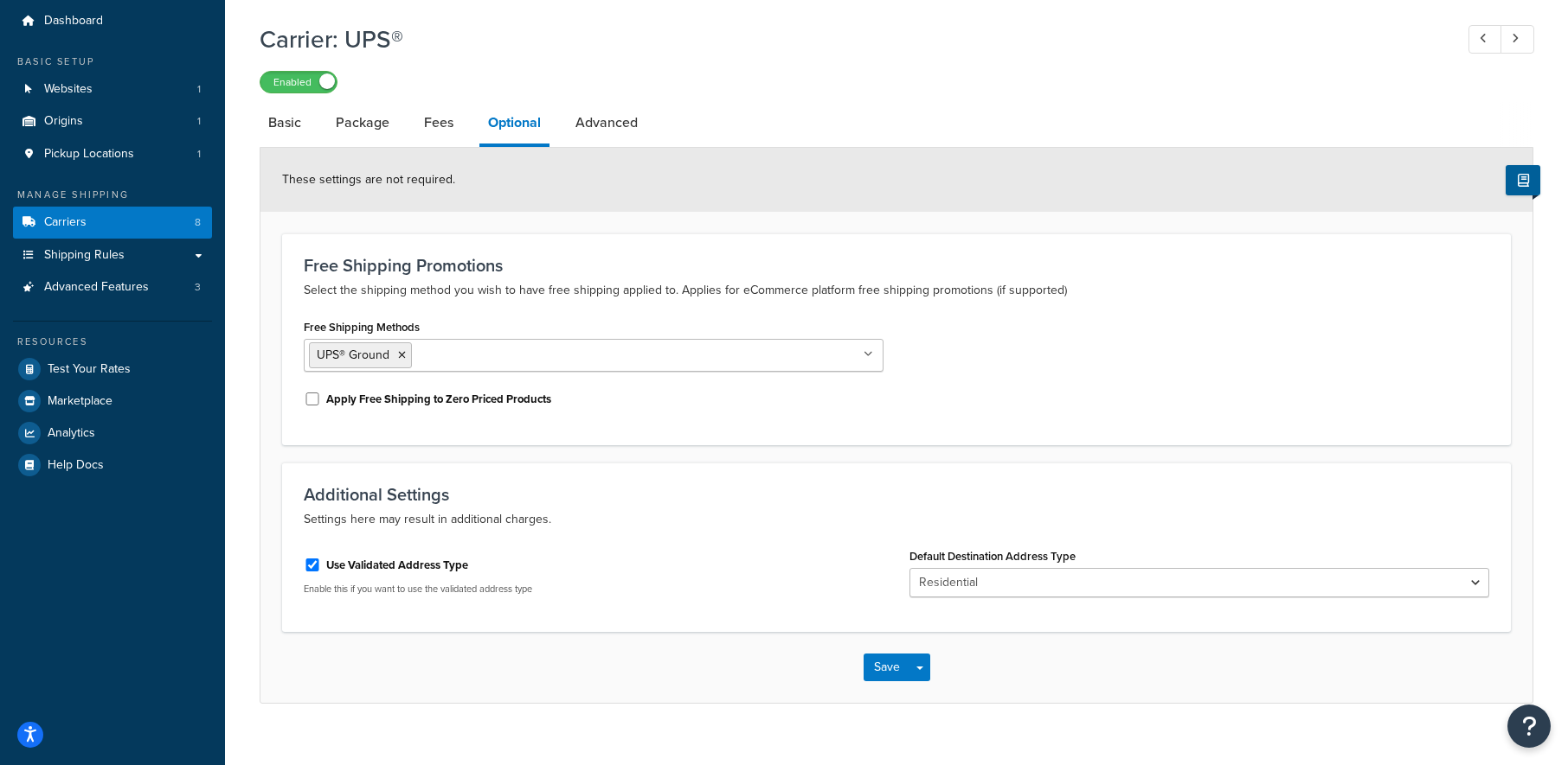
scroll to position [81, 0]
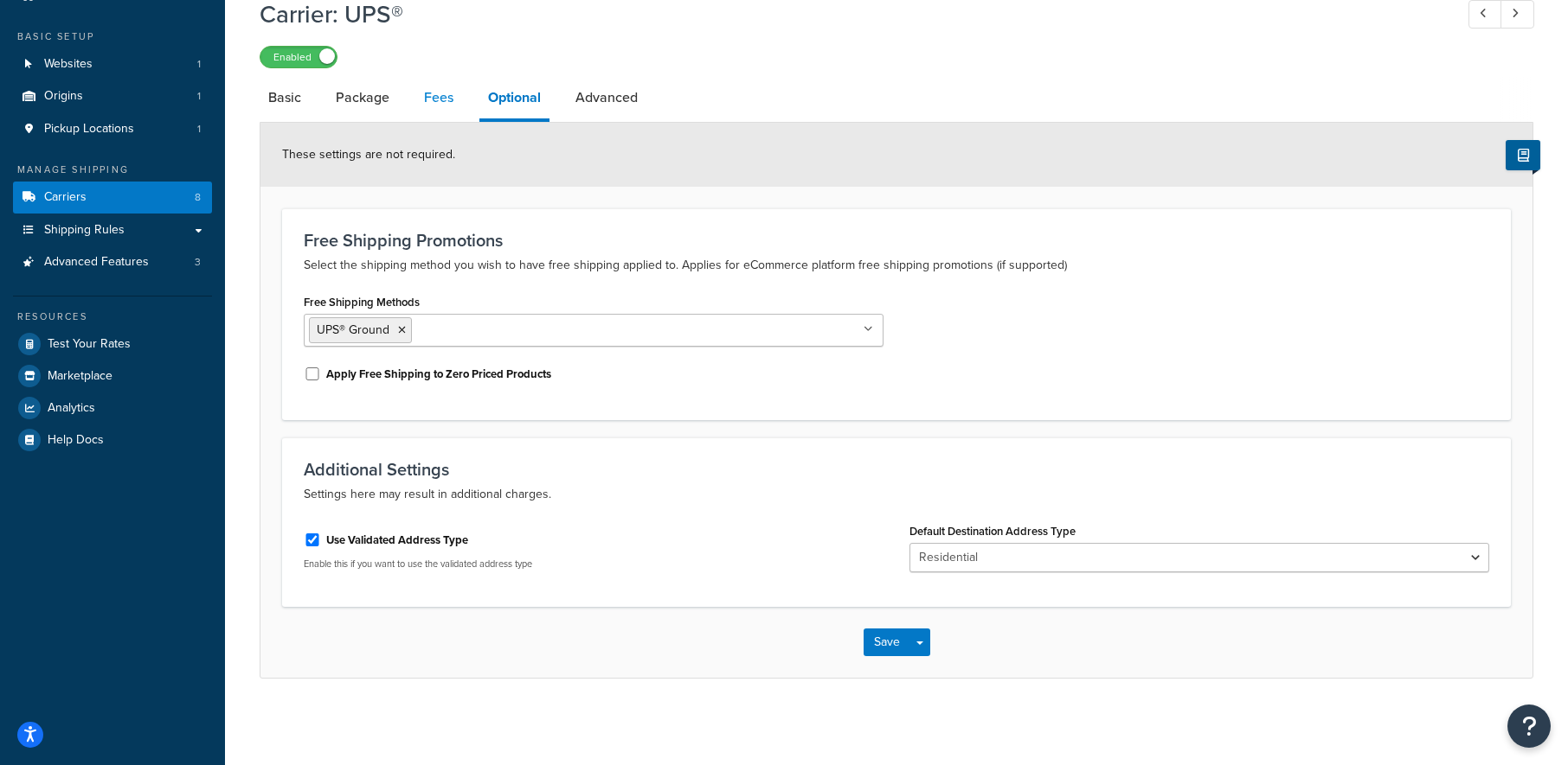
click at [430, 106] on link "Fees" at bounding box center [439, 98] width 47 height 42
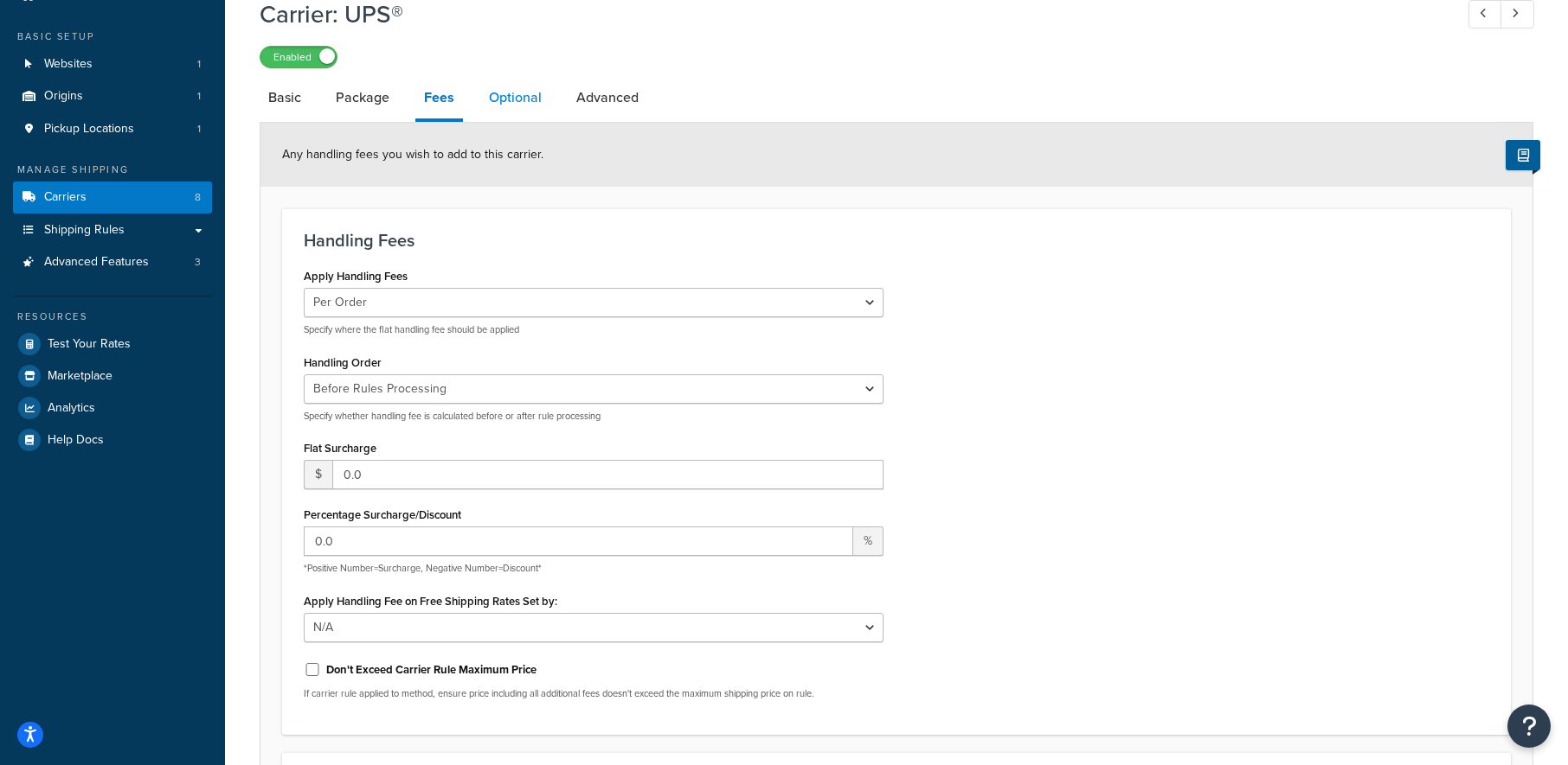
click at [526, 102] on link "Optional" at bounding box center [515, 98] width 70 height 42
select select "residential"
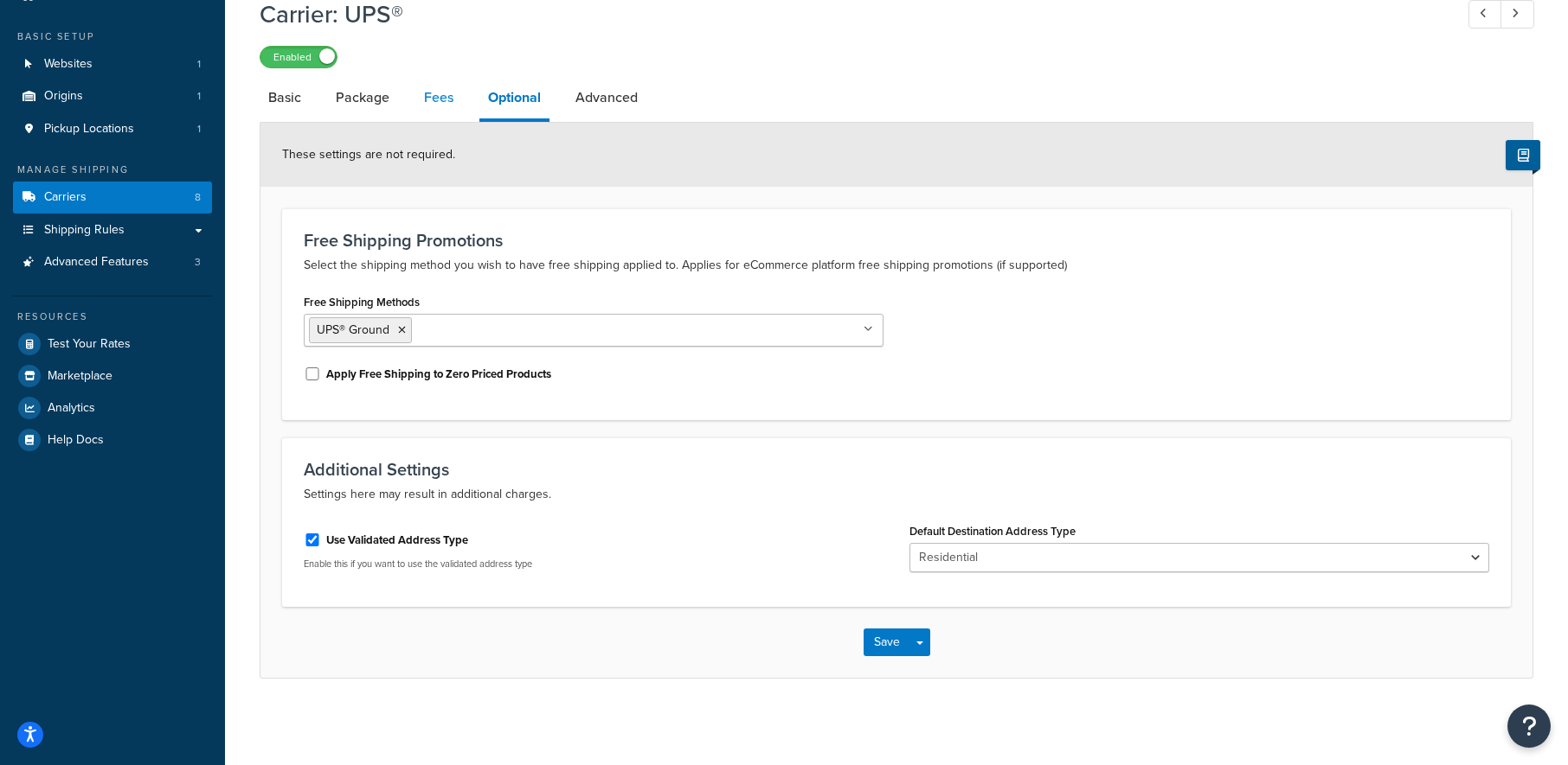
click at [451, 104] on link "Fees" at bounding box center [439, 98] width 47 height 42
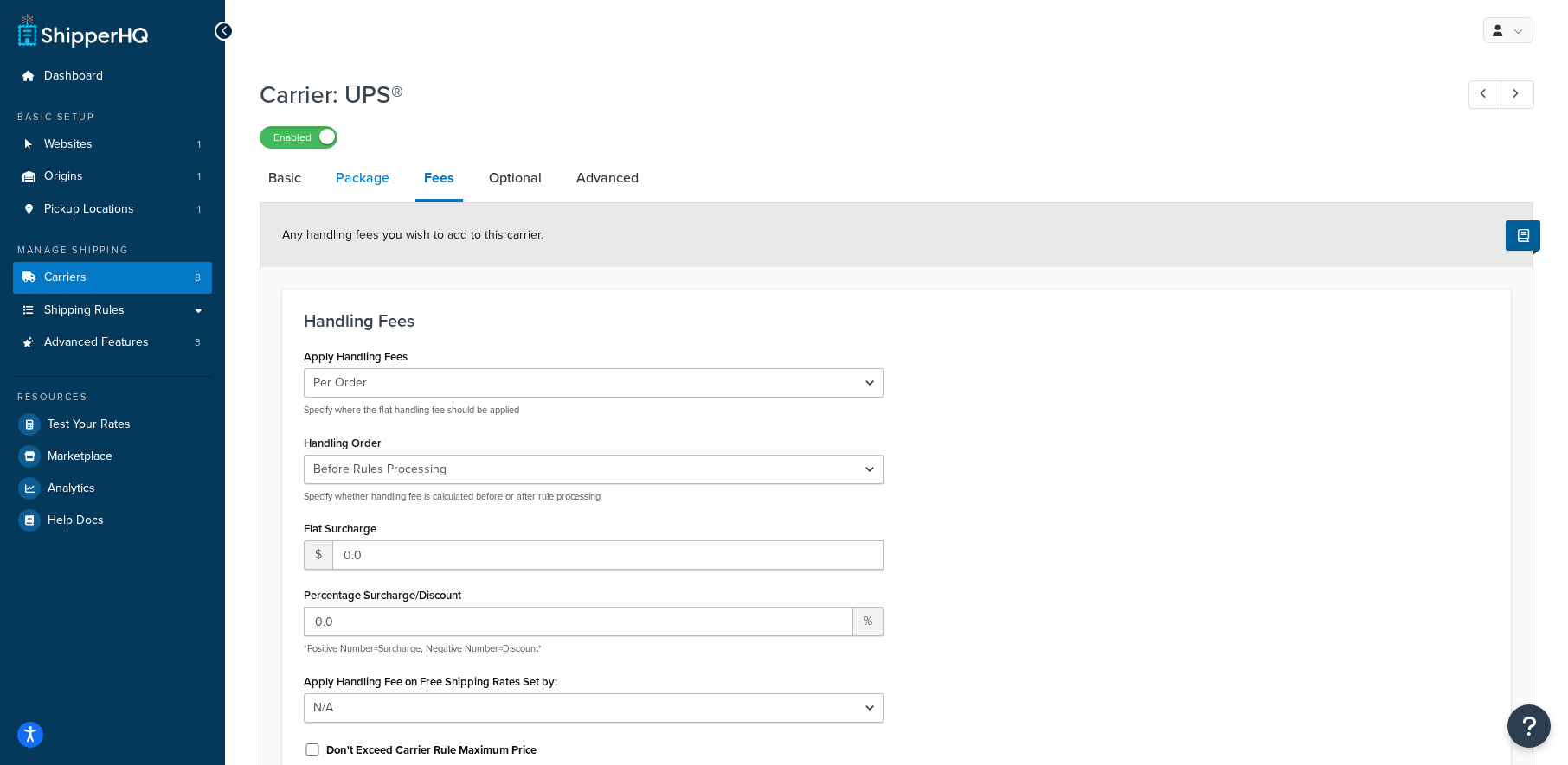
click at [345, 181] on link "Package" at bounding box center [362, 177] width 71 height 42
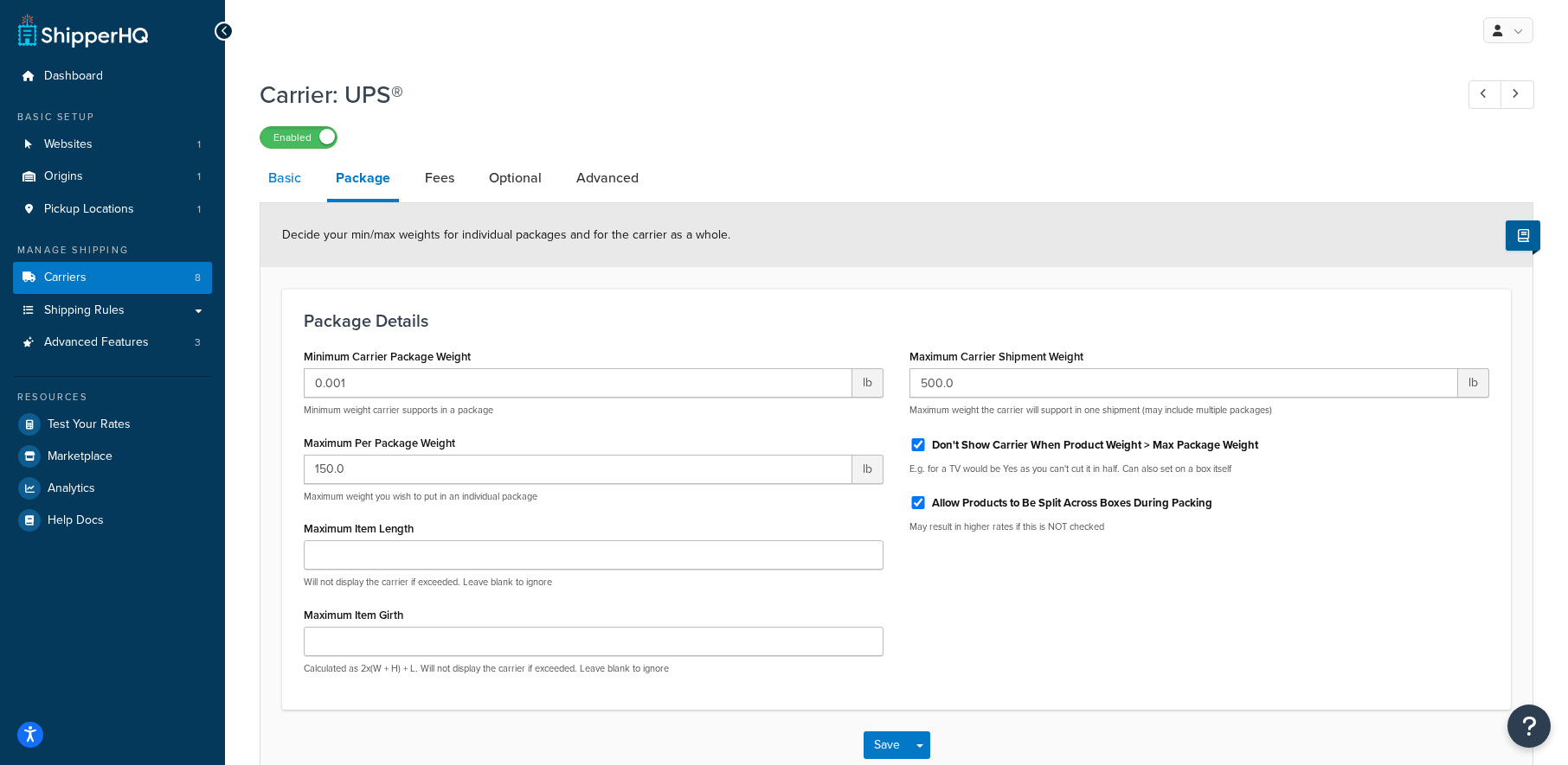
click at [279, 184] on link "Basic" at bounding box center [284, 177] width 51 height 42
select select "ups"
select select "04"
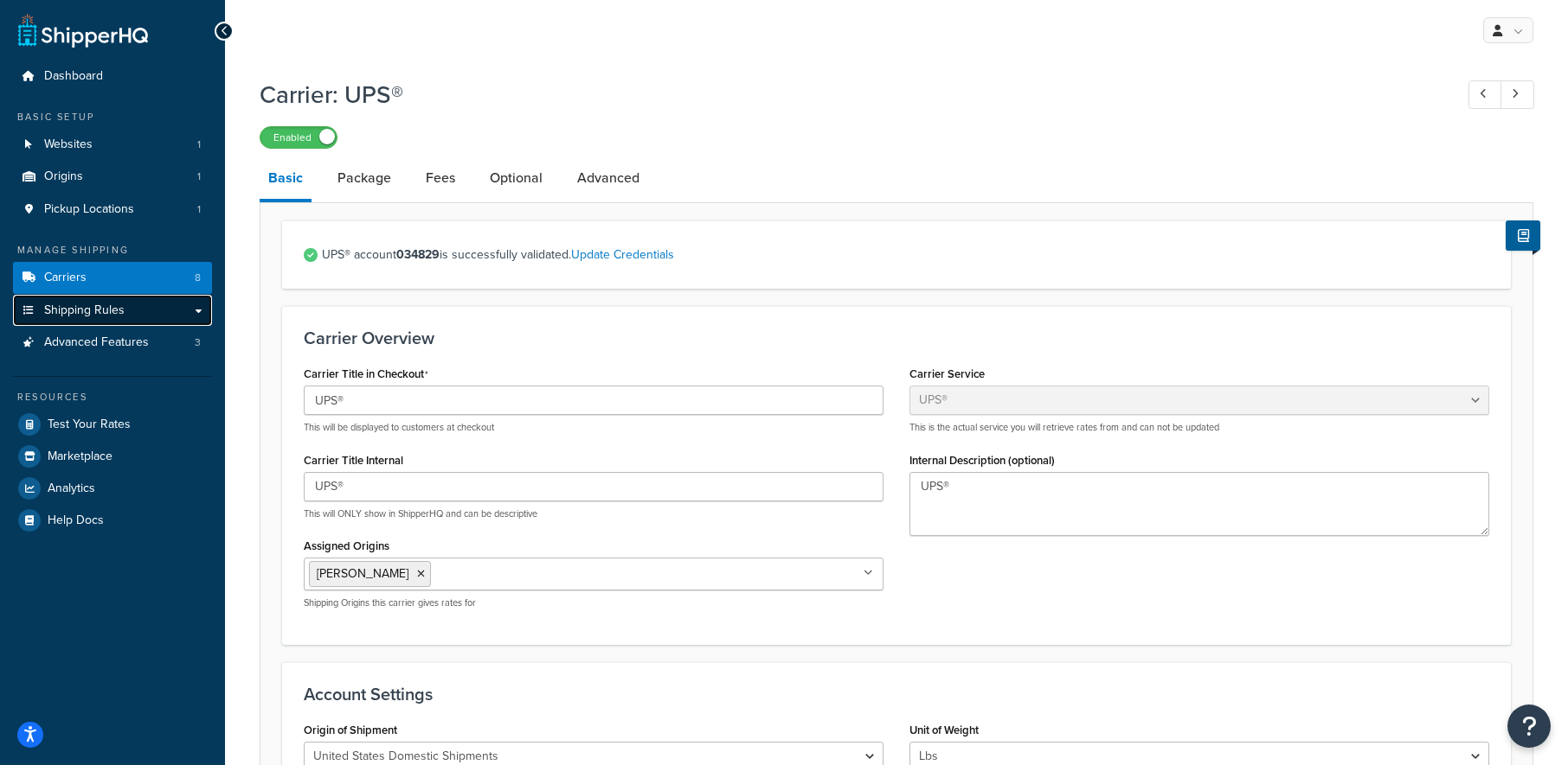
click at [129, 314] on link "Shipping Rules" at bounding box center [113, 311] width 199 height 32
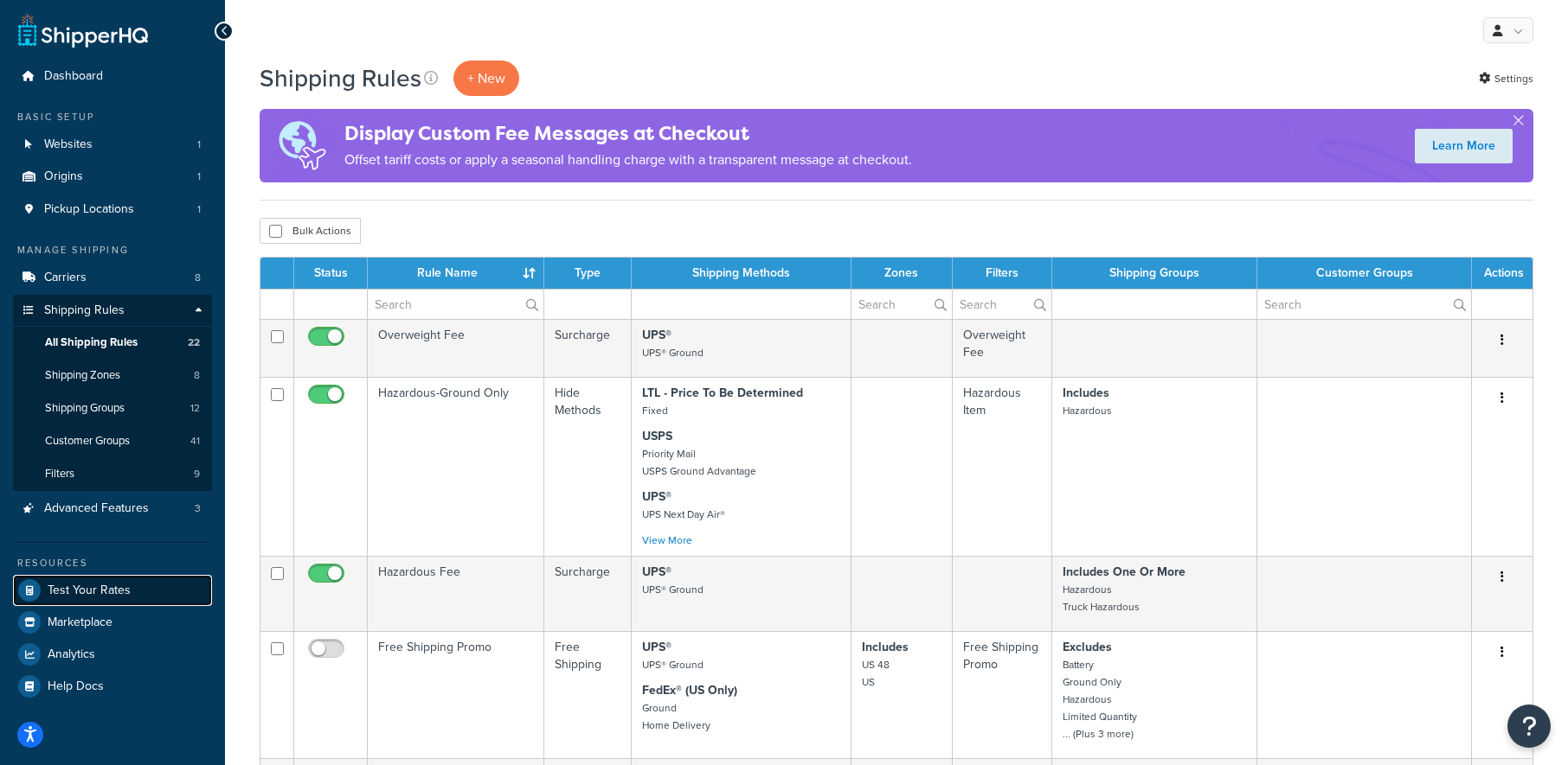
click at [115, 588] on span "Test Your Rates" at bounding box center [90, 591] width 83 height 15
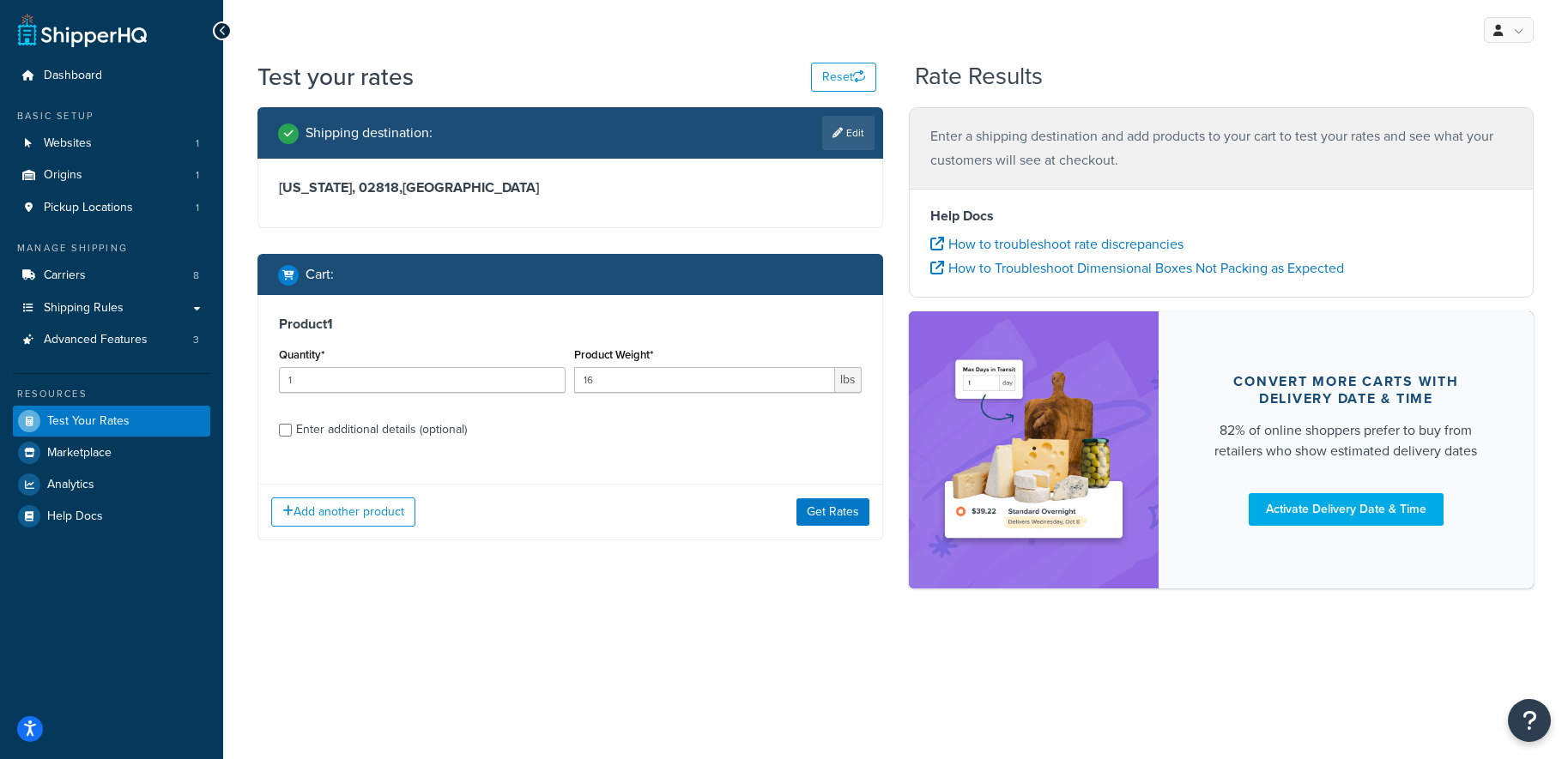
click at [433, 203] on div "Rhode Island, 02818 , United States" at bounding box center [570, 193] width 624 height 69
click at [860, 135] on link "Edit" at bounding box center [848, 133] width 52 height 34
select select "RI"
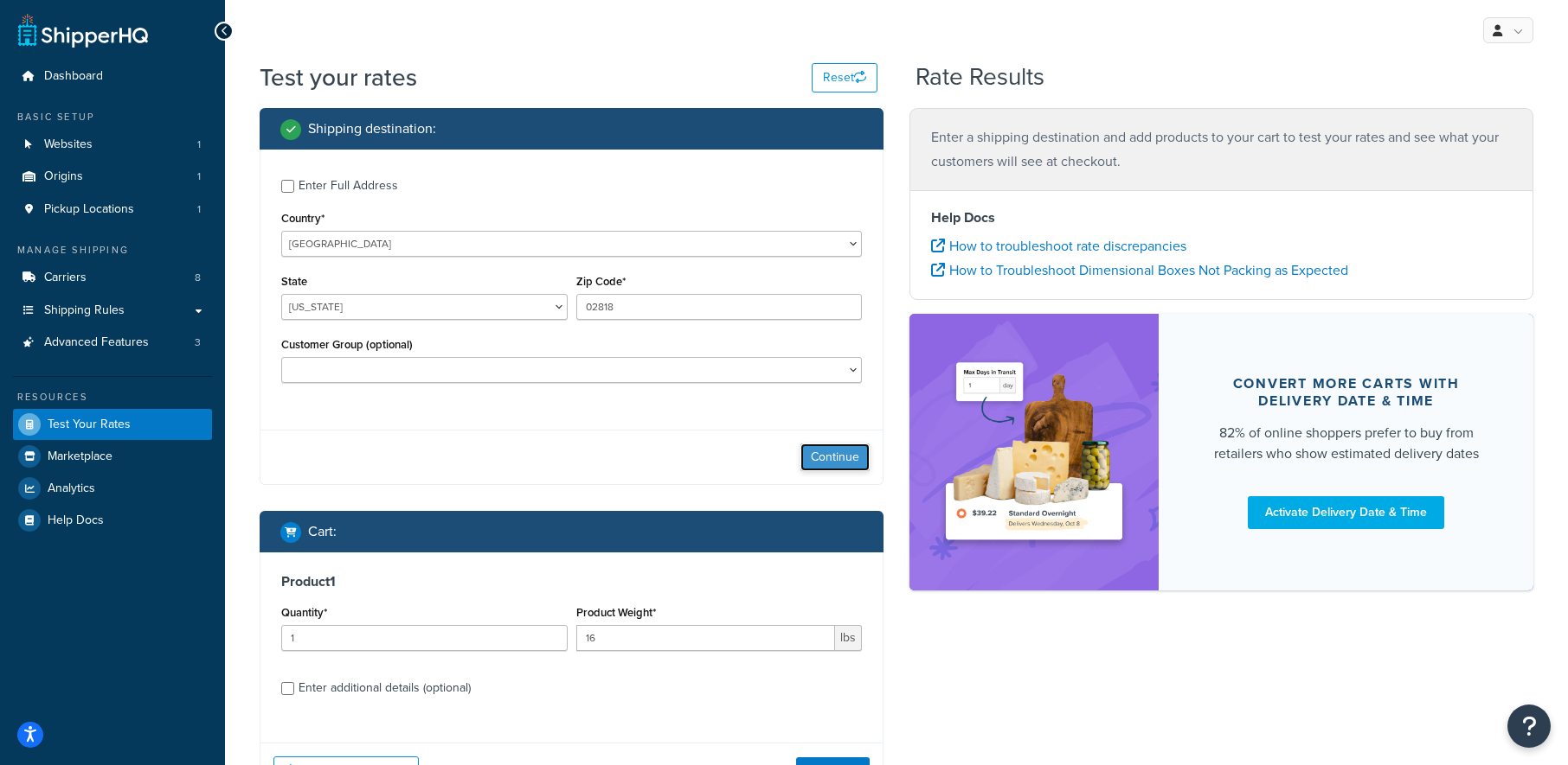
click at [829, 460] on button "Continue" at bounding box center [835, 457] width 69 height 28
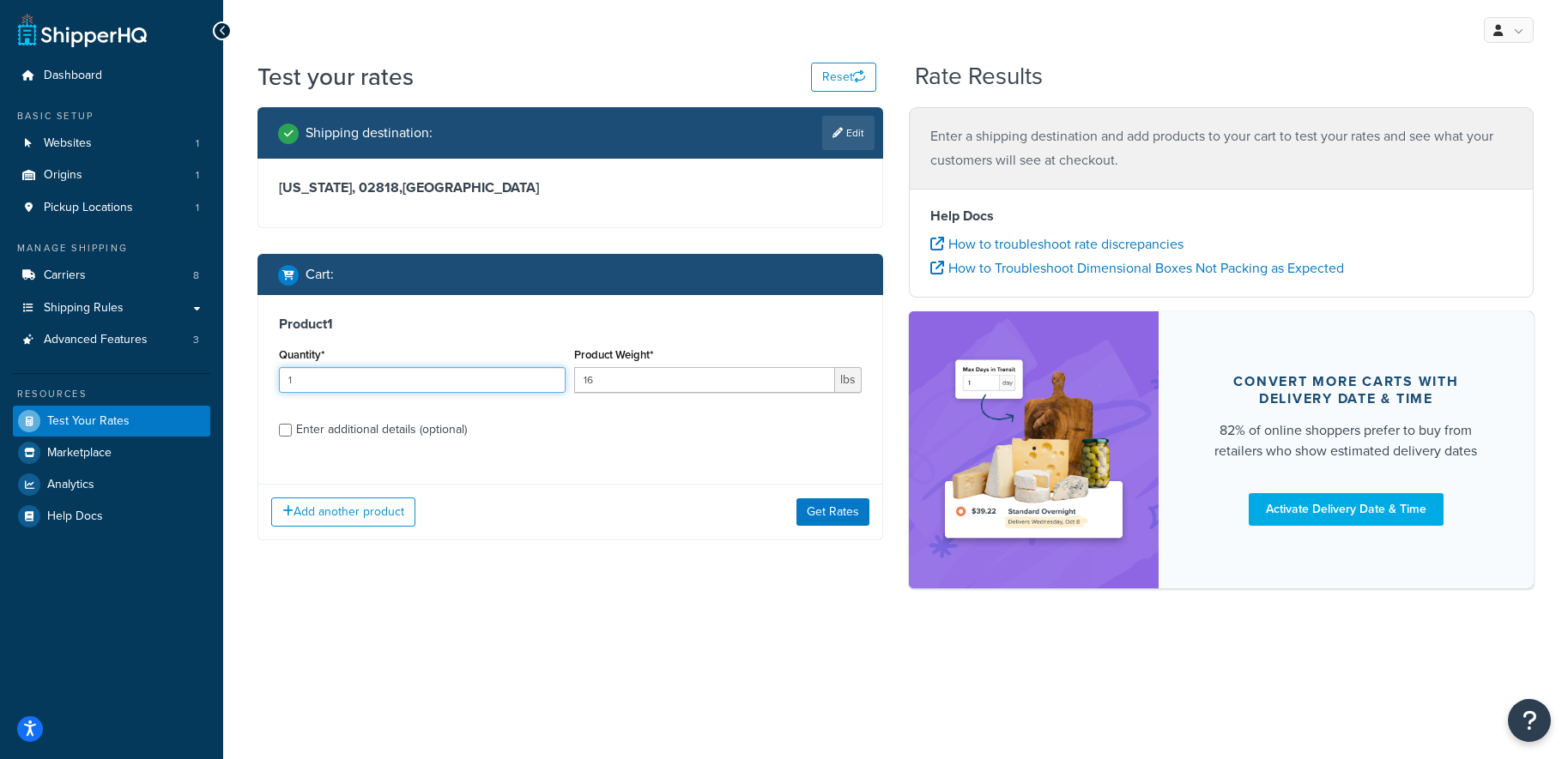
drag, startPoint x: 316, startPoint y: 377, endPoint x: 257, endPoint y: 378, distance: 59.0
click at [257, 378] on div "Product 1 Quantity* 1 Product Weight* 16 lbs Enter additional details (optional…" at bounding box center [570, 417] width 625 height 246
type input "2"
drag, startPoint x: 602, startPoint y: 381, endPoint x: 538, endPoint y: 381, distance: 64.0
click at [538, 381] on div "Quantity* 2 Product Weight* 16 lbs" at bounding box center [570, 374] width 591 height 63
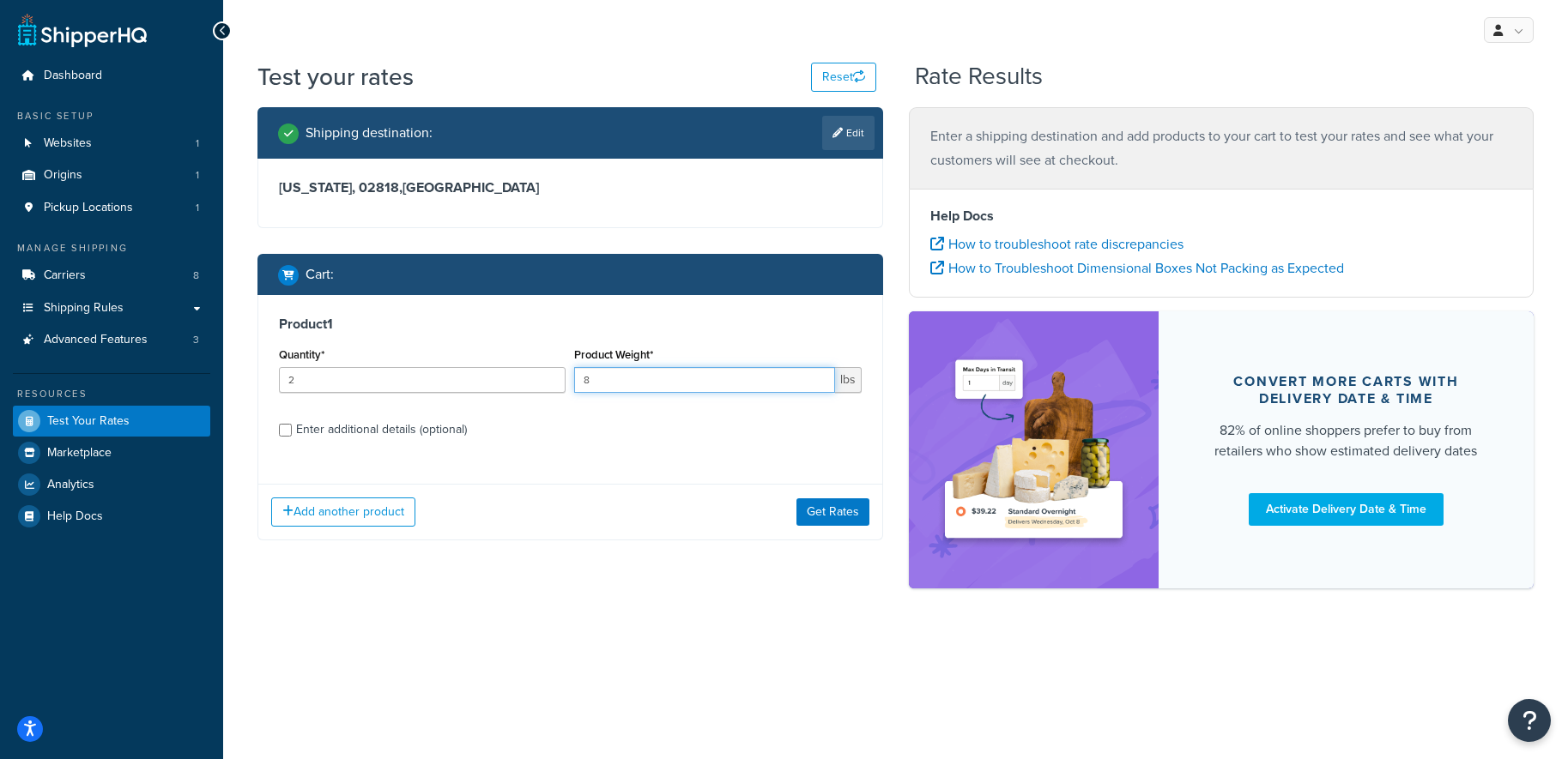
type input "8"
click at [625, 565] on div "Shipping destination : Edit Rhode Island, 02818 , United States Cart : Product …" at bounding box center [571, 336] width 651 height 459
click at [813, 512] on button "Get Rates" at bounding box center [832, 512] width 73 height 27
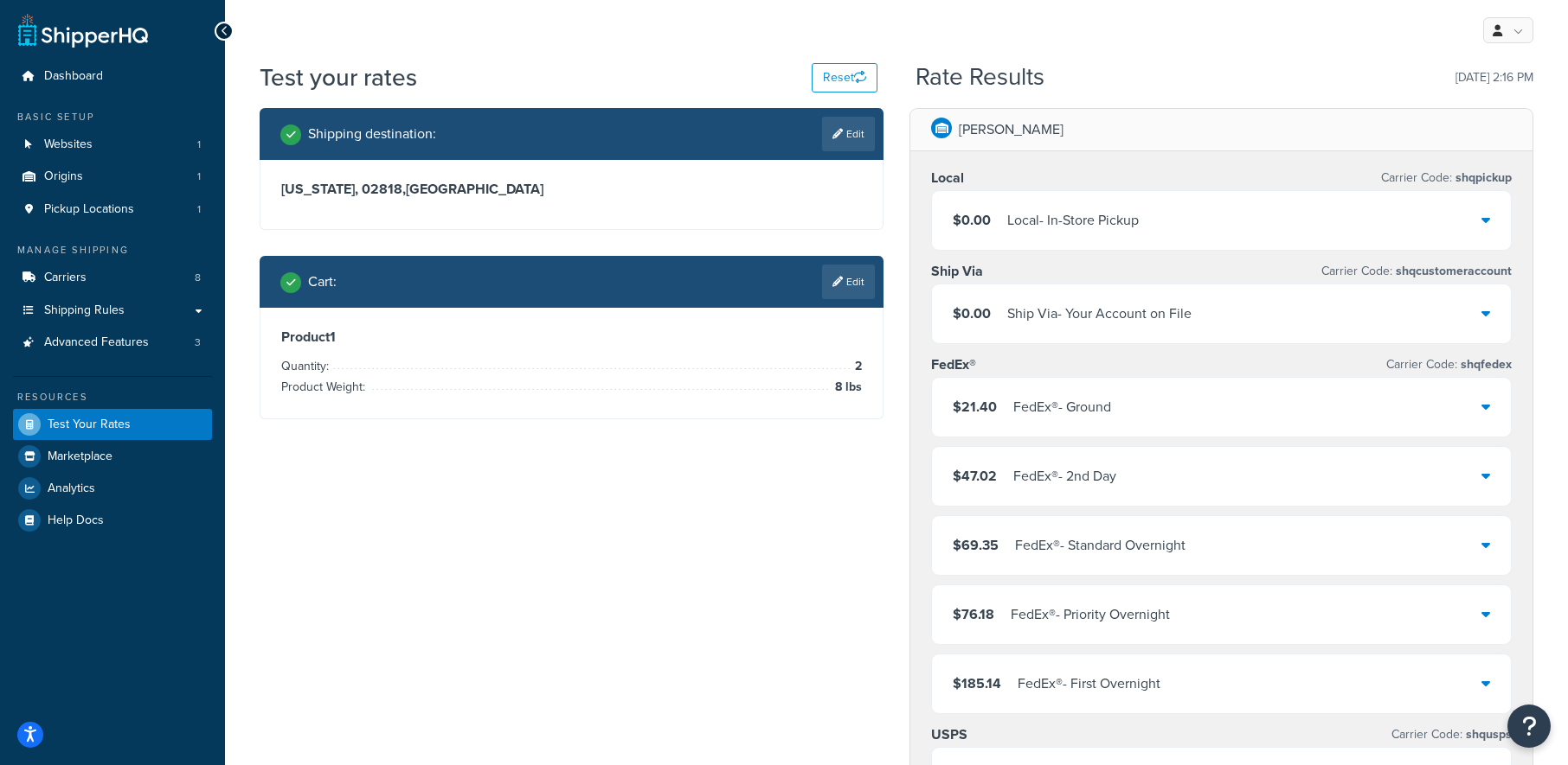
click at [1073, 399] on div "FedEx® - Ground" at bounding box center [1062, 406] width 98 height 24
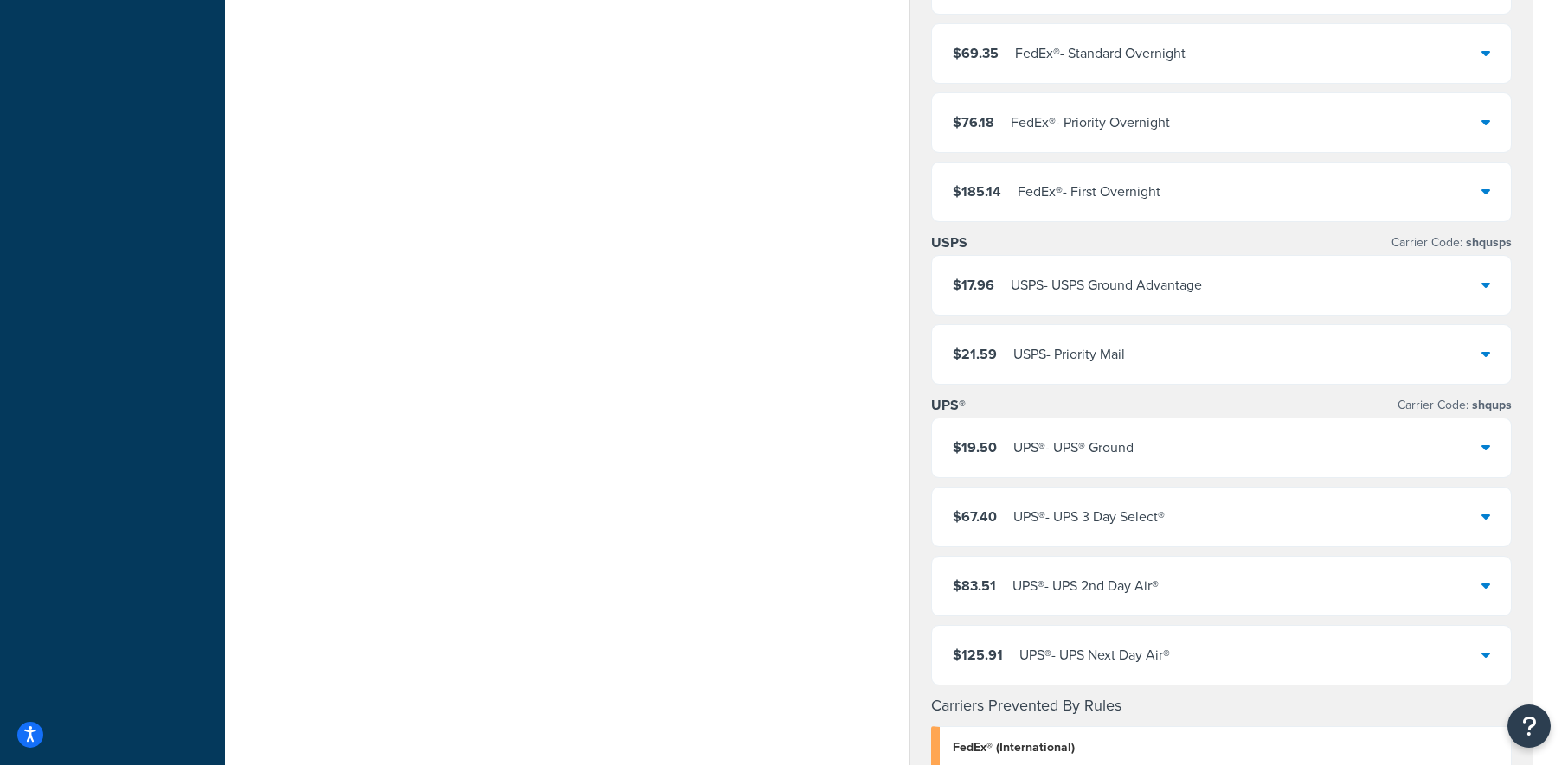
scroll to position [1037, 0]
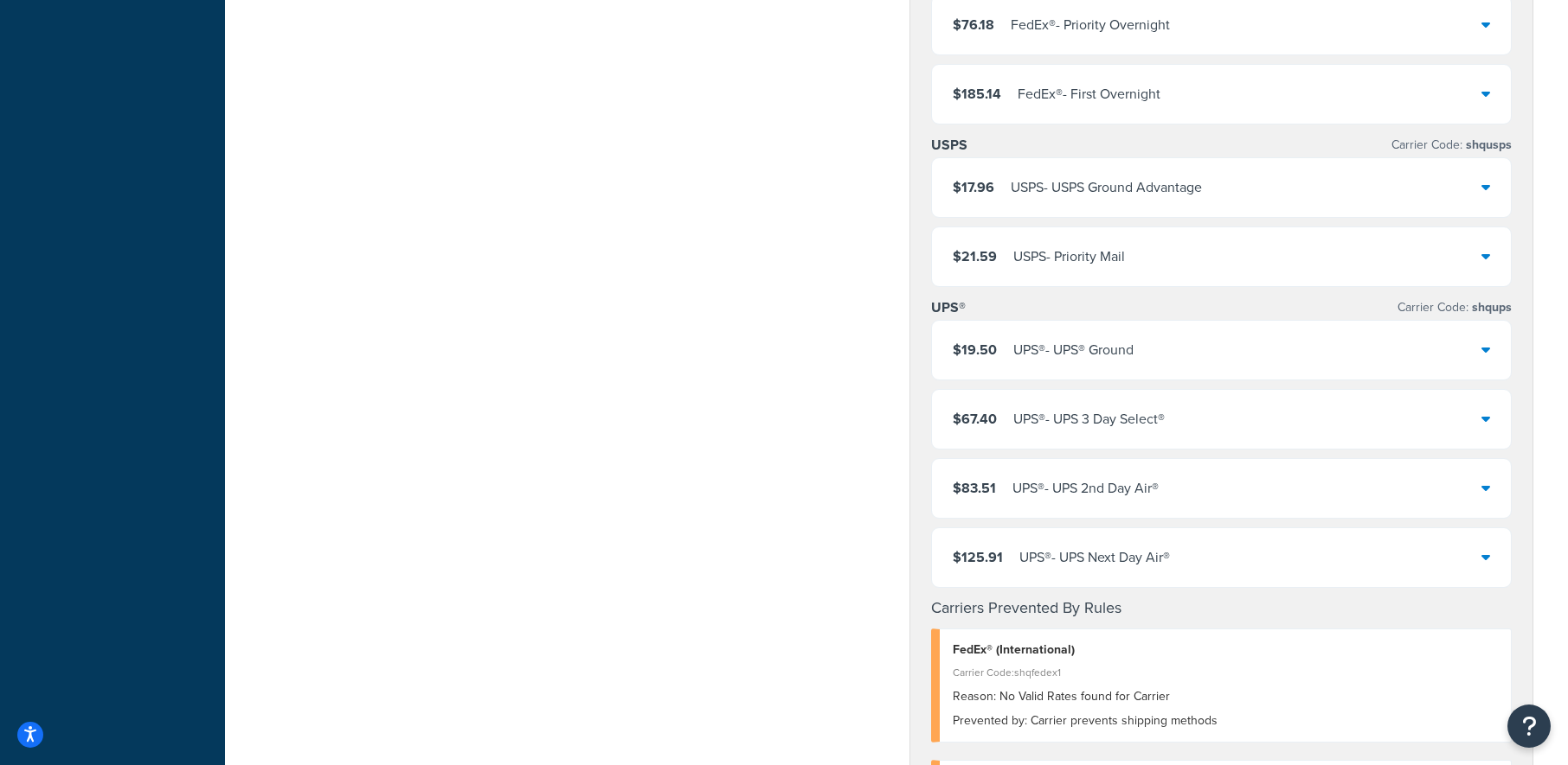
click at [1187, 359] on div "$19.50 UPS® - UPS® Ground" at bounding box center [1222, 351] width 579 height 59
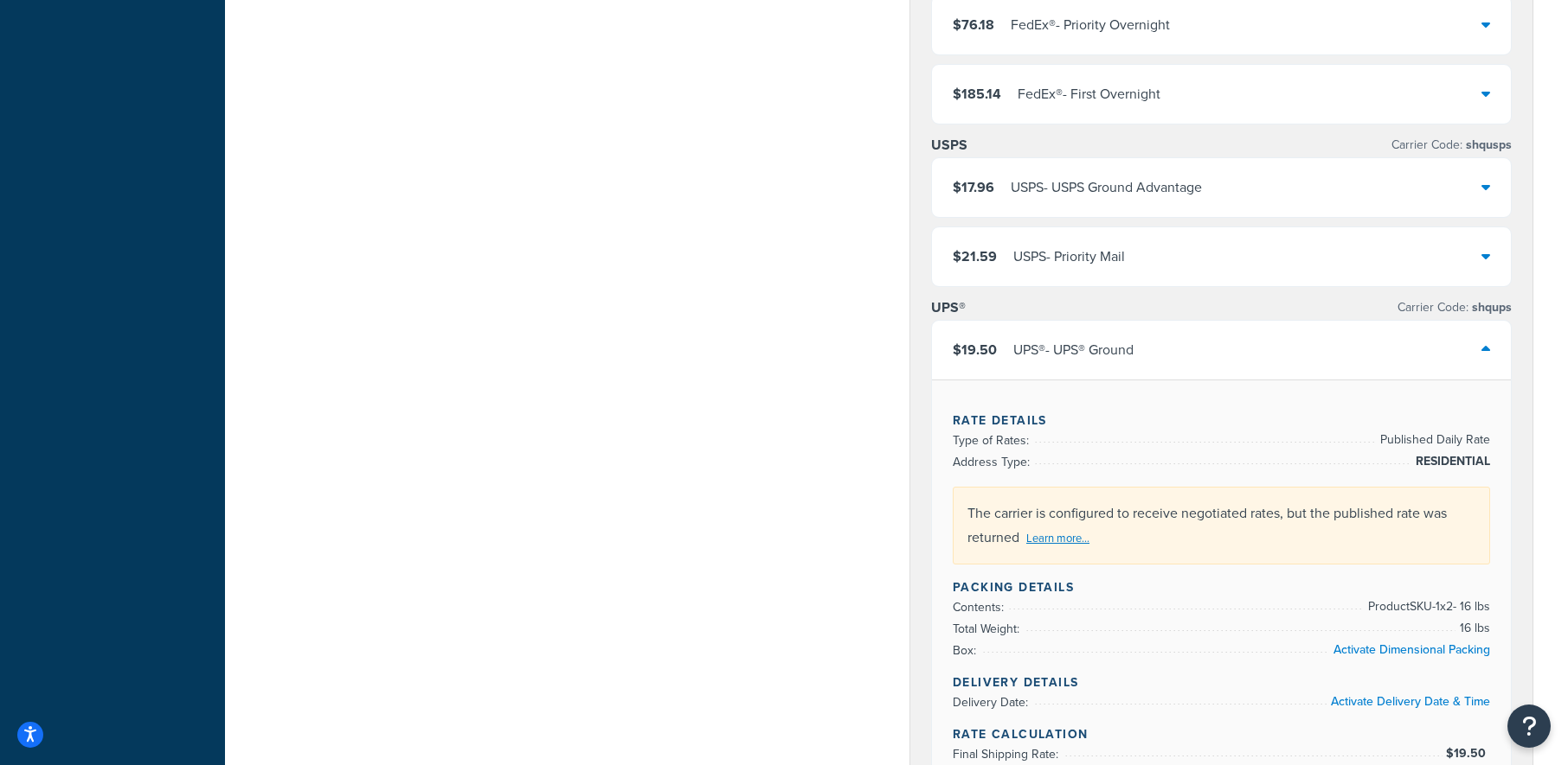
click at [1445, 435] on span "Published Daily Rate" at bounding box center [1433, 439] width 115 height 20
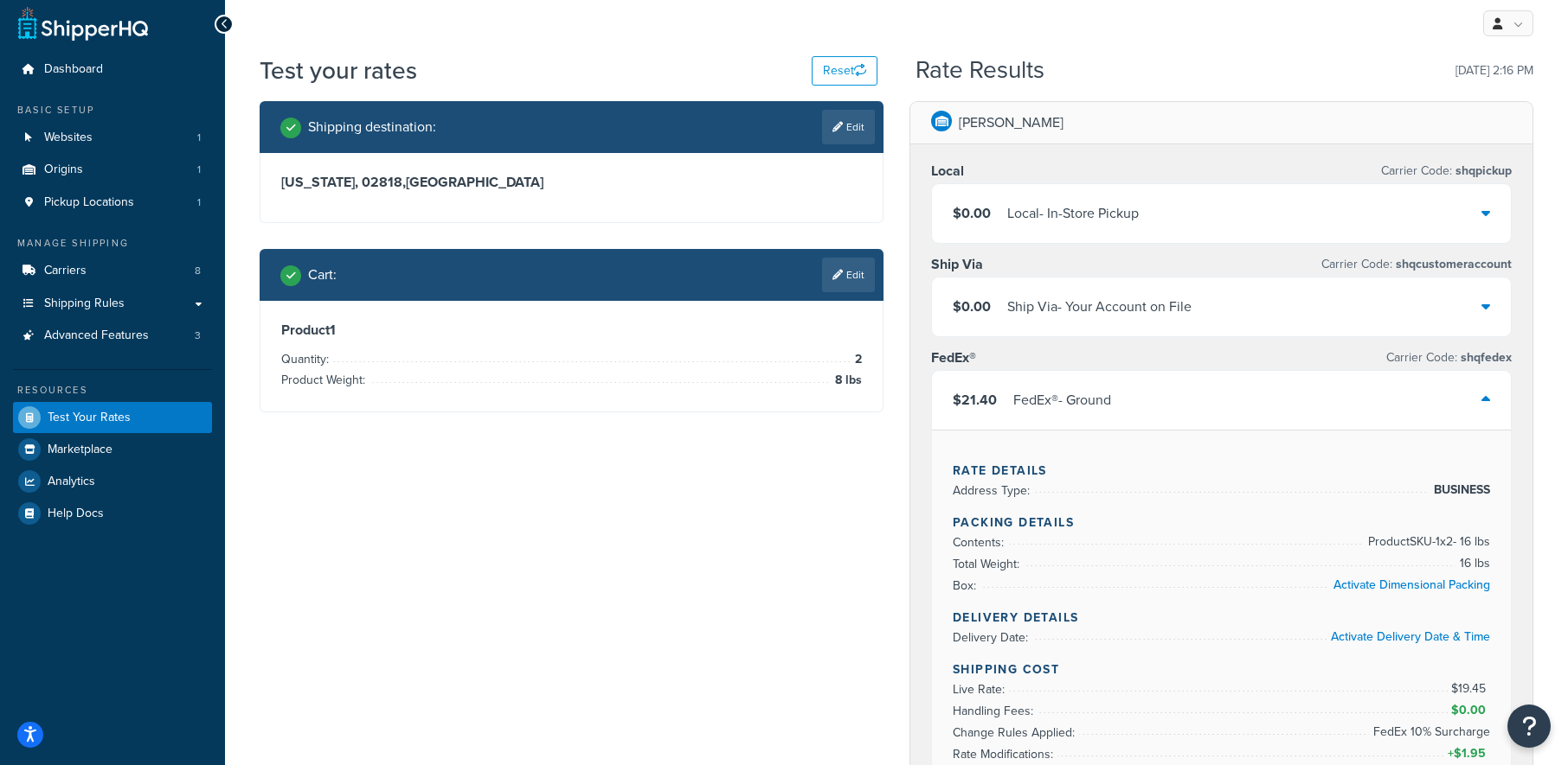
scroll to position [0, 0]
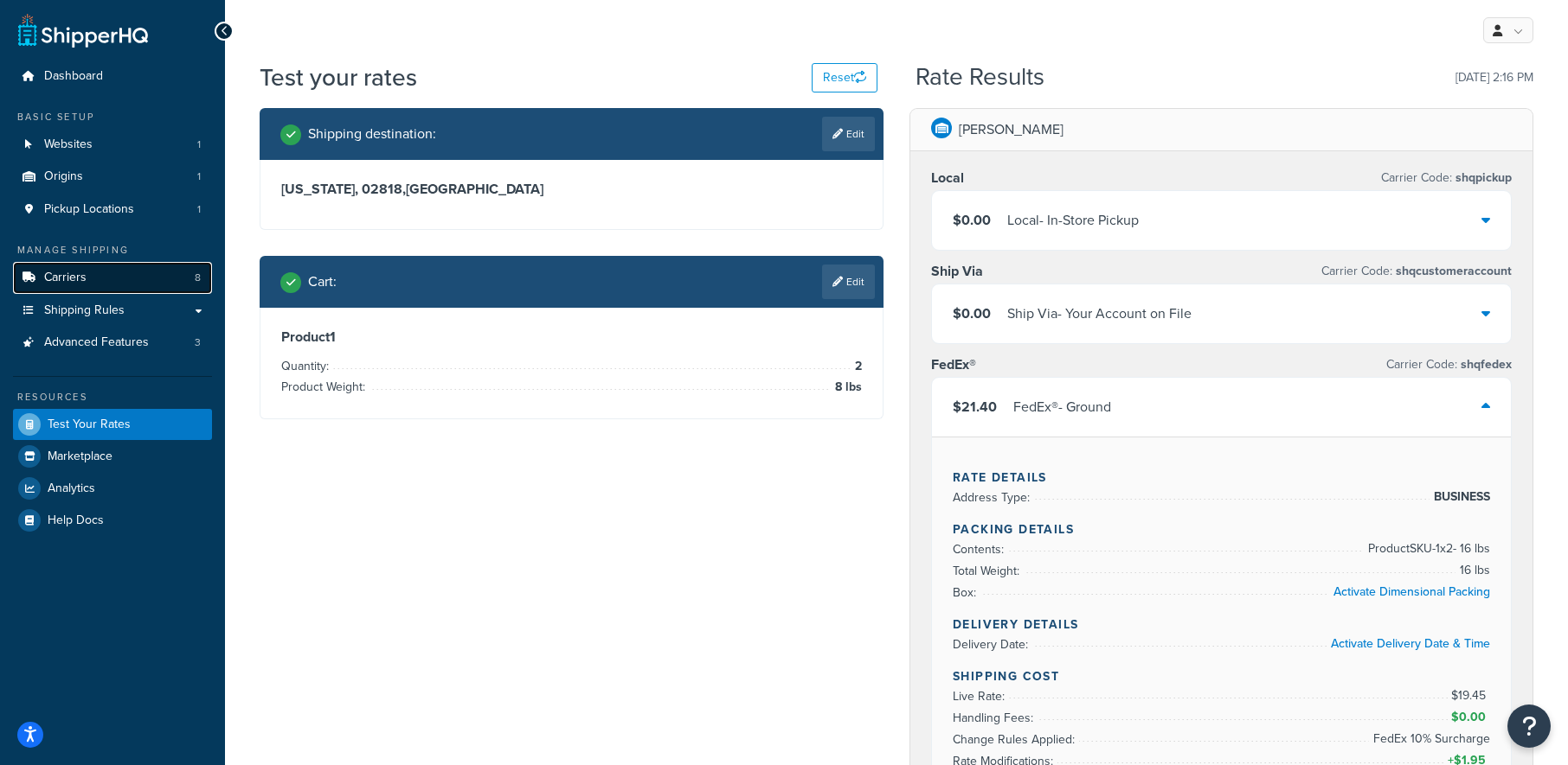
click at [76, 273] on span "Carriers" at bounding box center [66, 278] width 43 height 15
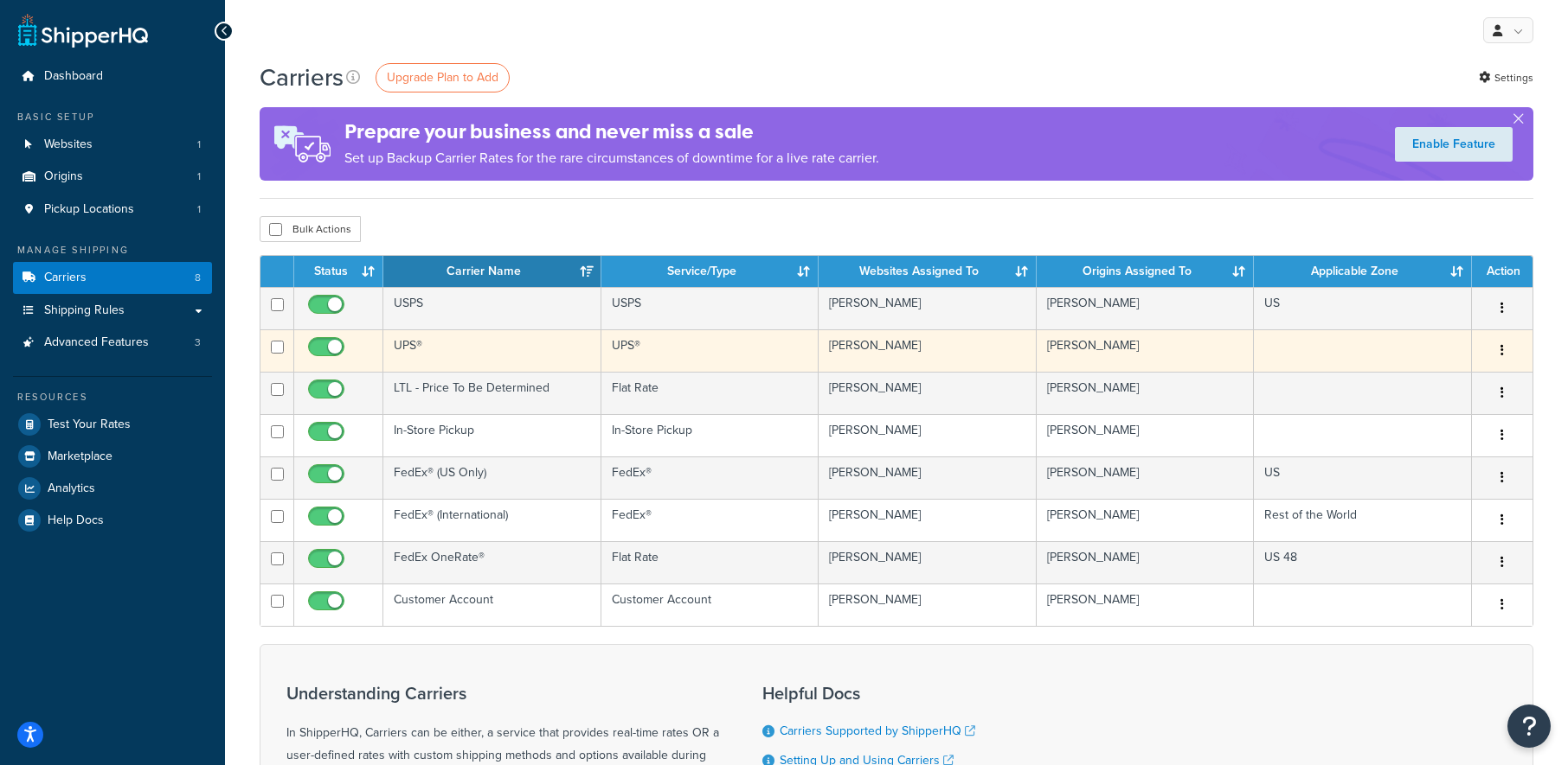
click at [459, 351] on td "UPS®" at bounding box center [493, 351] width 218 height 43
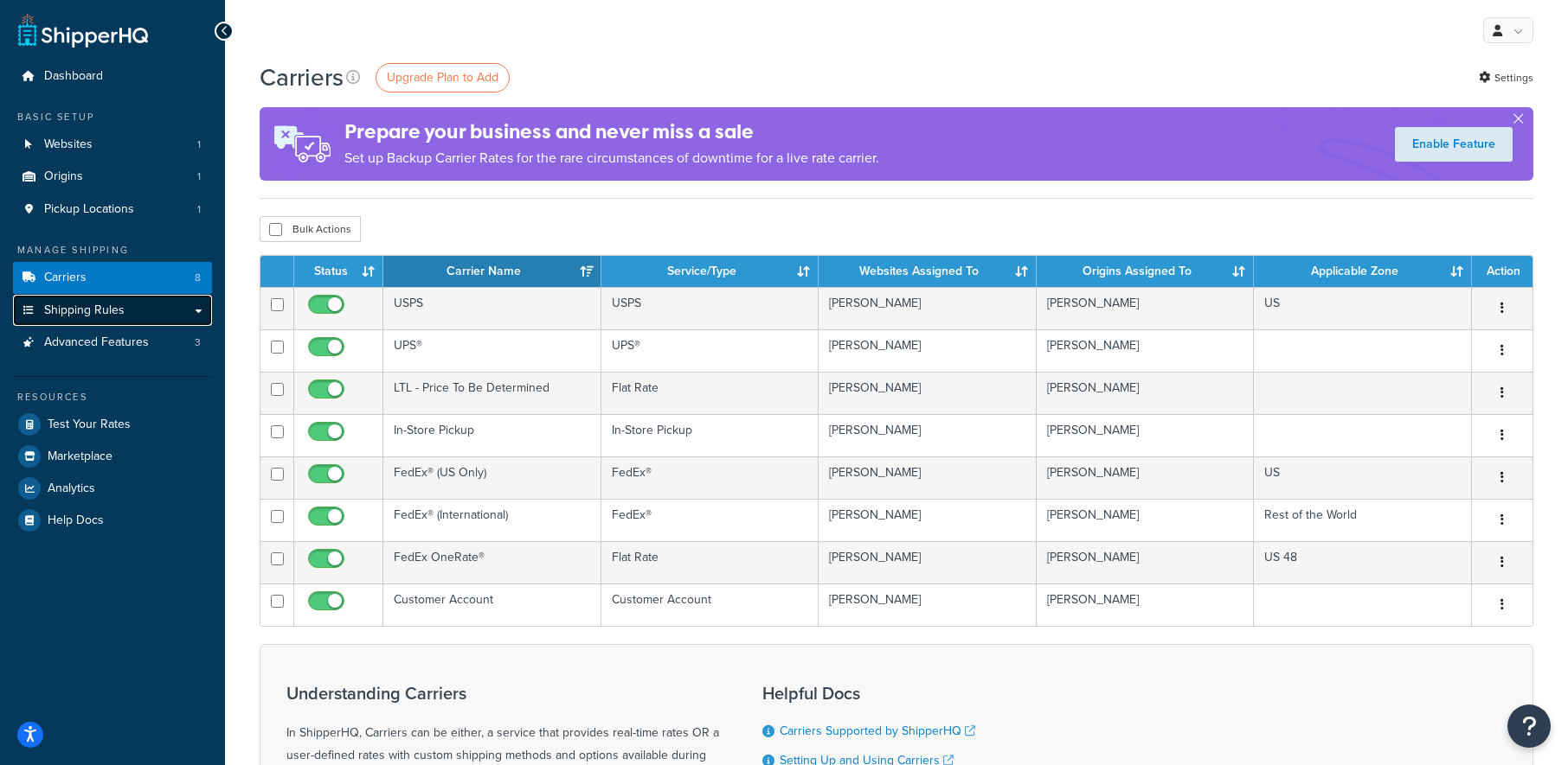
click at [69, 309] on span "Shipping Rules" at bounding box center [84, 311] width 81 height 15
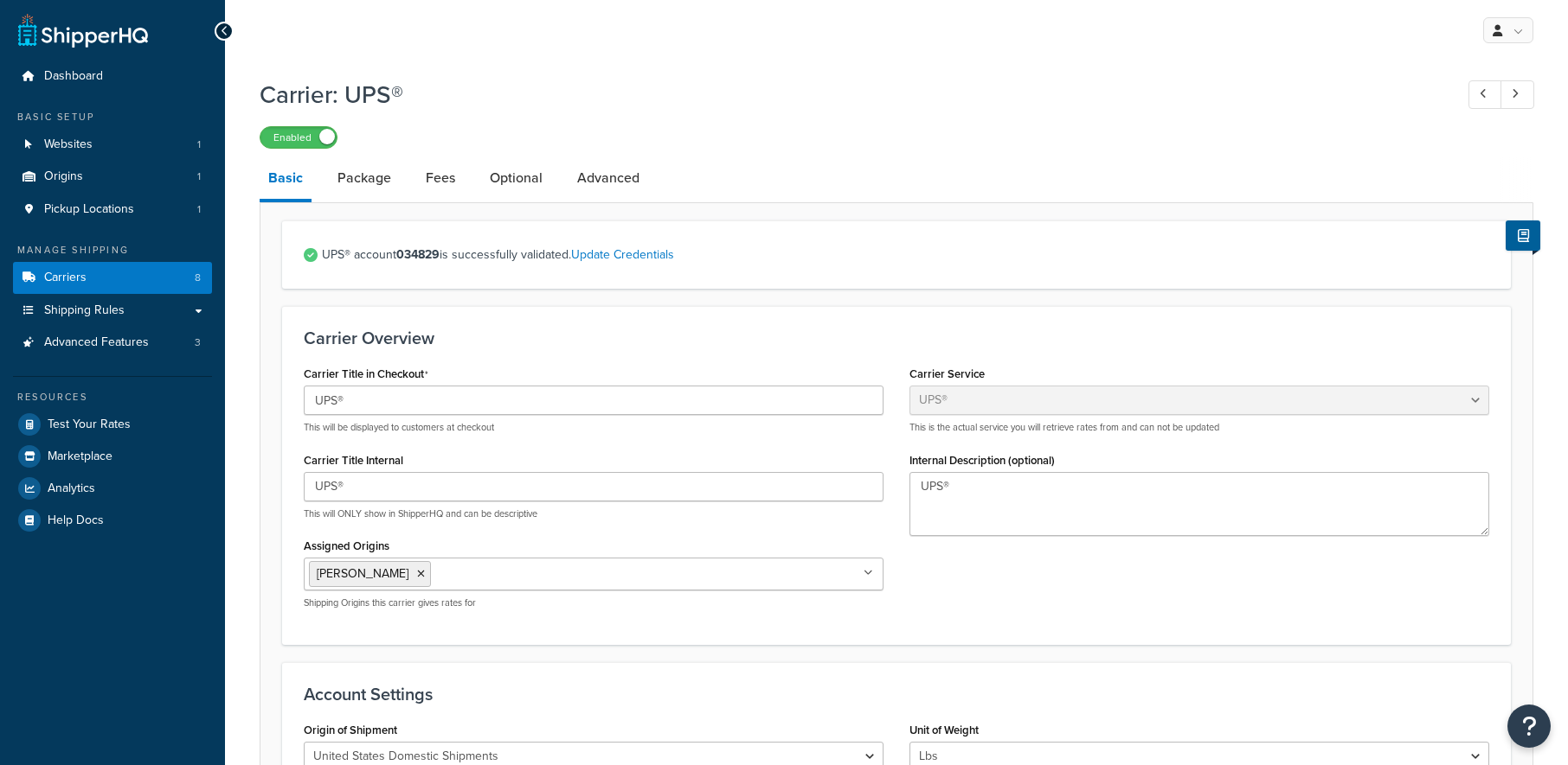
select select "ups"
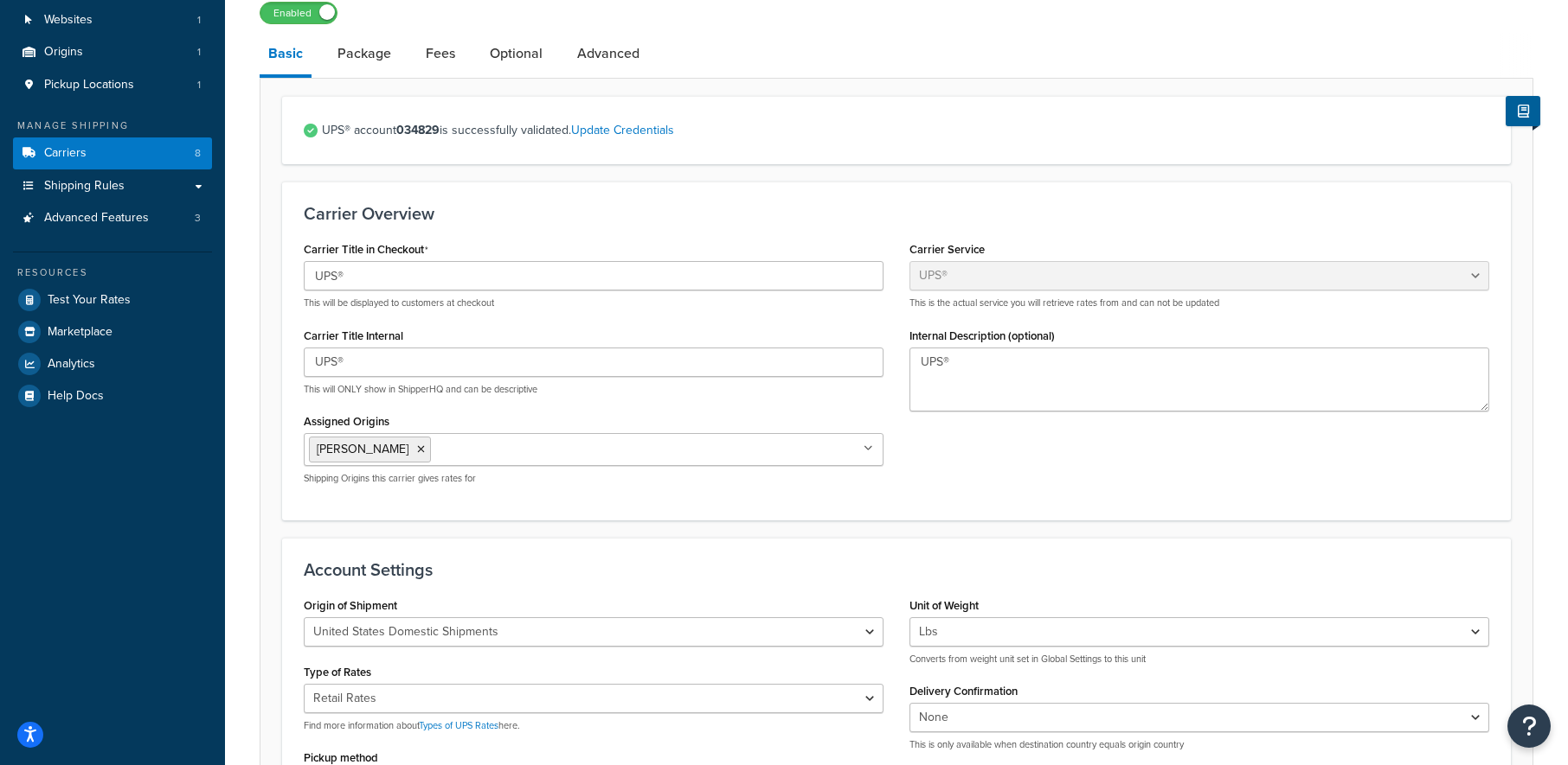
scroll to position [432, 0]
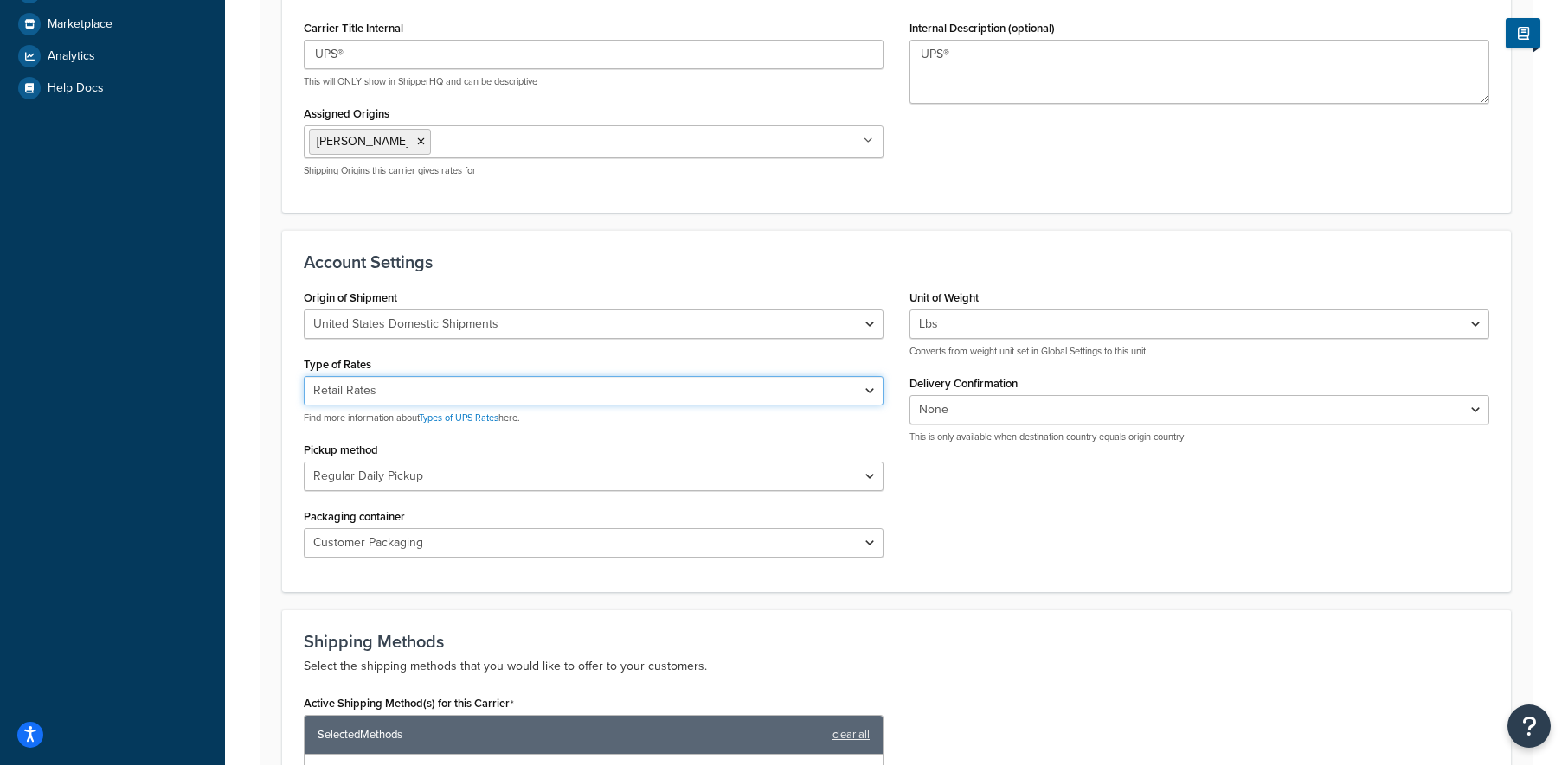
click at [558, 380] on select "Negotiated Rates (Rates Associated with Shipper Number) Daily Rates Retail Rate…" at bounding box center [593, 390] width 580 height 29
select select "01"
click at [304, 376] on select "Negotiated Rates (Rates Associated with Shipper Number) Daily Rates Retail Rate…" at bounding box center [593, 390] width 580 height 29
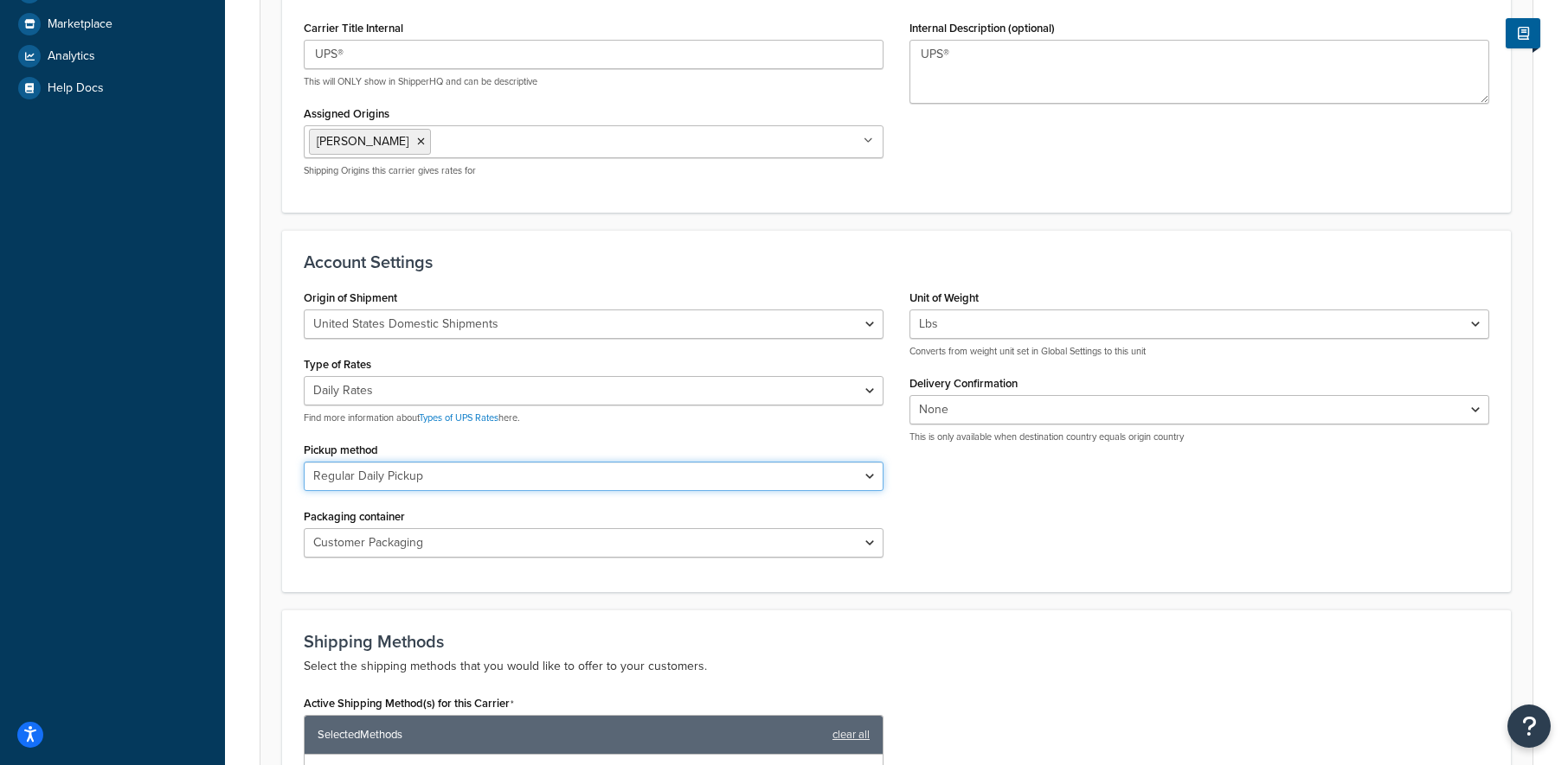
click at [529, 461] on select "Regular Daily Pickup Customer Counter One Time Pickup On Call Air Letter Center…" at bounding box center [593, 476] width 580 height 29
click at [527, 461] on select "Regular Daily Pickup Customer Counter One Time Pickup On Call Air Letter Center…" at bounding box center [593, 476] width 580 height 29
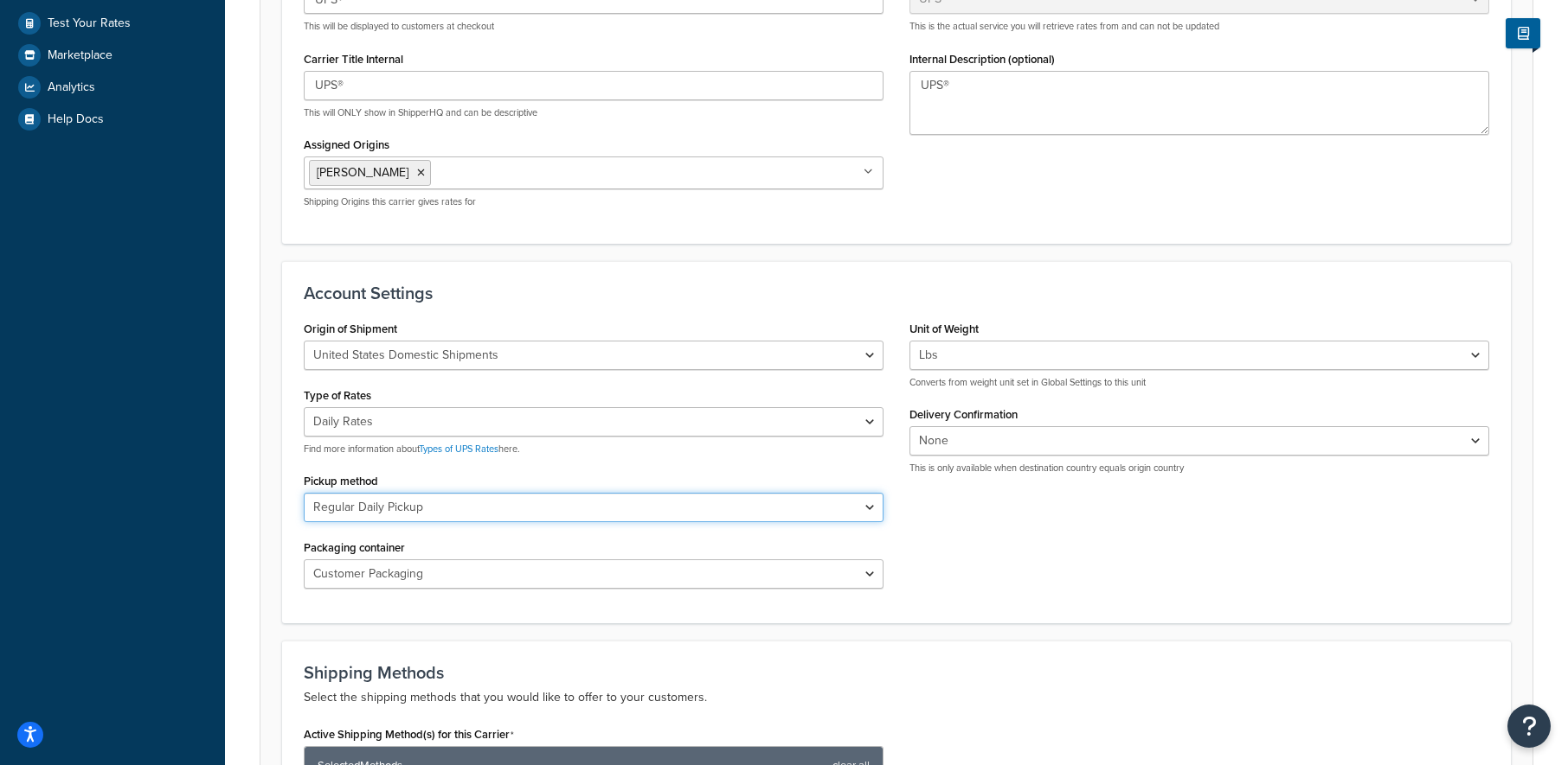
scroll to position [346, 0]
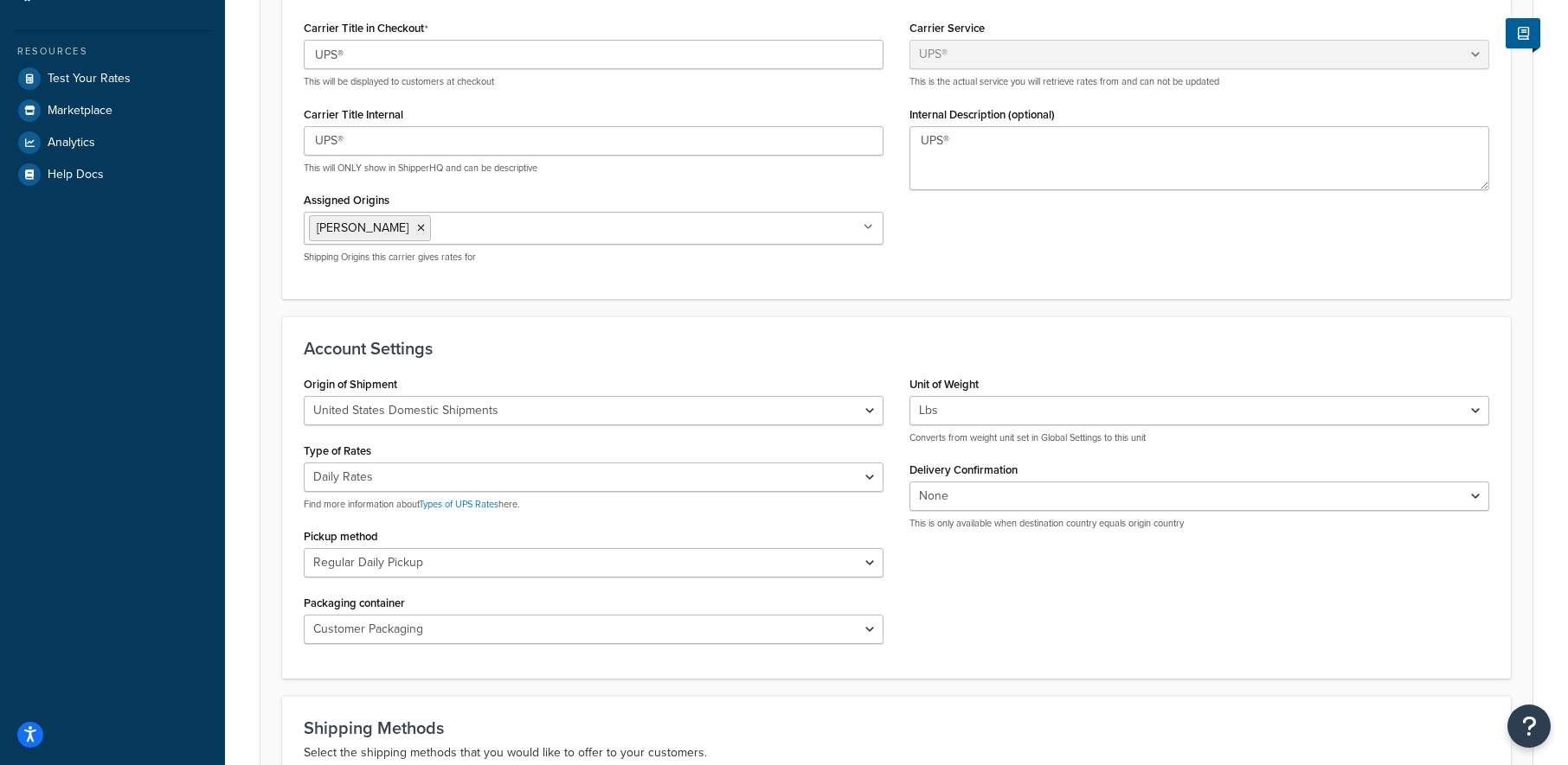
drag, startPoint x: 360, startPoint y: 452, endPoint x: 355, endPoint y: 461, distance: 10.3
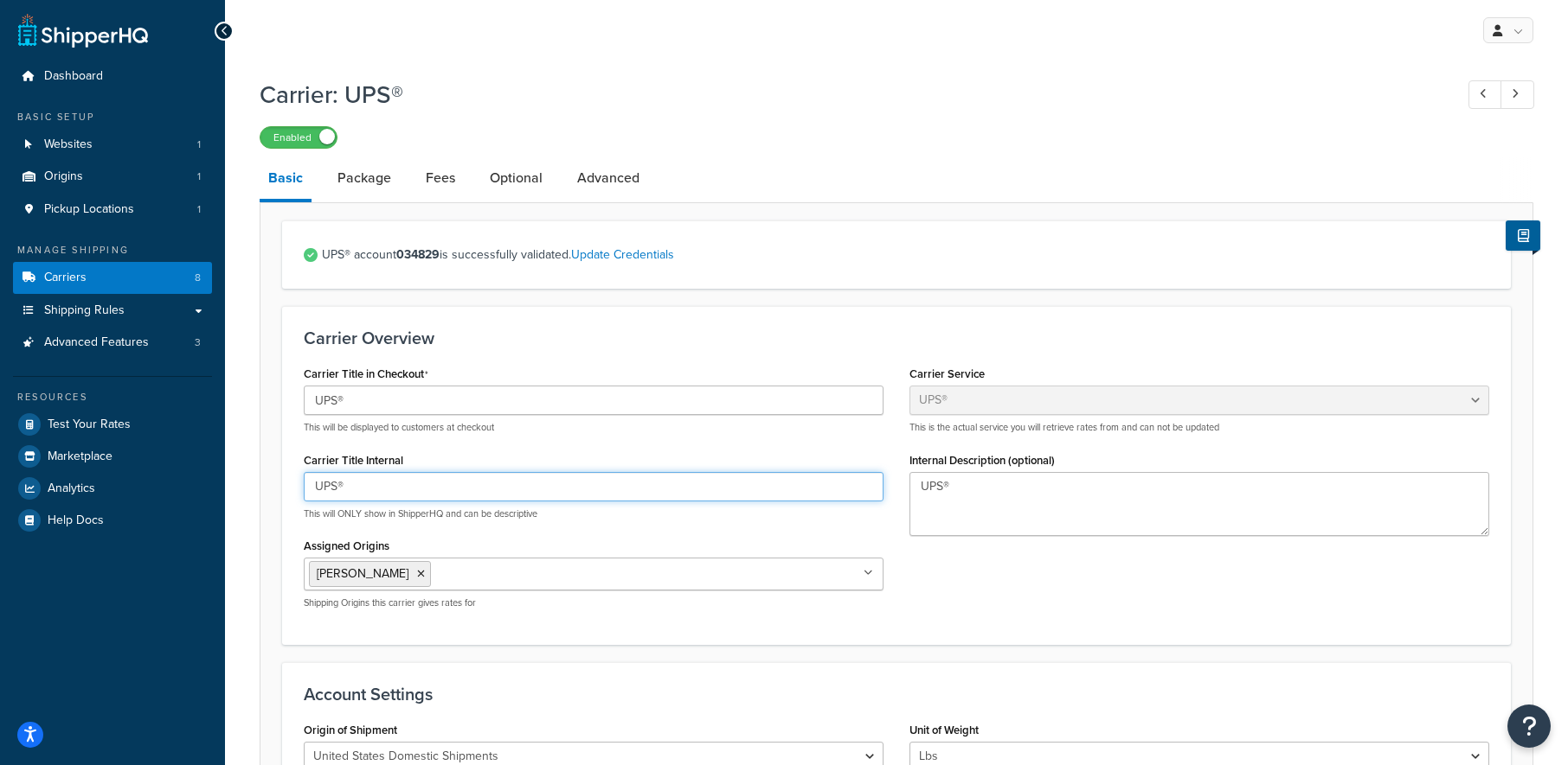
drag, startPoint x: 362, startPoint y: 473, endPoint x: 368, endPoint y: 485, distance: 13.4
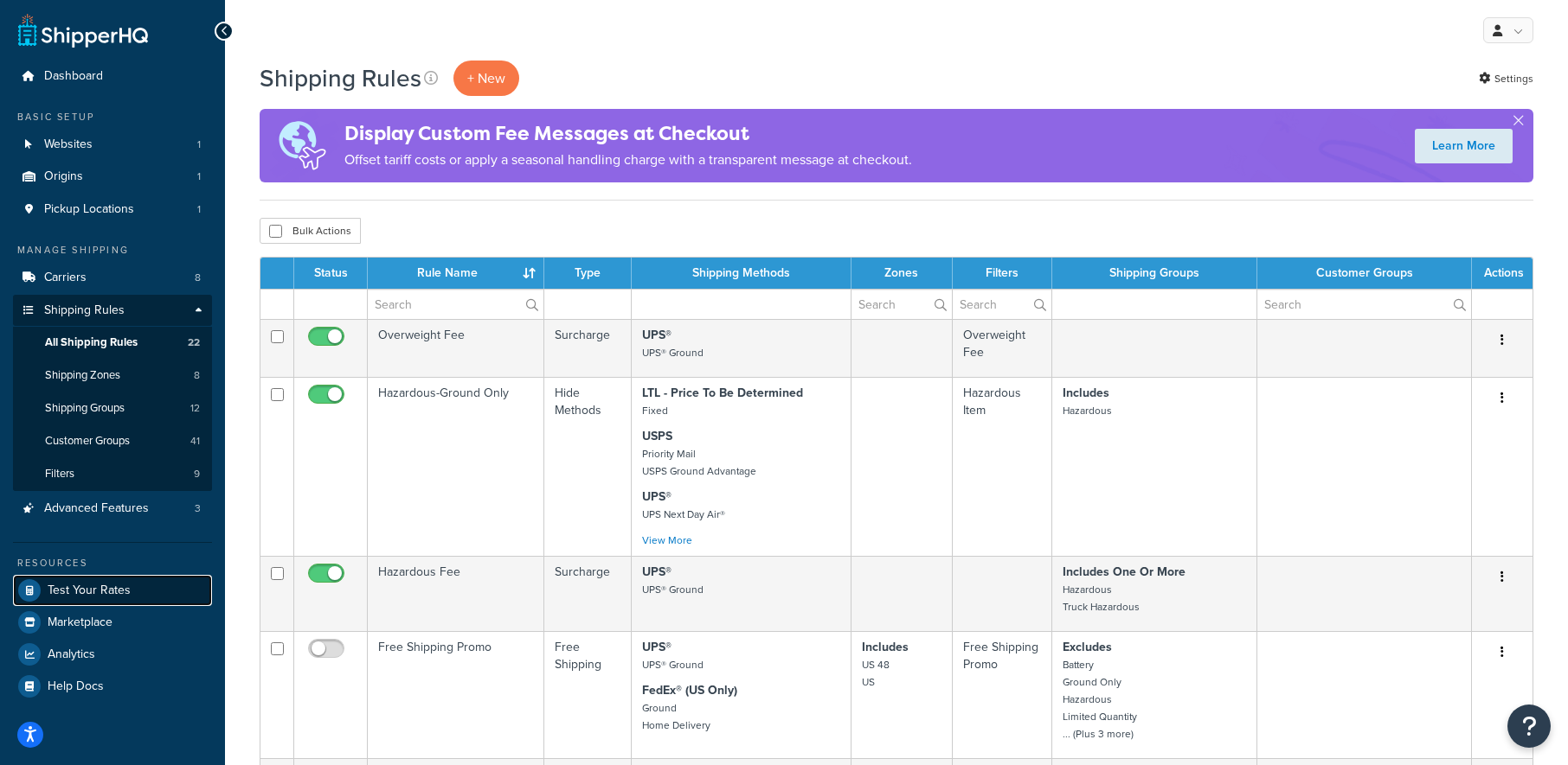
click at [101, 591] on span "Test Your Rates" at bounding box center [90, 591] width 83 height 15
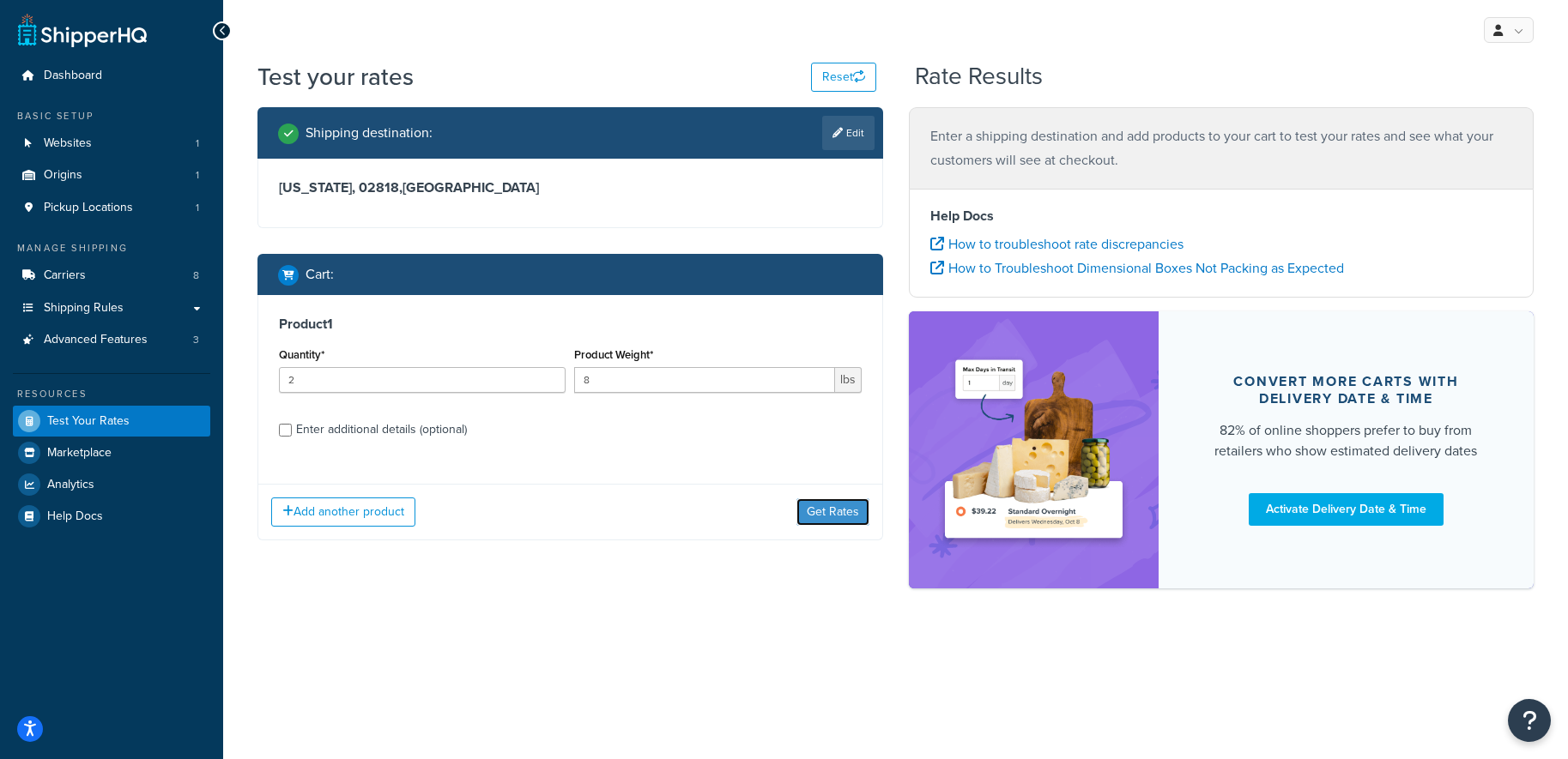
click at [822, 516] on button "Get Rates" at bounding box center [832, 512] width 73 height 27
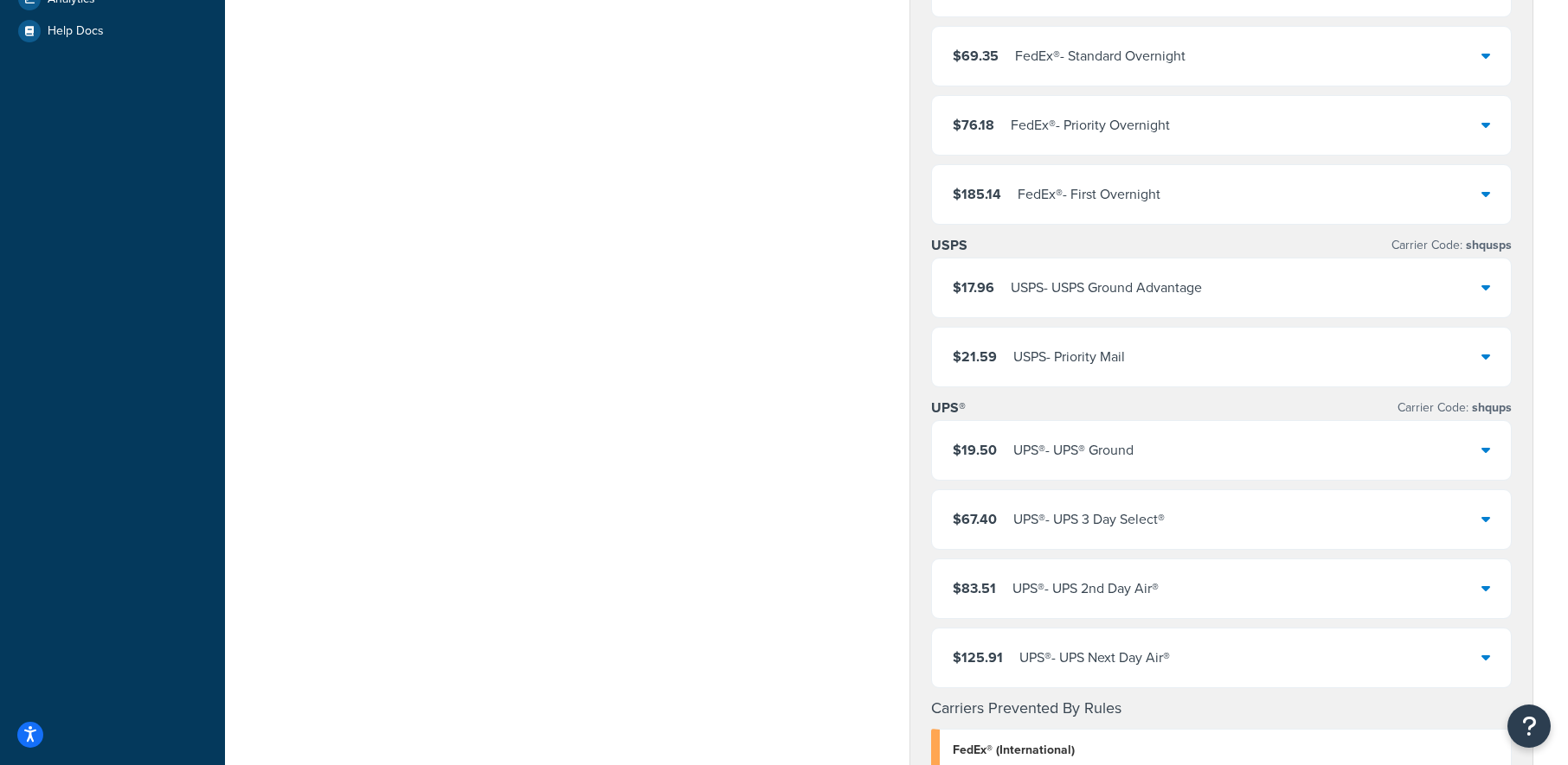
scroll to position [519, 0]
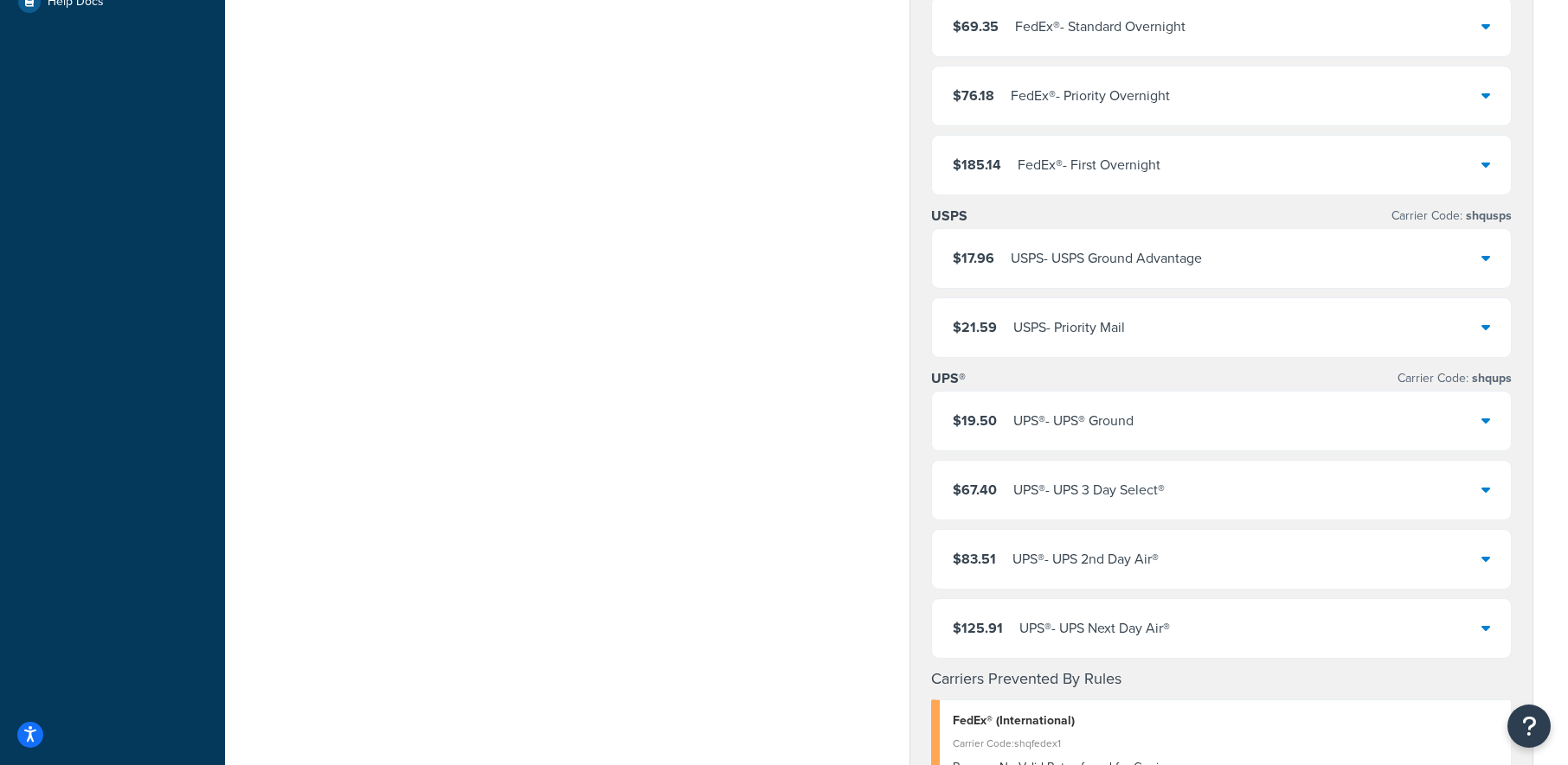
click at [1158, 457] on div "$19.50 UPS® - UPS® Ground $67.40 UPS® - UPS 3 Day Select® $83.51 UPS® - UPS 2nd…" at bounding box center [1222, 525] width 581 height 268
click at [1164, 422] on div "$19.50 UPS® - UPS® Ground" at bounding box center [1222, 421] width 579 height 59
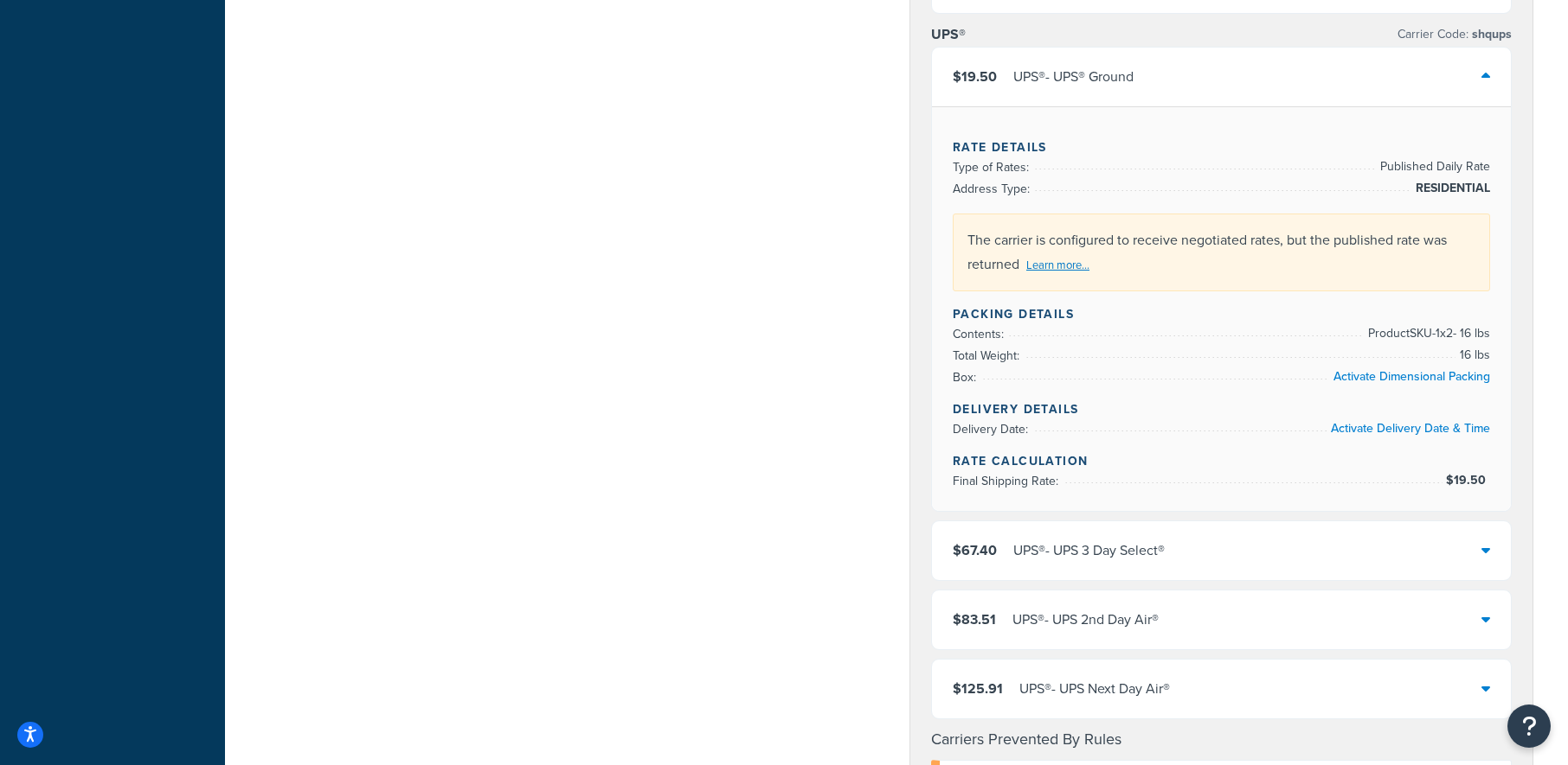
scroll to position [865, 0]
click at [1320, 546] on div "$67.40 UPS® - UPS 3 Day Select®" at bounding box center [1222, 549] width 579 height 59
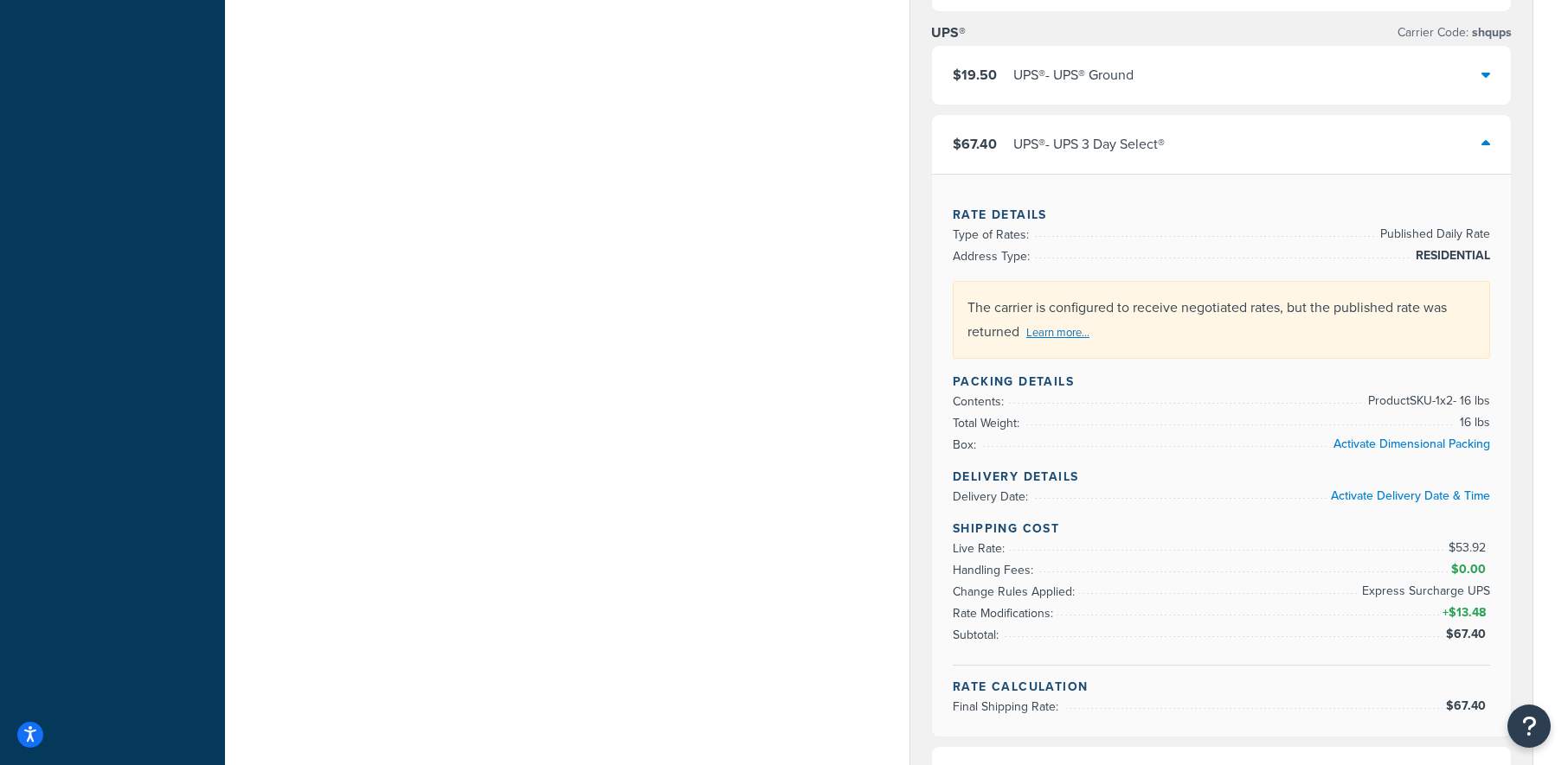
click at [1390, 149] on div "$67.40 UPS® - UPS 3 Day Select®" at bounding box center [1222, 145] width 579 height 59
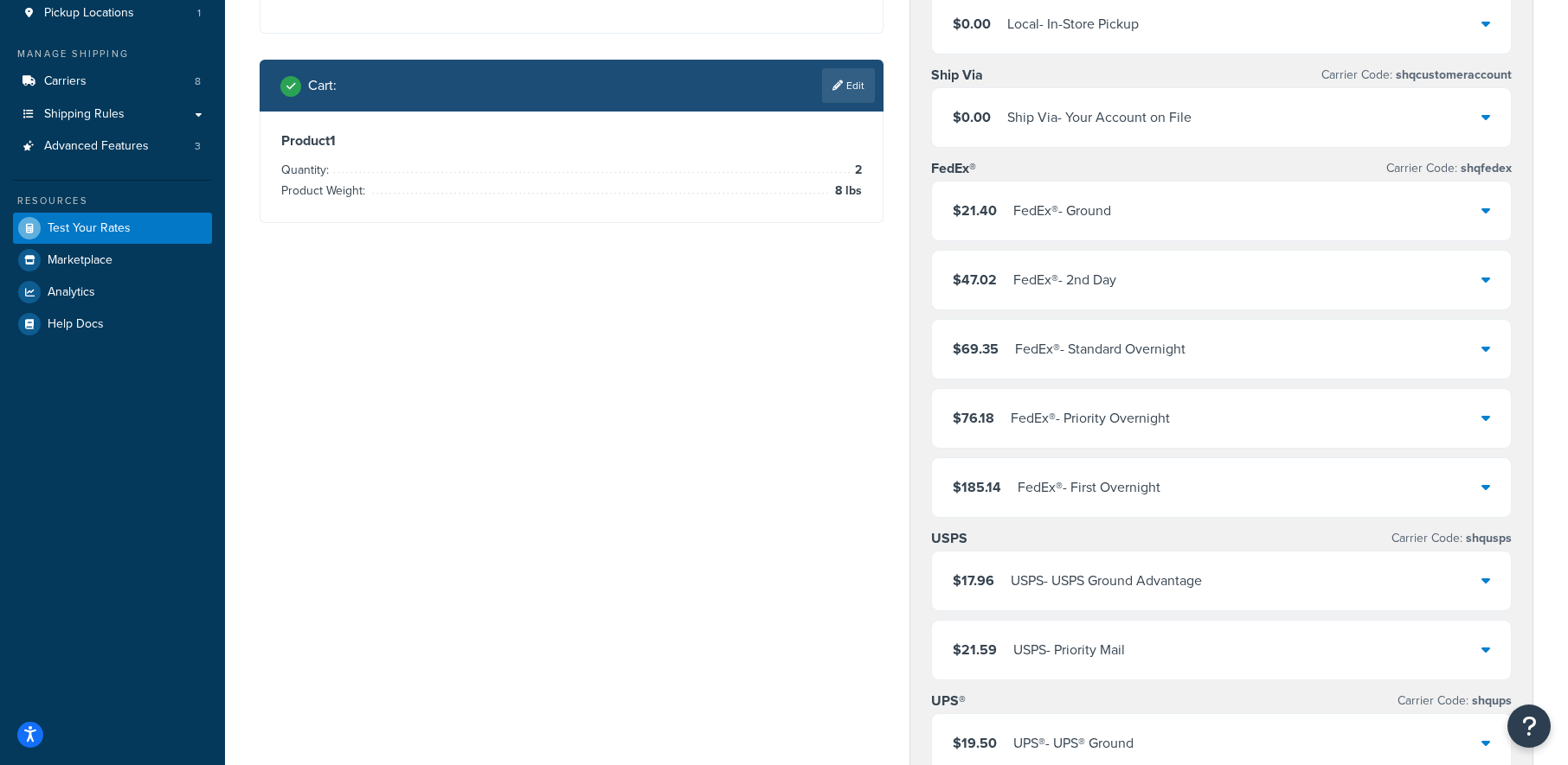
scroll to position [0, 0]
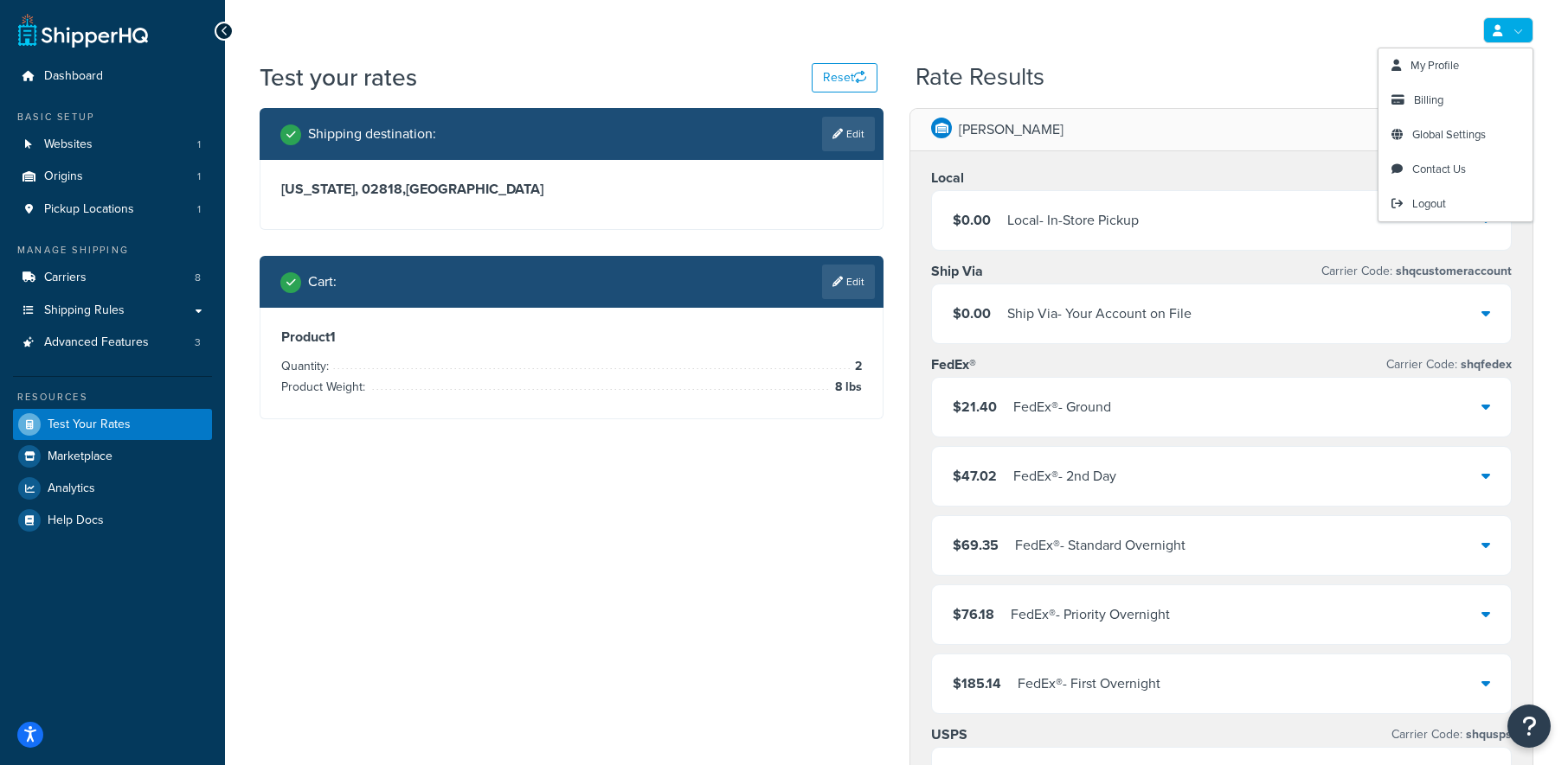
click at [1503, 24] on link at bounding box center [1508, 29] width 51 height 26
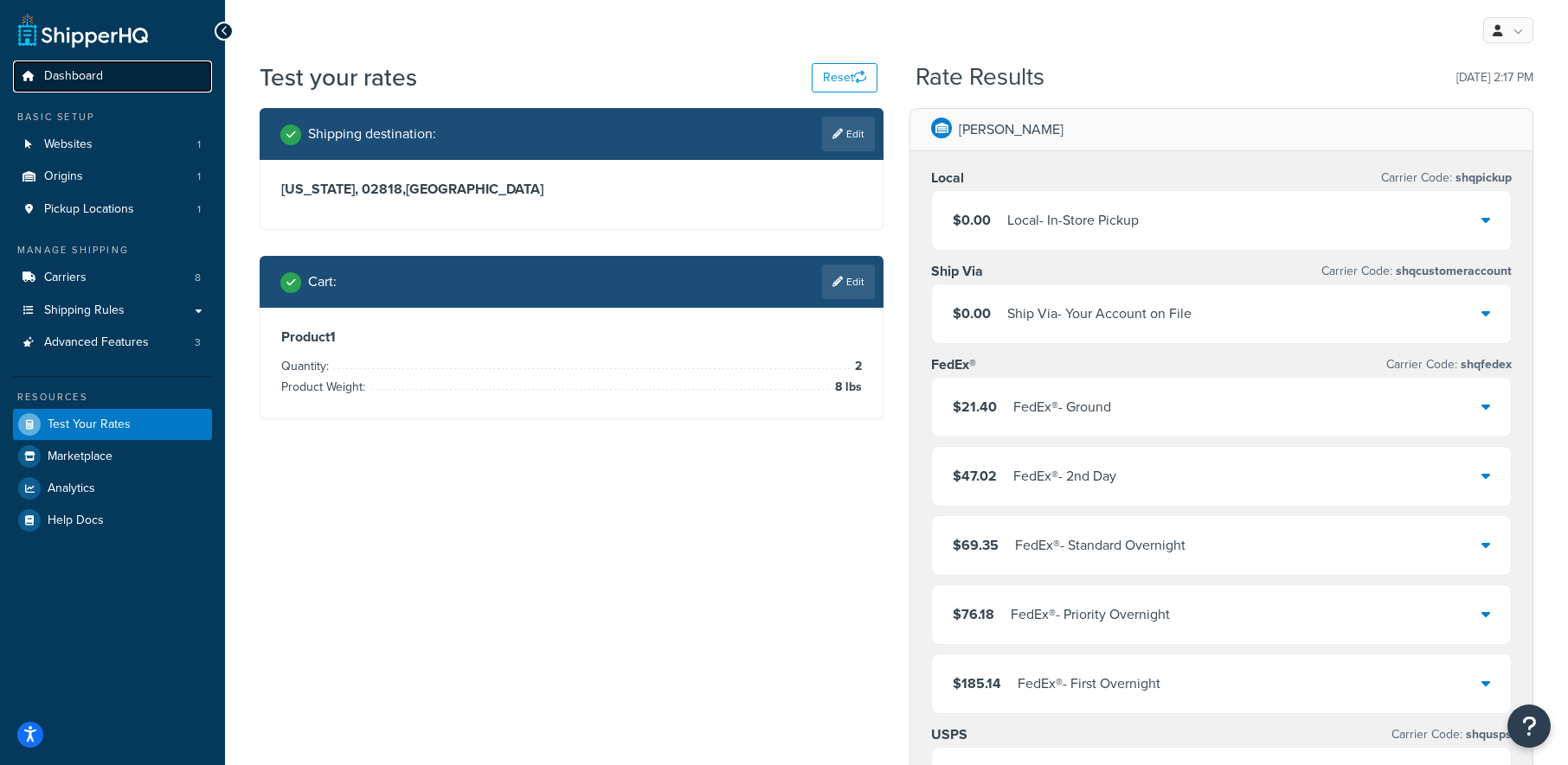
click at [91, 69] on span "Dashboard" at bounding box center [74, 76] width 59 height 15
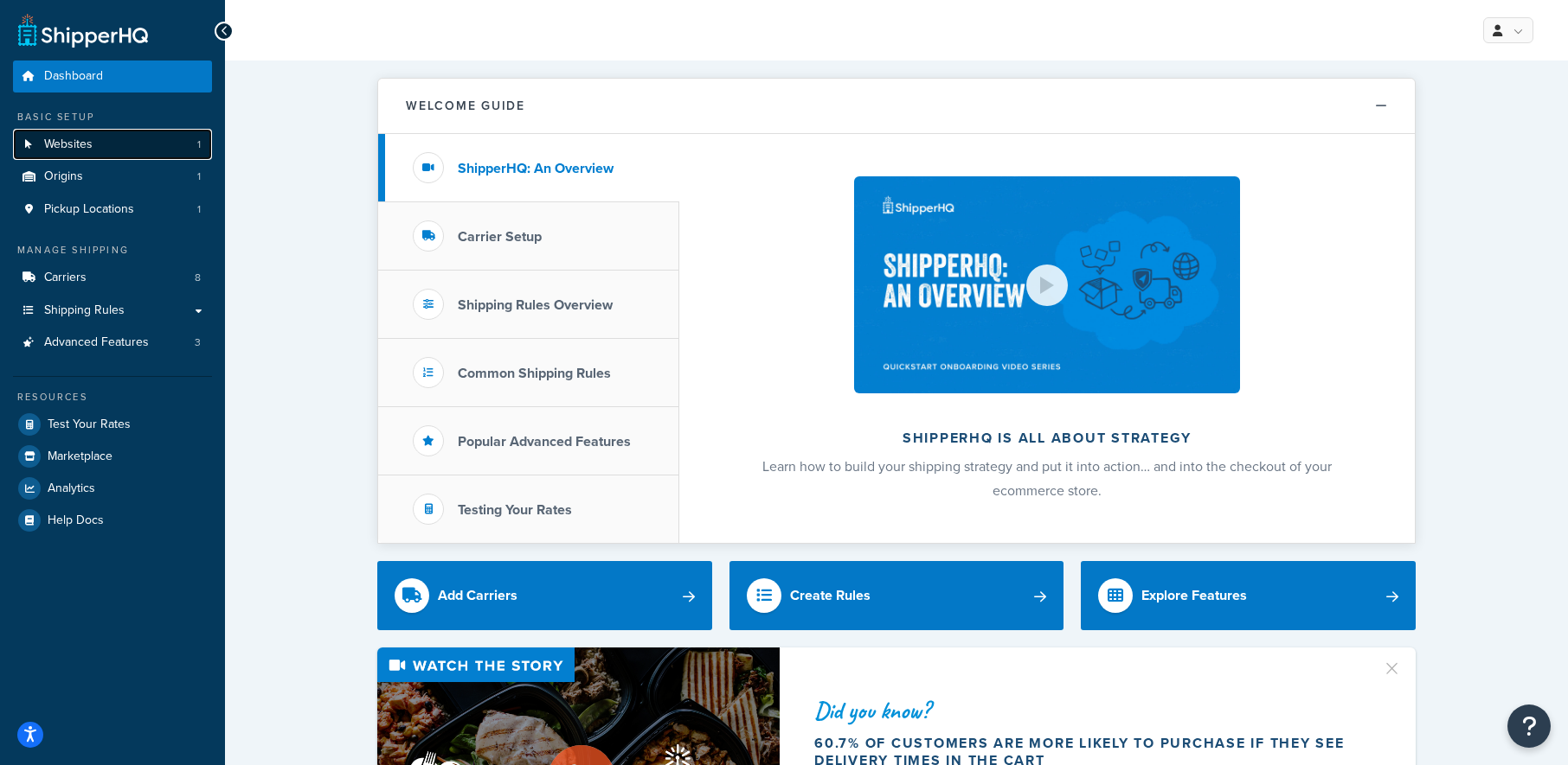
click at [99, 141] on link "Websites 1" at bounding box center [113, 145] width 199 height 32
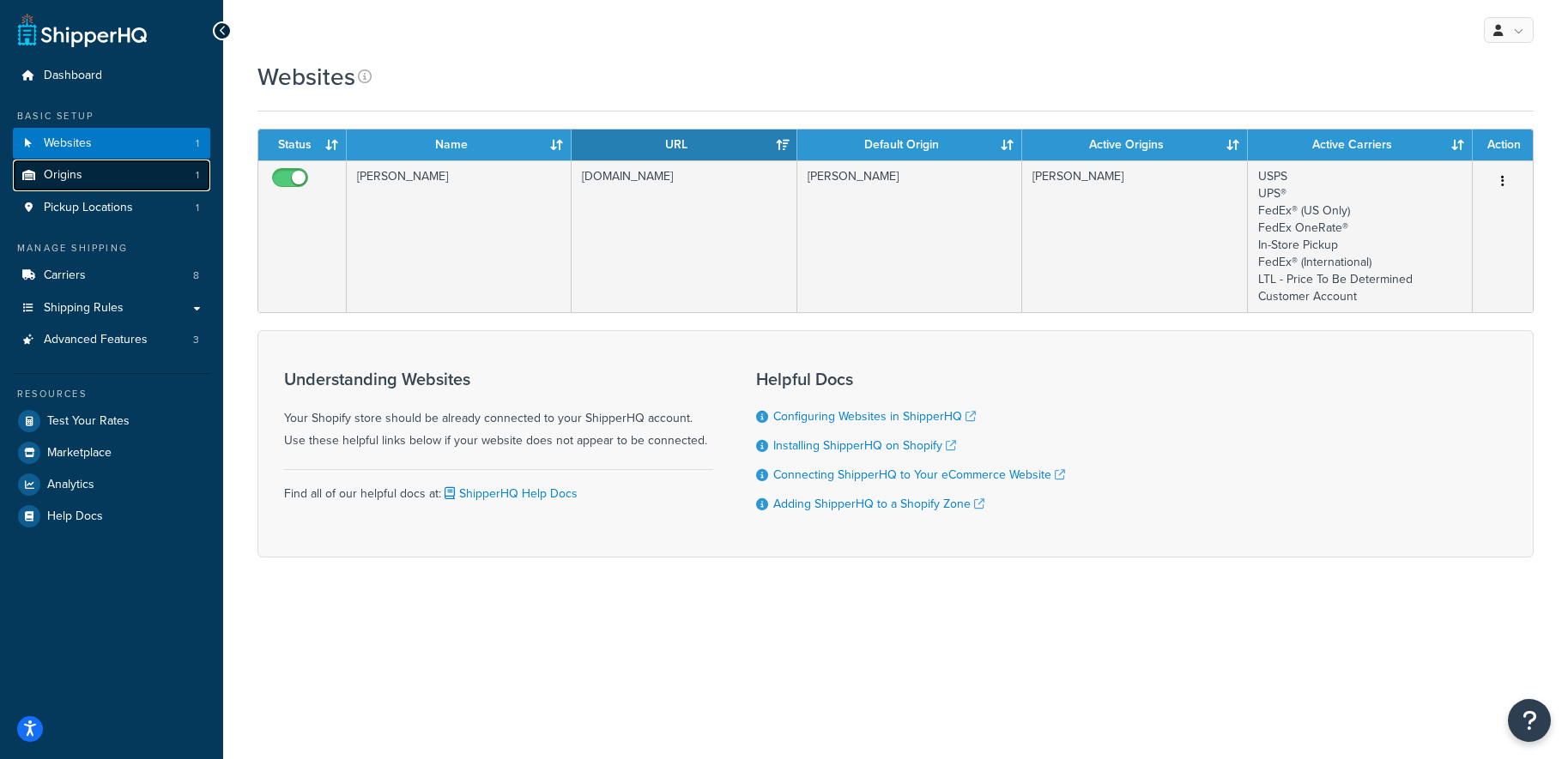
drag, startPoint x: 0, startPoint y: 0, endPoint x: 92, endPoint y: 165, distance: 188.9
click at [92, 165] on link "Origins 1" at bounding box center [112, 175] width 197 height 32
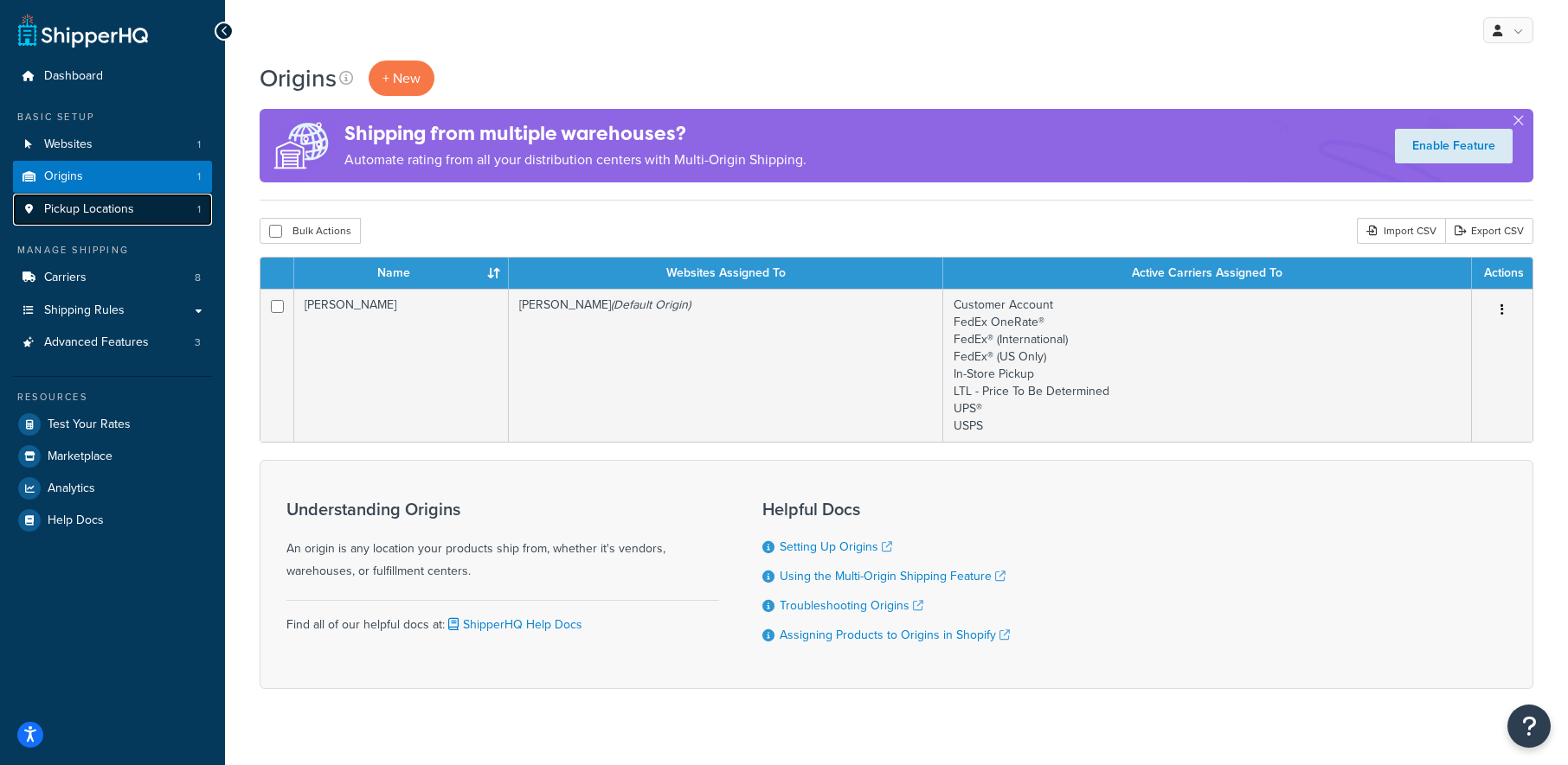
click at [94, 209] on span "Pickup Locations" at bounding box center [89, 209] width 90 height 15
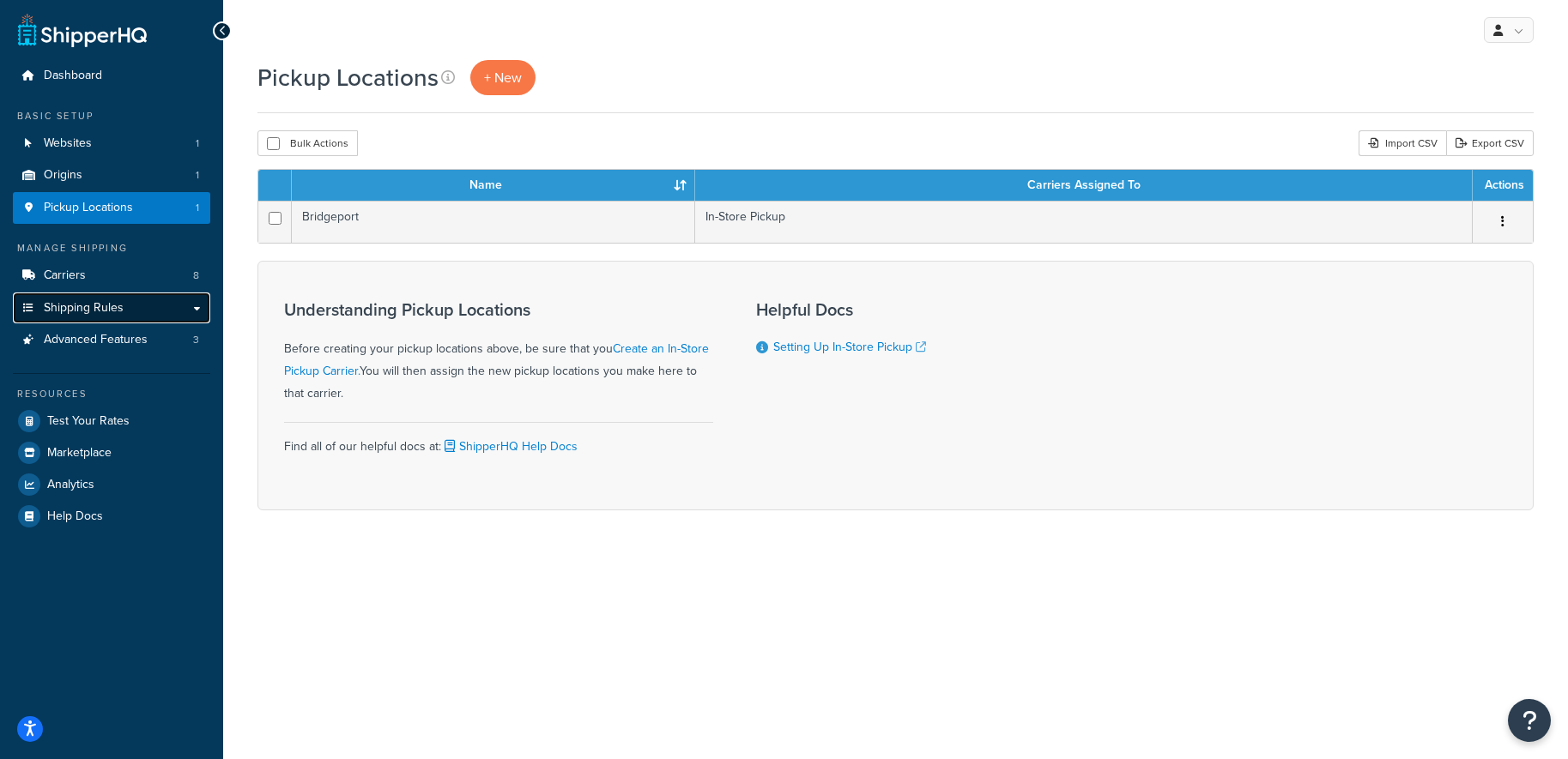
click at [109, 319] on link "Shipping Rules" at bounding box center [112, 308] width 197 height 32
